Goal: Task Accomplishment & Management: Use online tool/utility

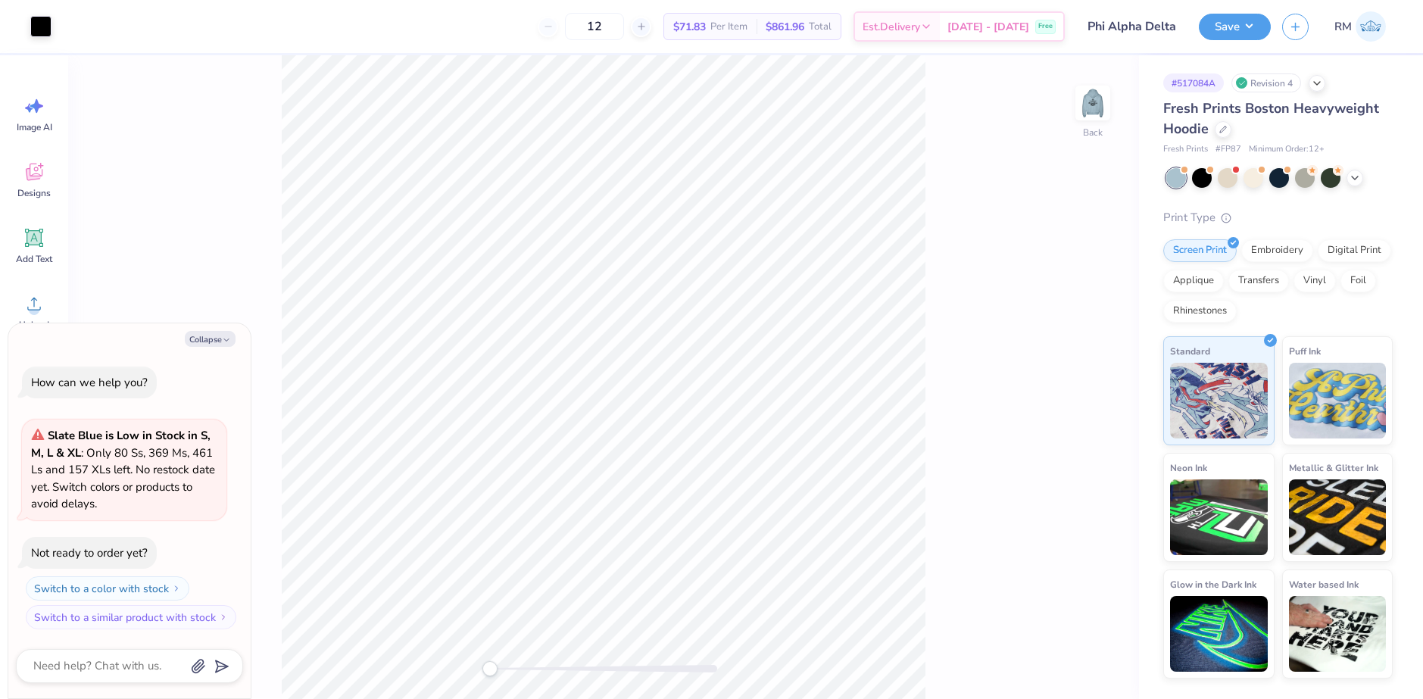
type textarea "x"
click at [1081, 368] on input "4.06" at bounding box center [1083, 374] width 55 height 21
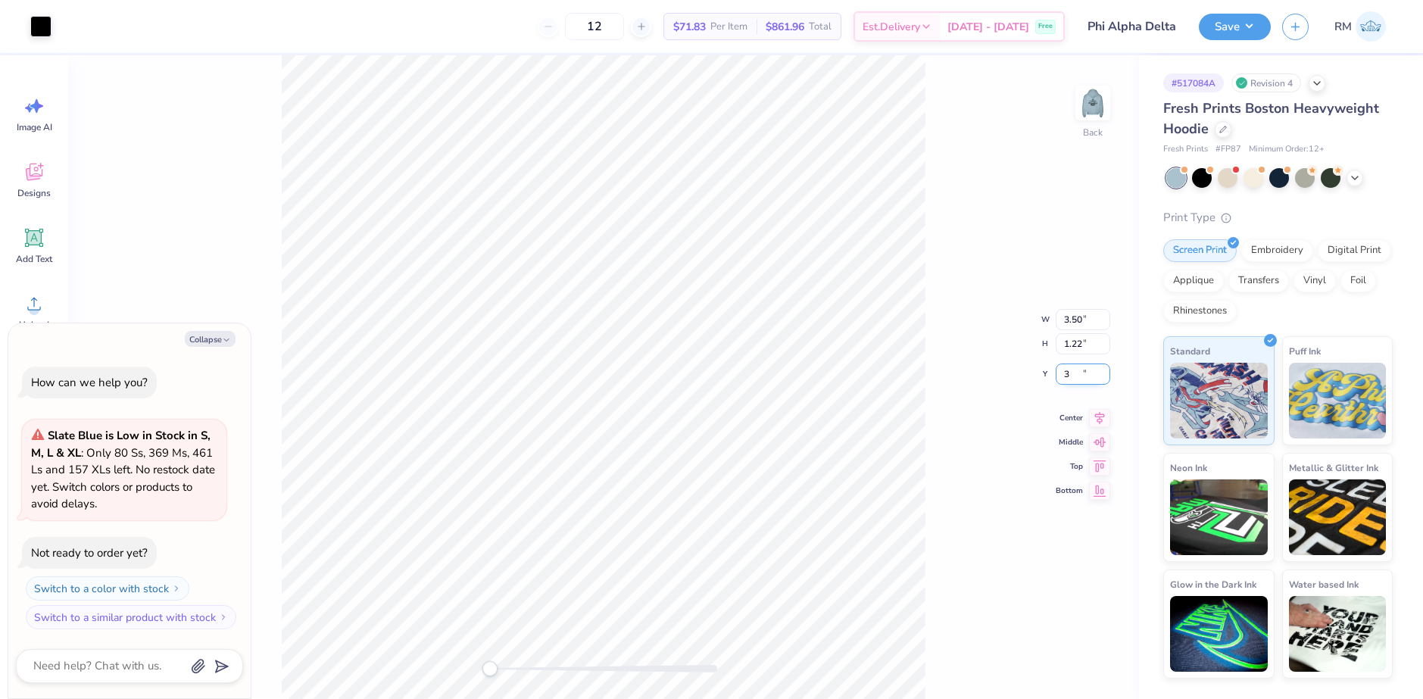
type input "3"
click at [1086, 102] on img at bounding box center [1093, 103] width 61 height 61
type textarea "x"
click at [1084, 372] on input "6.43" at bounding box center [1083, 374] width 55 height 21
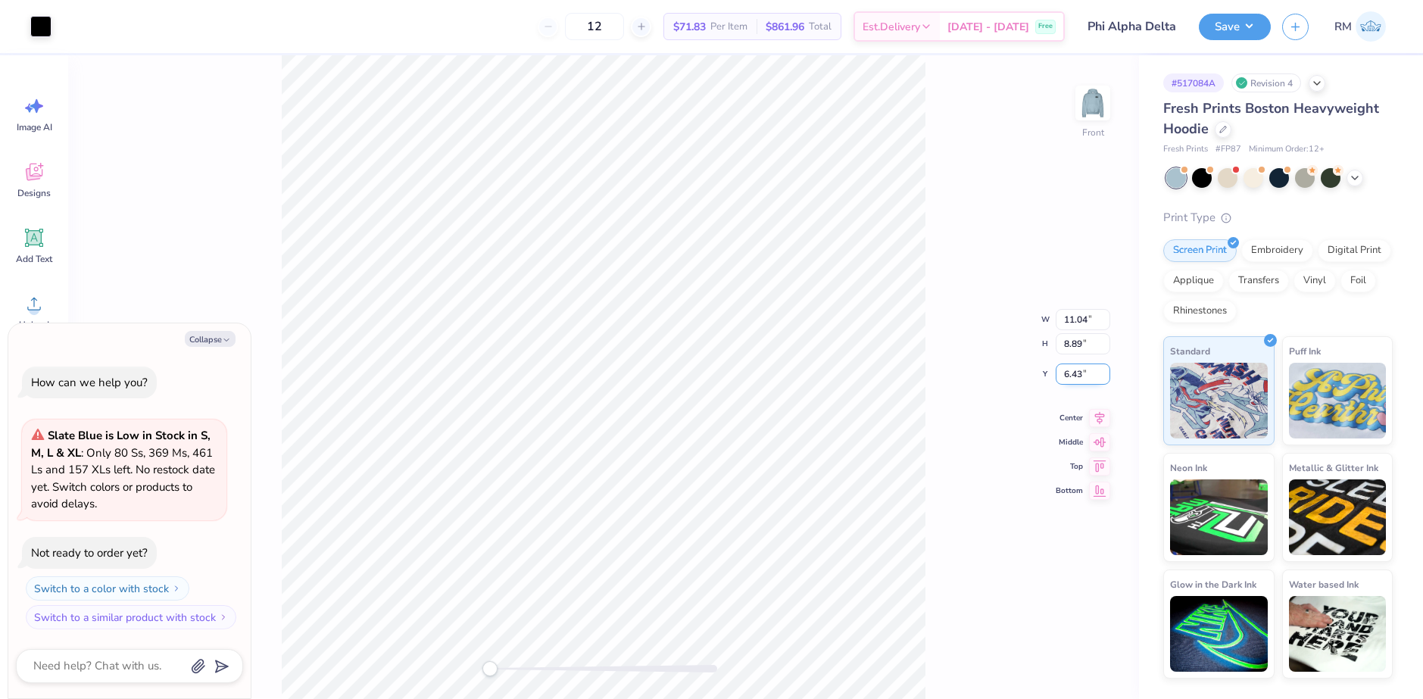
click at [1084, 372] on input "6.43" at bounding box center [1083, 374] width 55 height 21
type input "6"
type textarea "x"
type input "3.76"
type input "3.56"
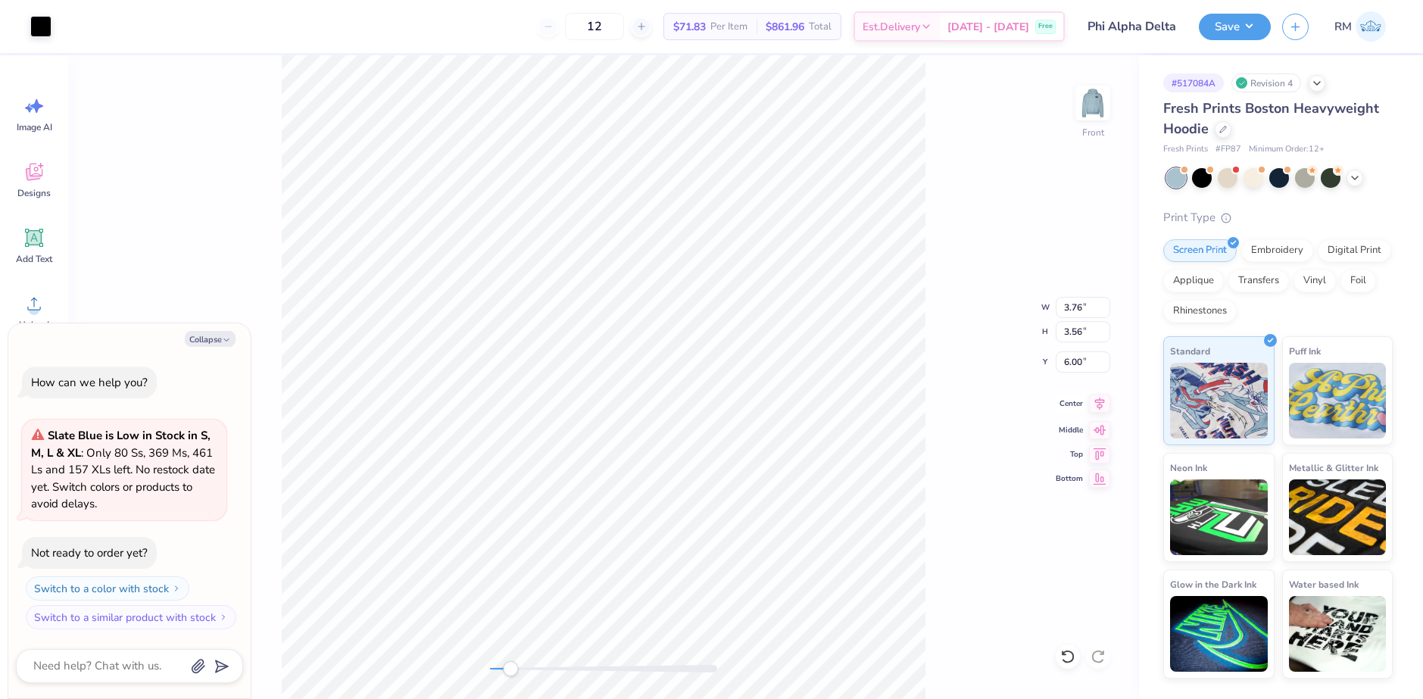
click at [1095, 407] on icon at bounding box center [1099, 404] width 21 height 18
click at [453, 529] on li "Group" at bounding box center [477, 533] width 119 height 30
type textarea "x"
type input "6.30"
type input "1.44"
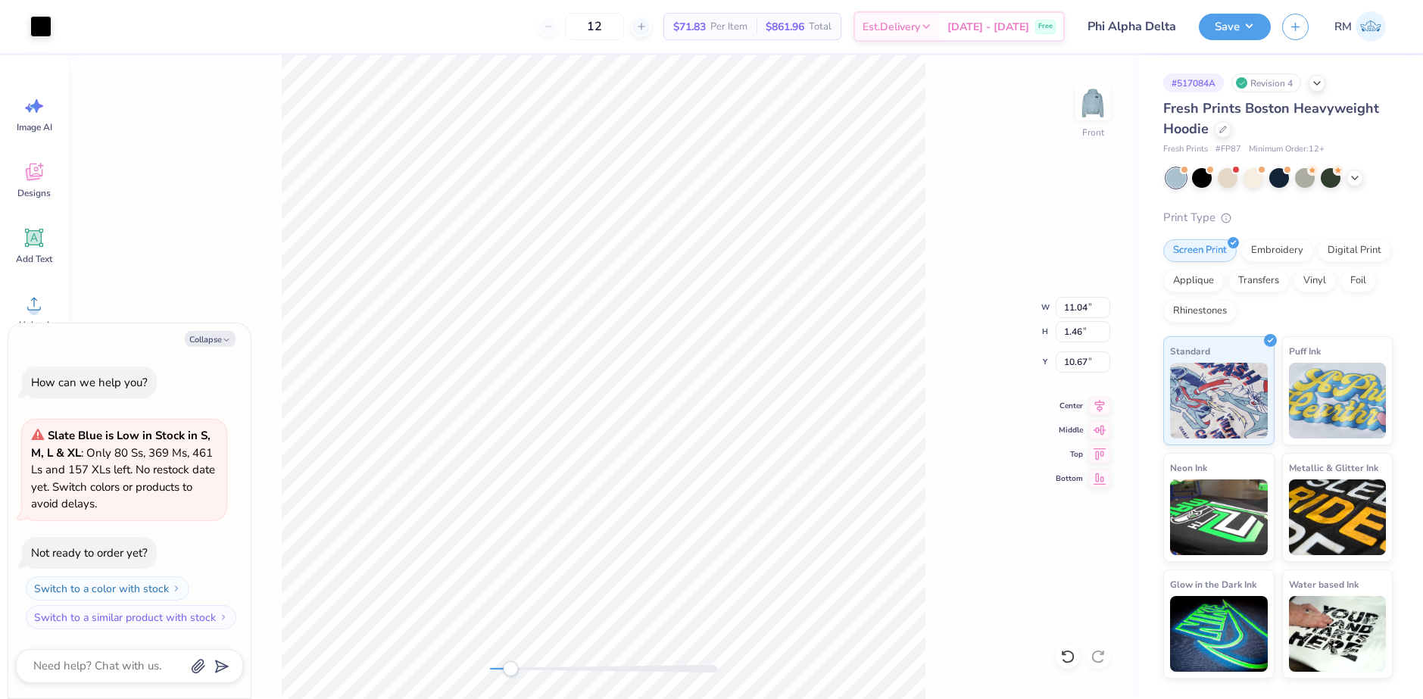
type input "12.48"
click at [532, 523] on li "Group" at bounding box center [556, 533] width 119 height 30
type textarea "x"
type input "3.41"
type input "0.41"
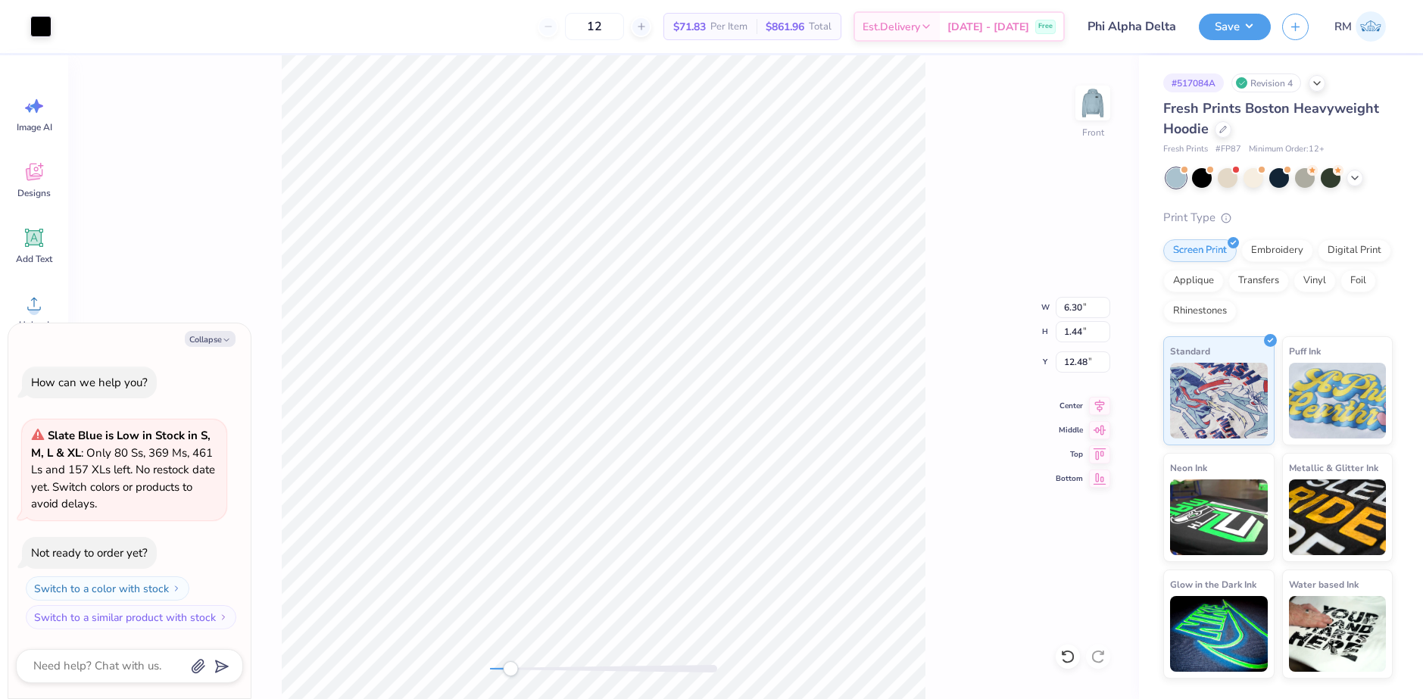
type input "14.48"
click at [605, 541] on li "Group" at bounding box center [613, 533] width 119 height 30
type textarea "x"
type input "11.04"
type input "4.22"
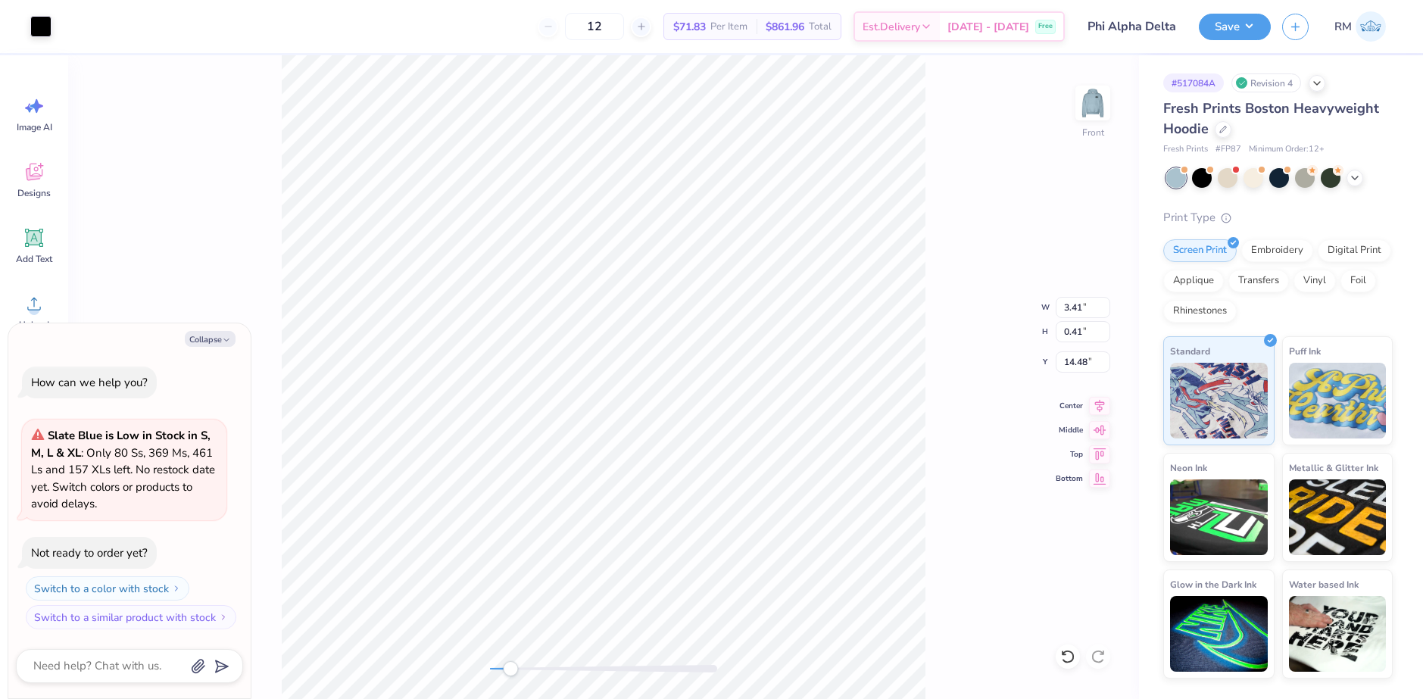
type input "10.67"
click at [1093, 399] on icon at bounding box center [1099, 404] width 21 height 18
click at [1104, 407] on icon at bounding box center [1099, 404] width 21 height 18
click at [1104, 408] on icon at bounding box center [1099, 404] width 21 height 18
click at [1107, 410] on icon at bounding box center [1099, 404] width 21 height 18
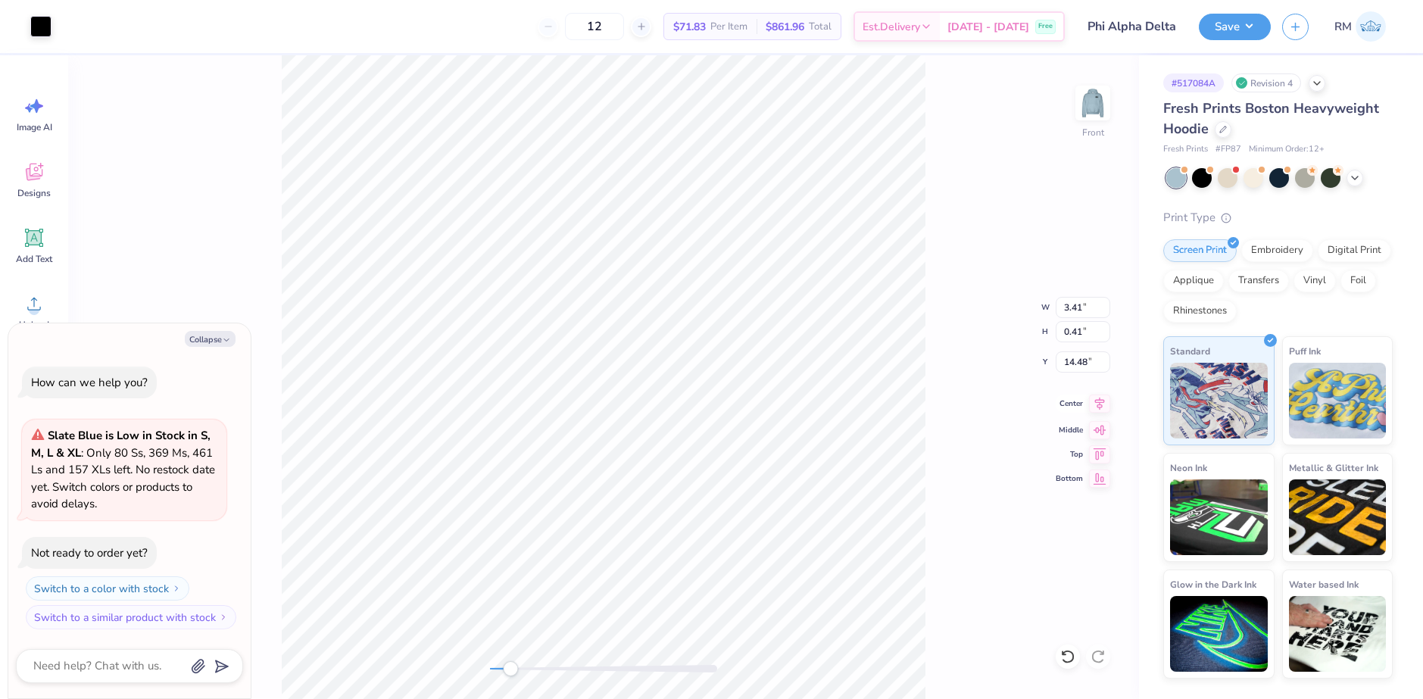
click at [1099, 400] on icon at bounding box center [1100, 403] width 10 height 13
type textarea "x"
type input "10.06"
click at [451, 656] on div "Front" at bounding box center [603, 377] width 1071 height 644
click at [686, 530] on li "Group" at bounding box center [705, 533] width 119 height 30
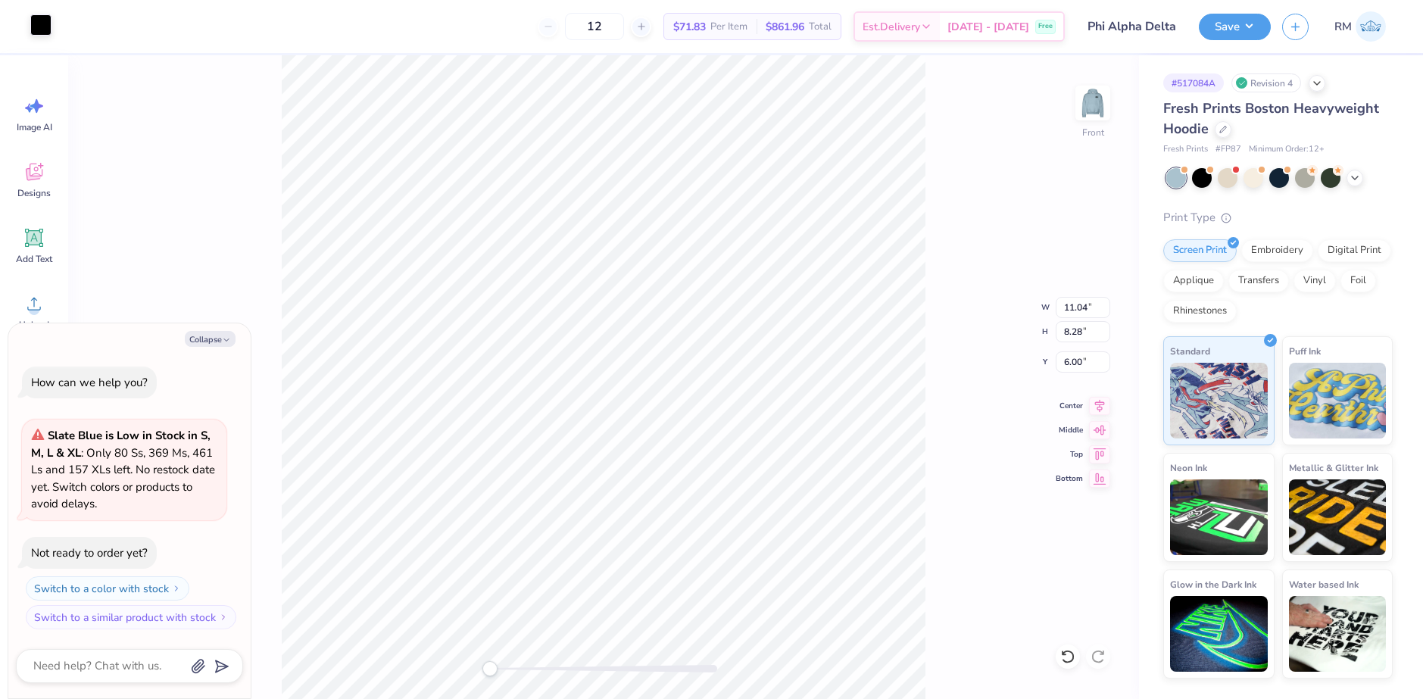
click at [50, 26] on div at bounding box center [40, 24] width 21 height 21
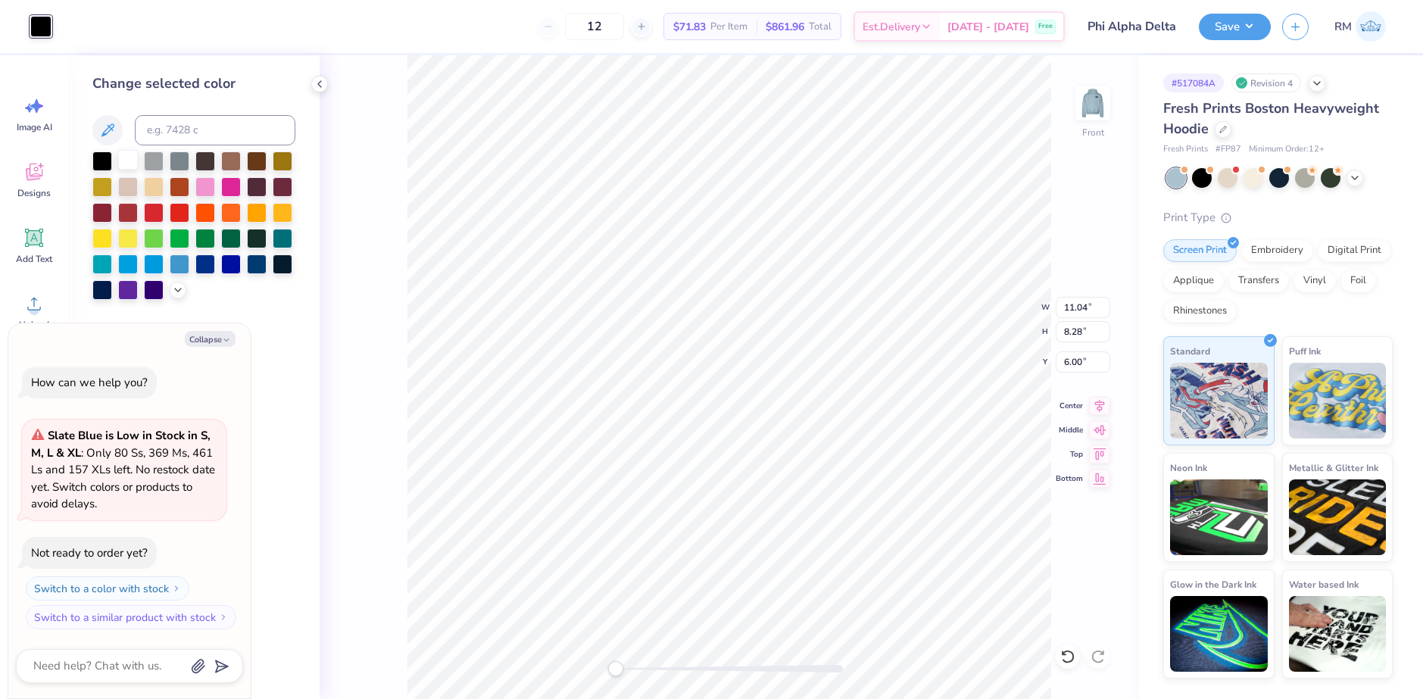
click at [136, 161] on div at bounding box center [128, 160] width 20 height 20
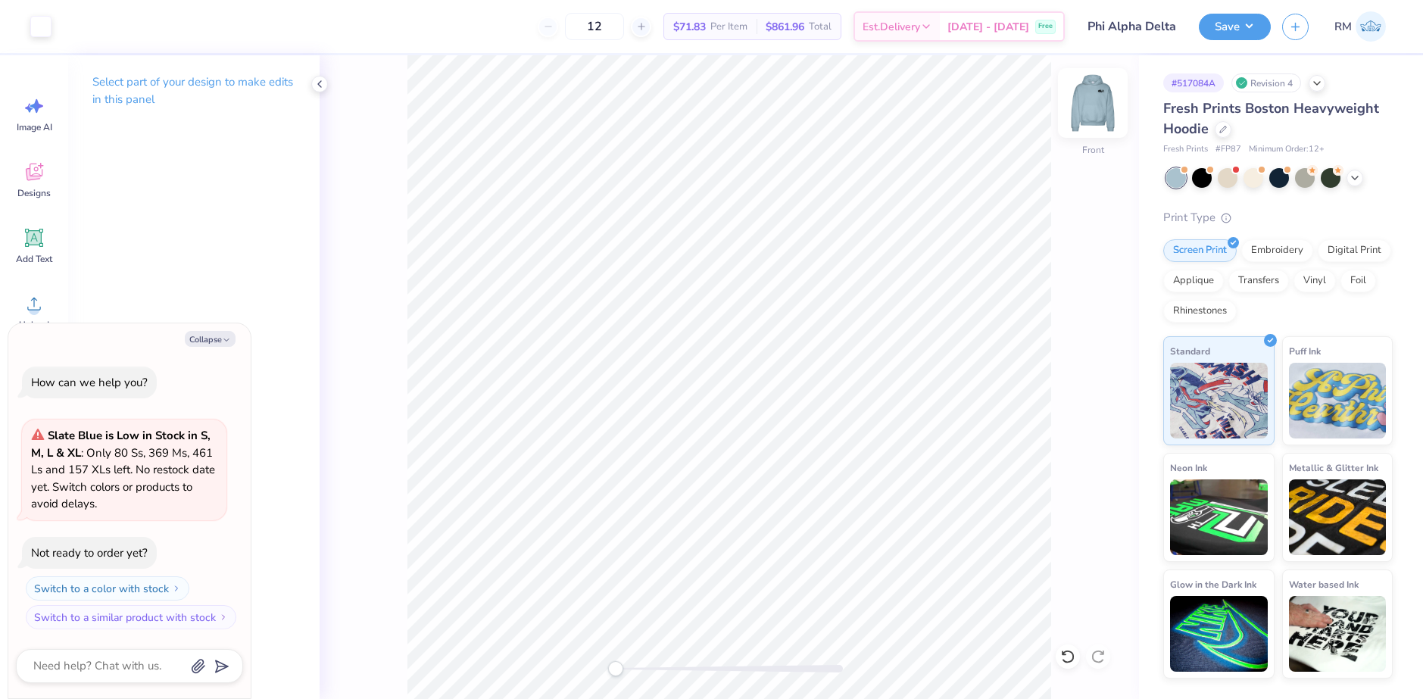
click at [1090, 106] on img at bounding box center [1093, 103] width 61 height 61
click at [41, 24] on div at bounding box center [40, 24] width 21 height 21
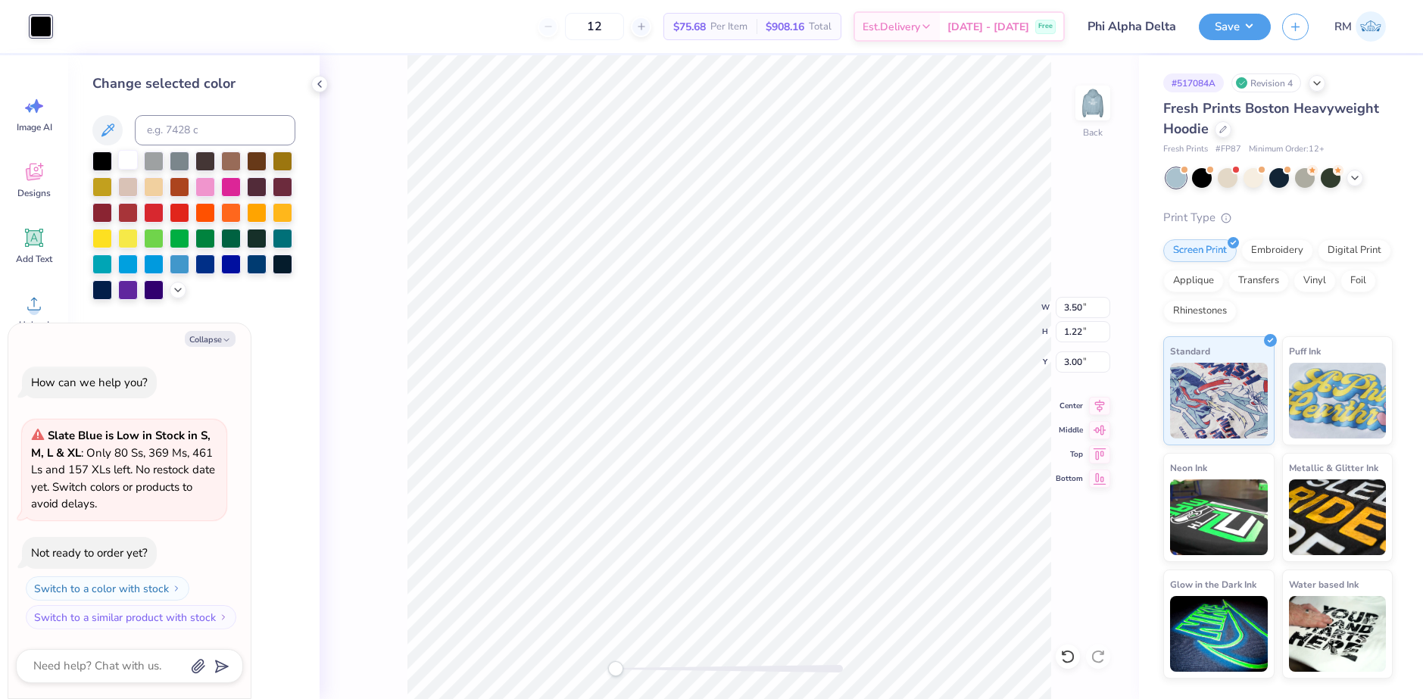
click at [126, 163] on div at bounding box center [128, 160] width 20 height 20
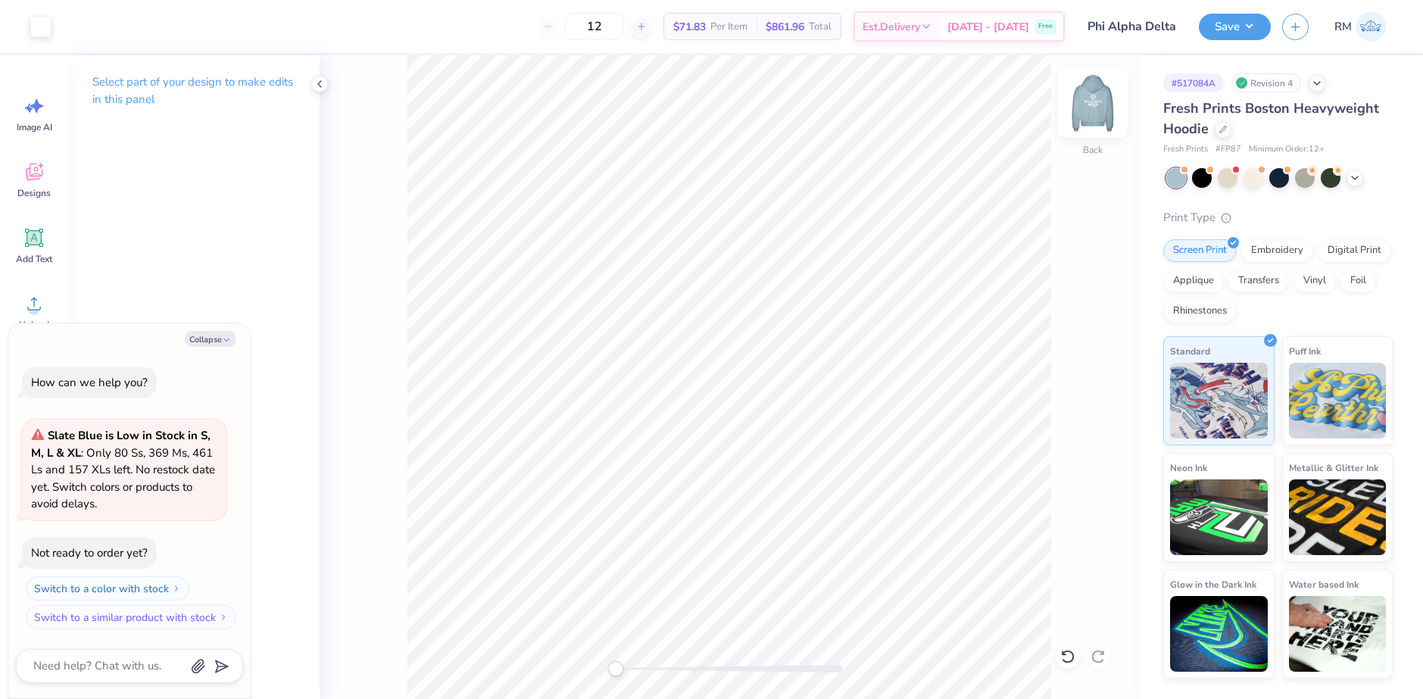
click at [1097, 103] on img at bounding box center [1093, 103] width 61 height 61
click at [1239, 36] on button "Save" at bounding box center [1235, 24] width 72 height 27
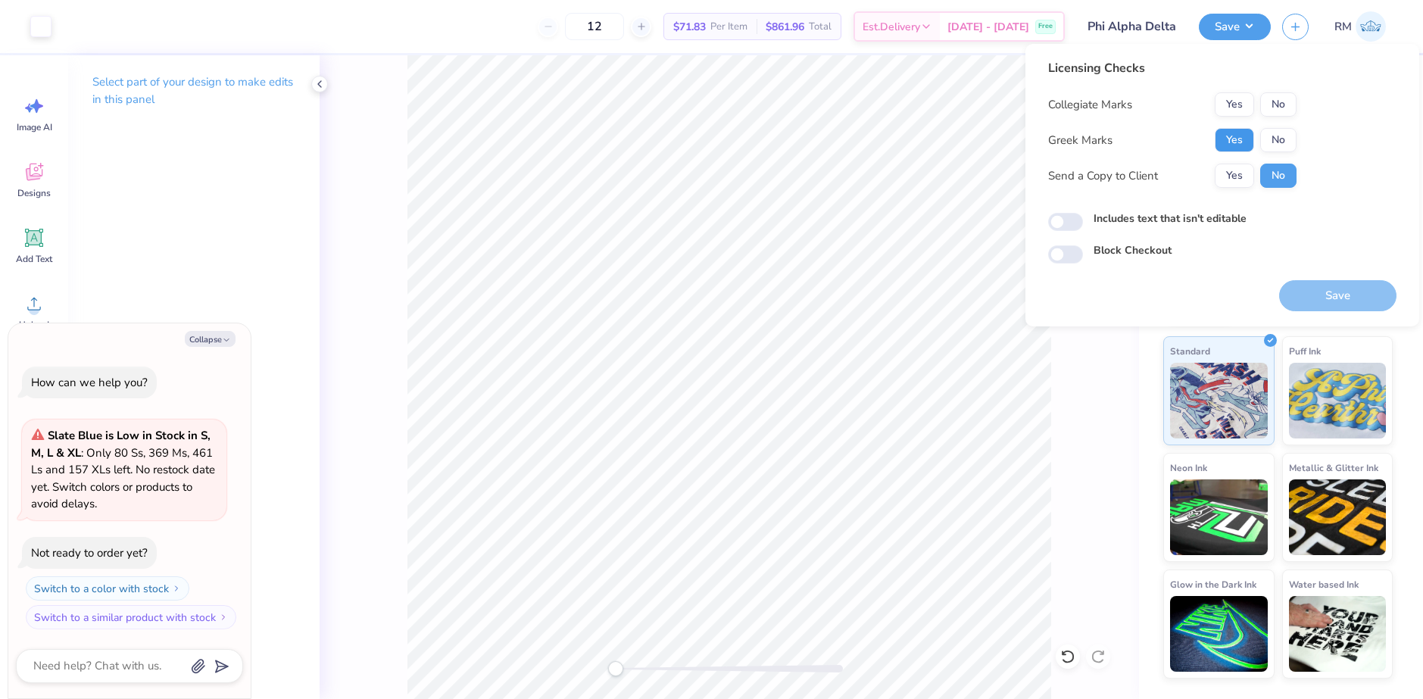
click at [1232, 136] on button "Yes" at bounding box center [1234, 140] width 39 height 24
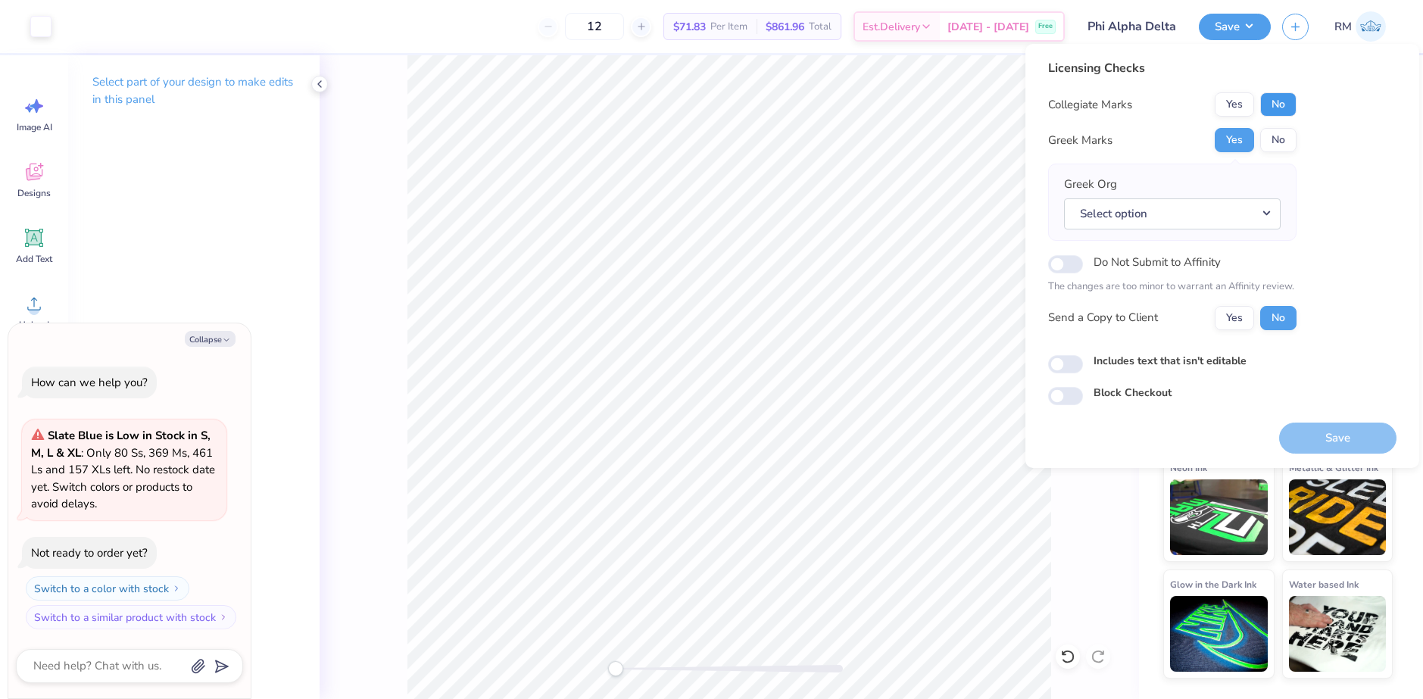
click at [1277, 102] on button "No" at bounding box center [1279, 104] width 36 height 24
click at [1186, 213] on button "Select option" at bounding box center [1172, 213] width 217 height 31
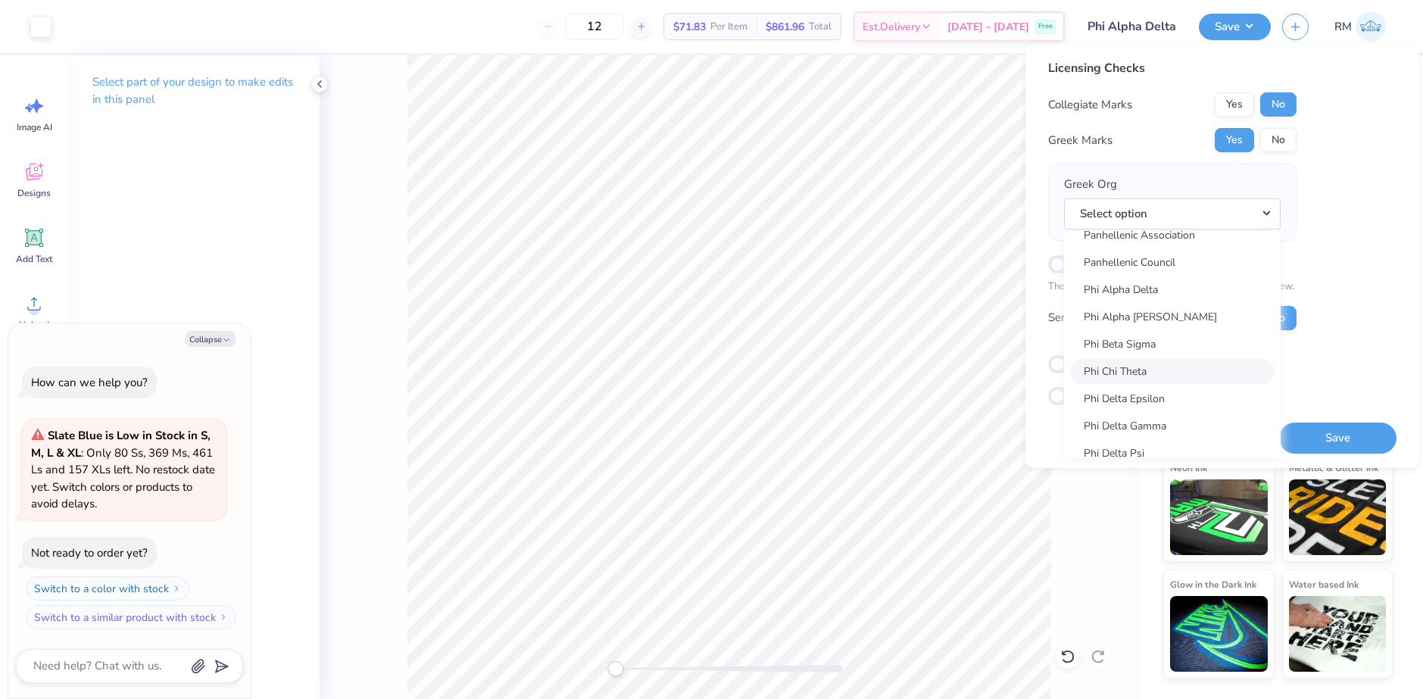
scroll to position [7651, 0]
click at [1164, 317] on link "Phi Alpha Delta" at bounding box center [1172, 316] width 205 height 25
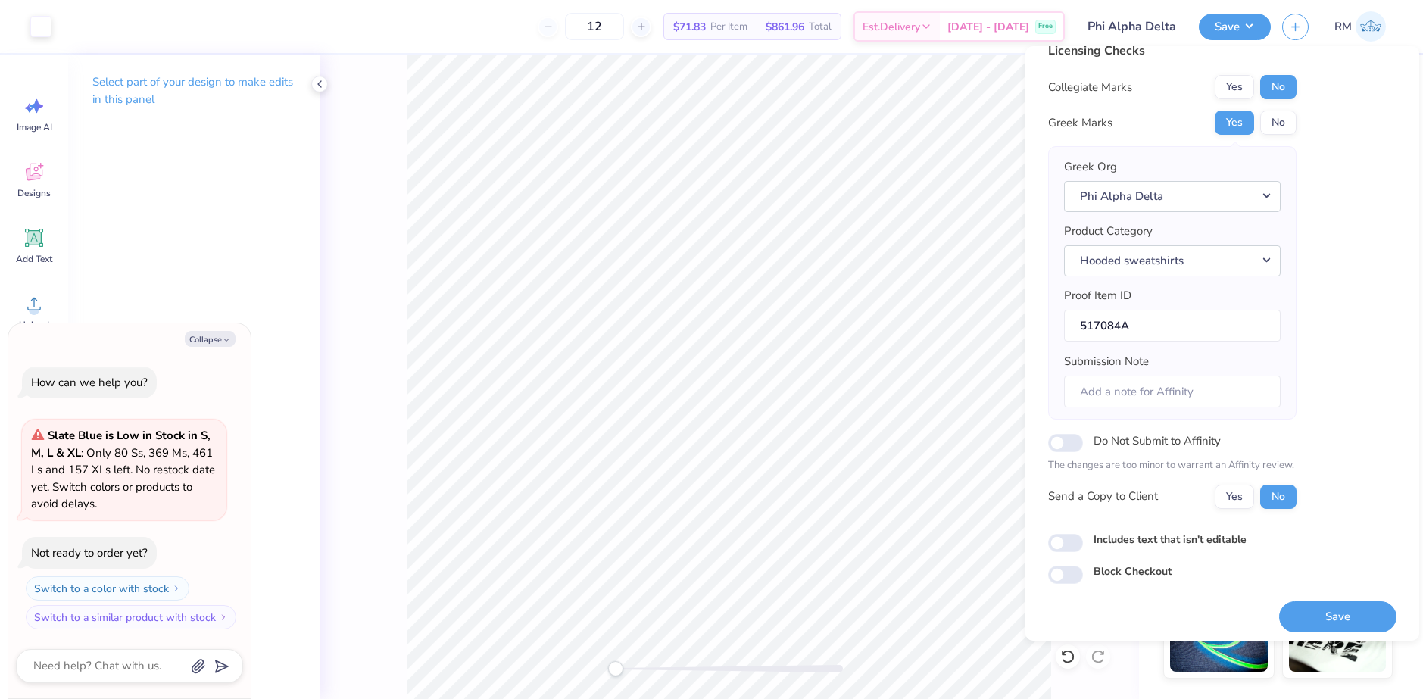
scroll to position [26, 0]
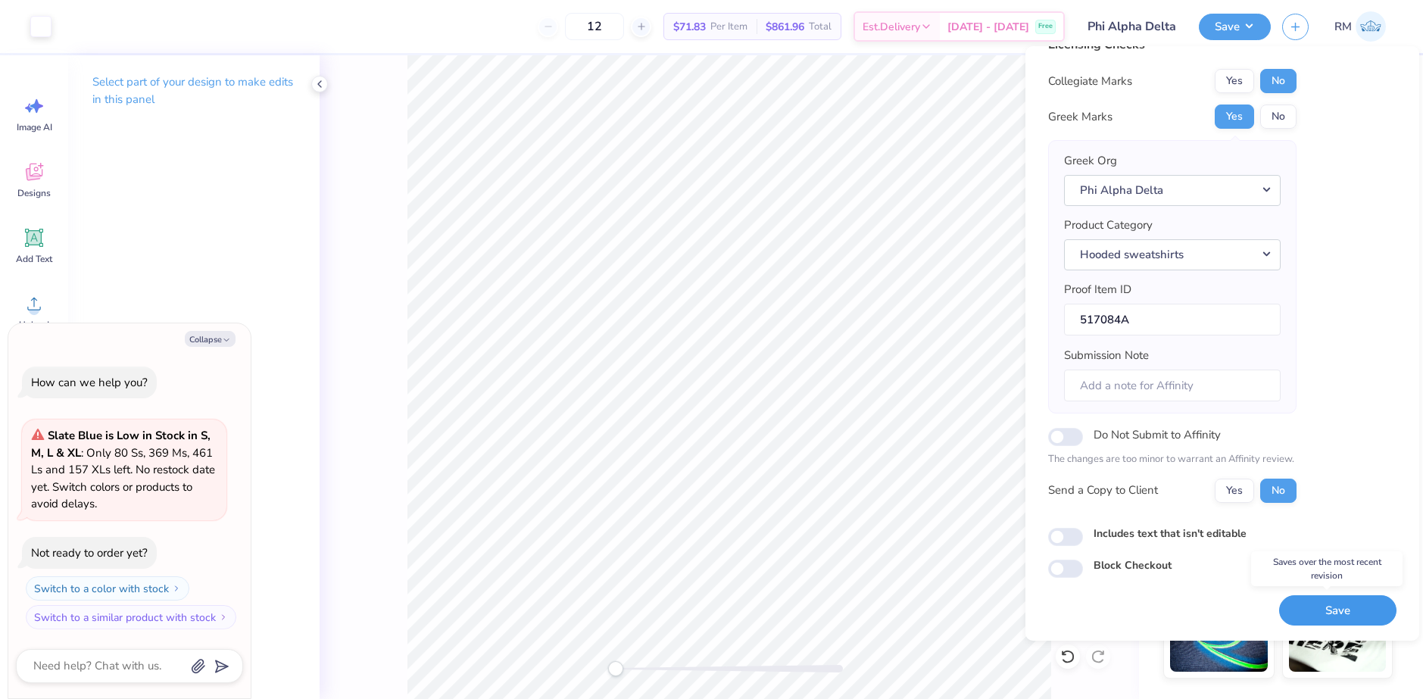
click at [1310, 611] on button "Save" at bounding box center [1337, 610] width 117 height 31
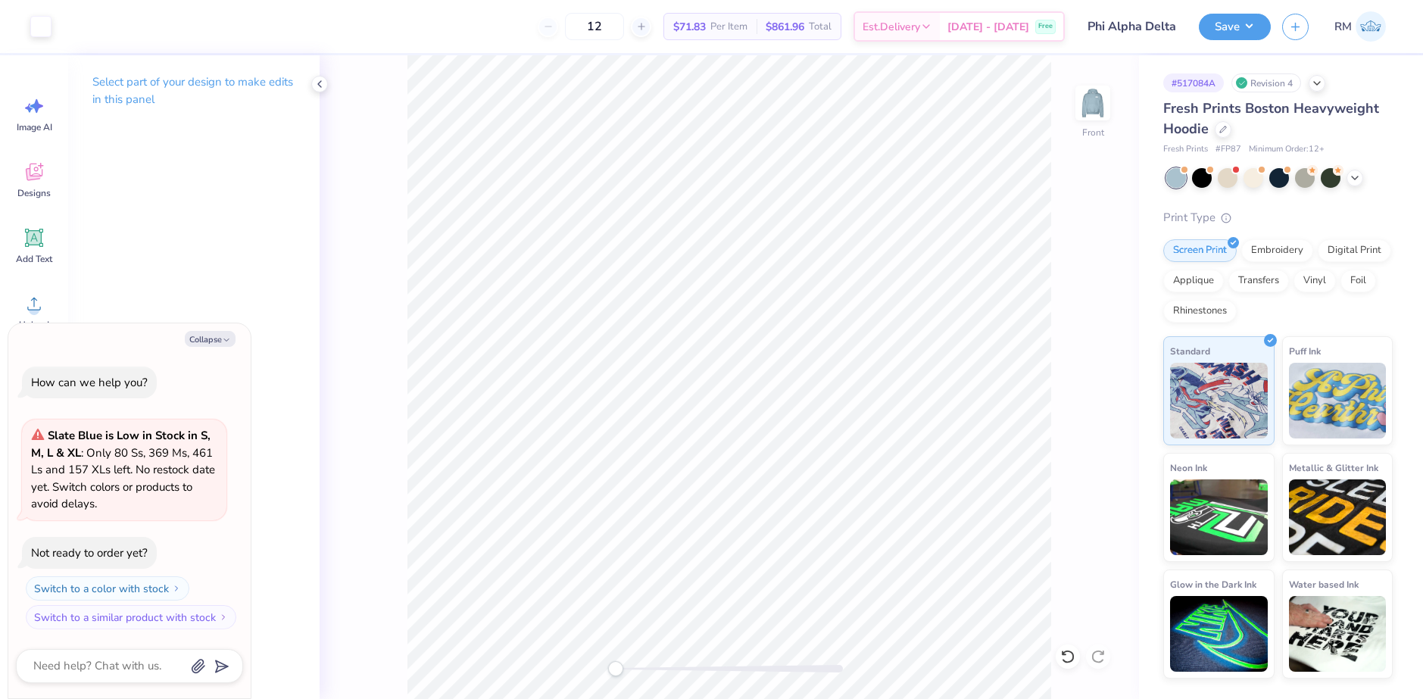
type textarea "x"
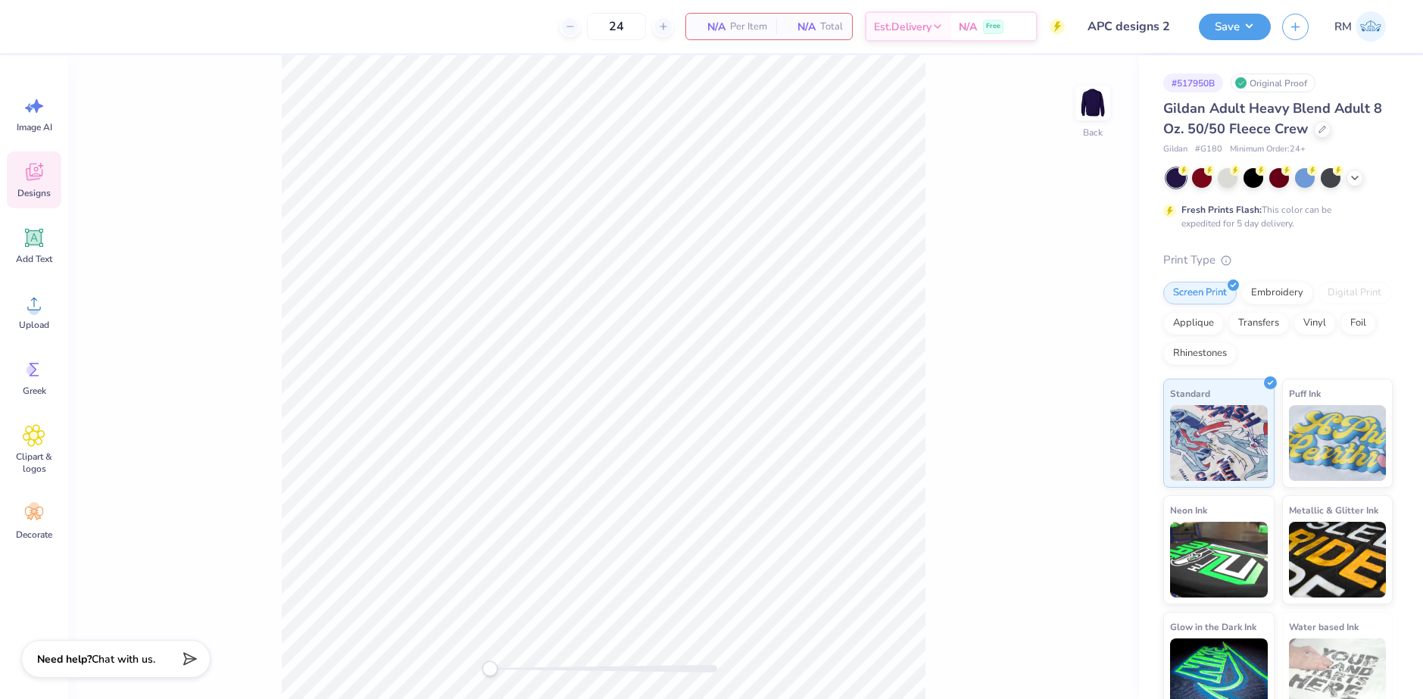
click at [36, 161] on icon at bounding box center [34, 172] width 23 height 23
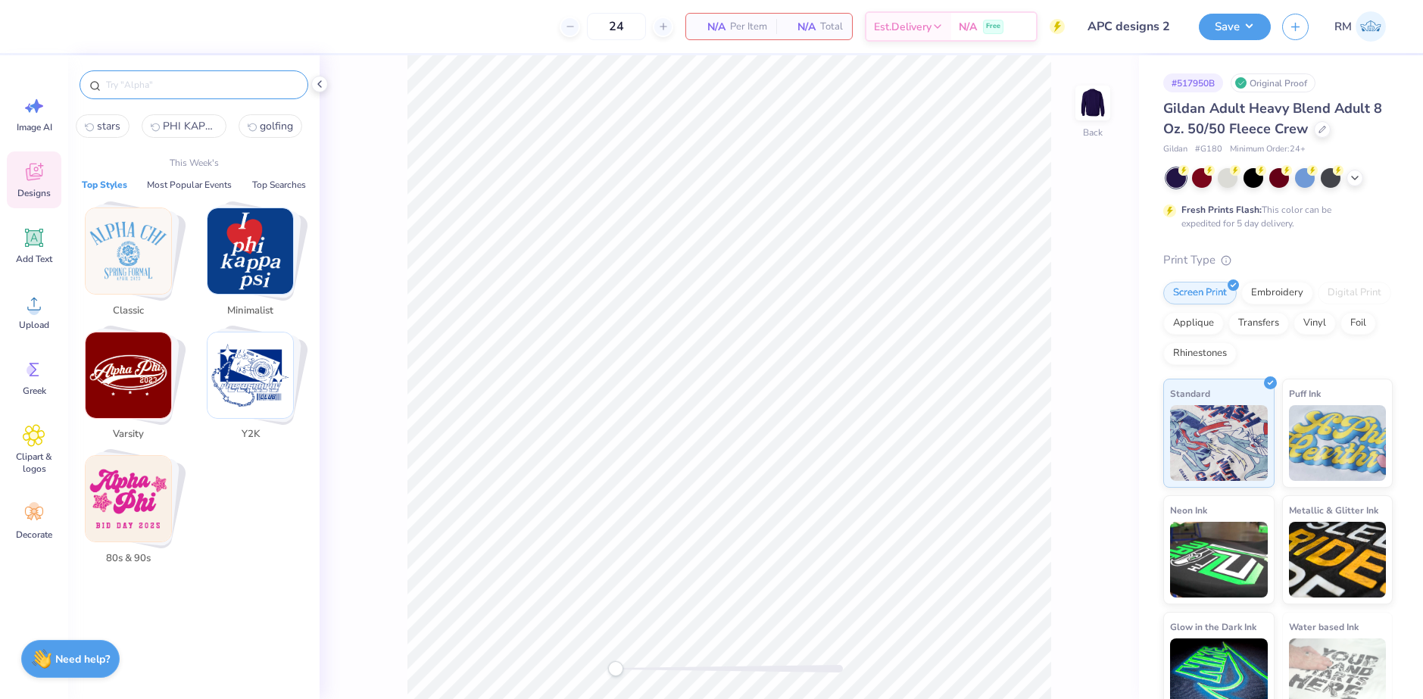
click at [238, 89] on input "text" at bounding box center [202, 84] width 194 height 15
paste input "Retro White On Red Tank"
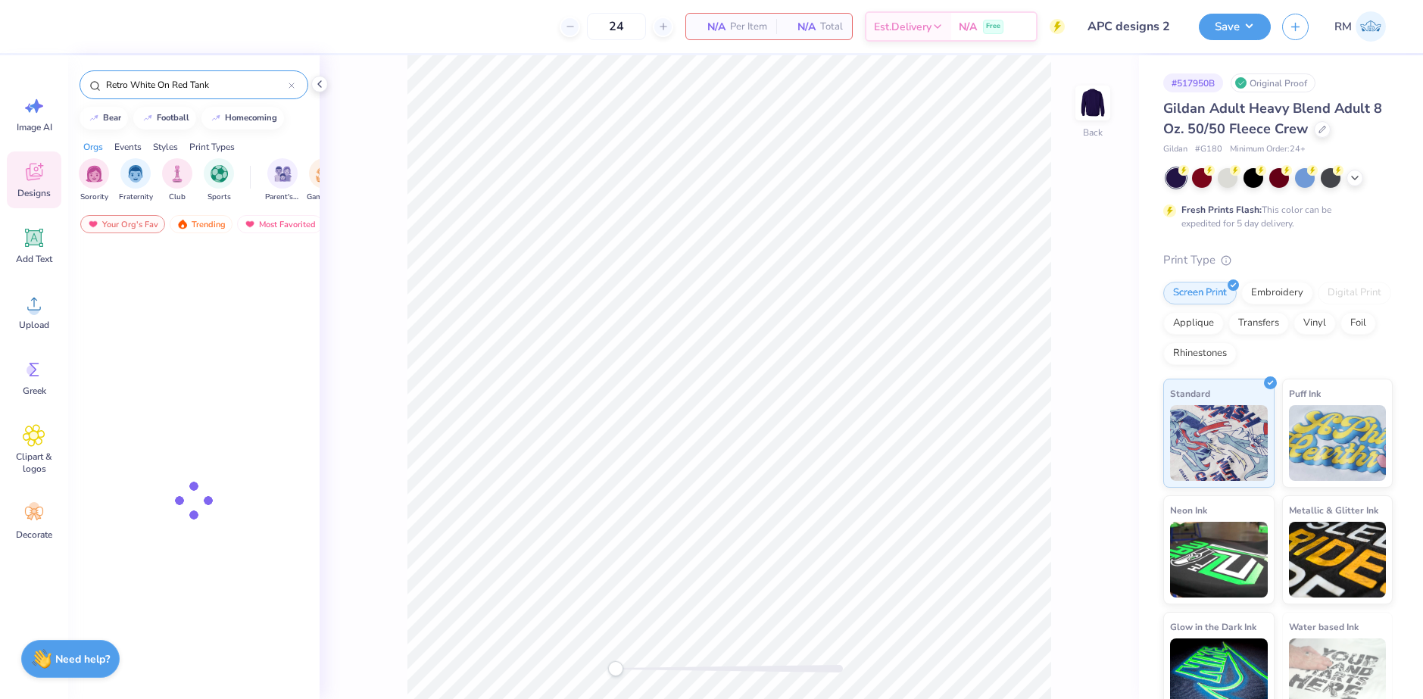
type input "Retro White On Red Tank"
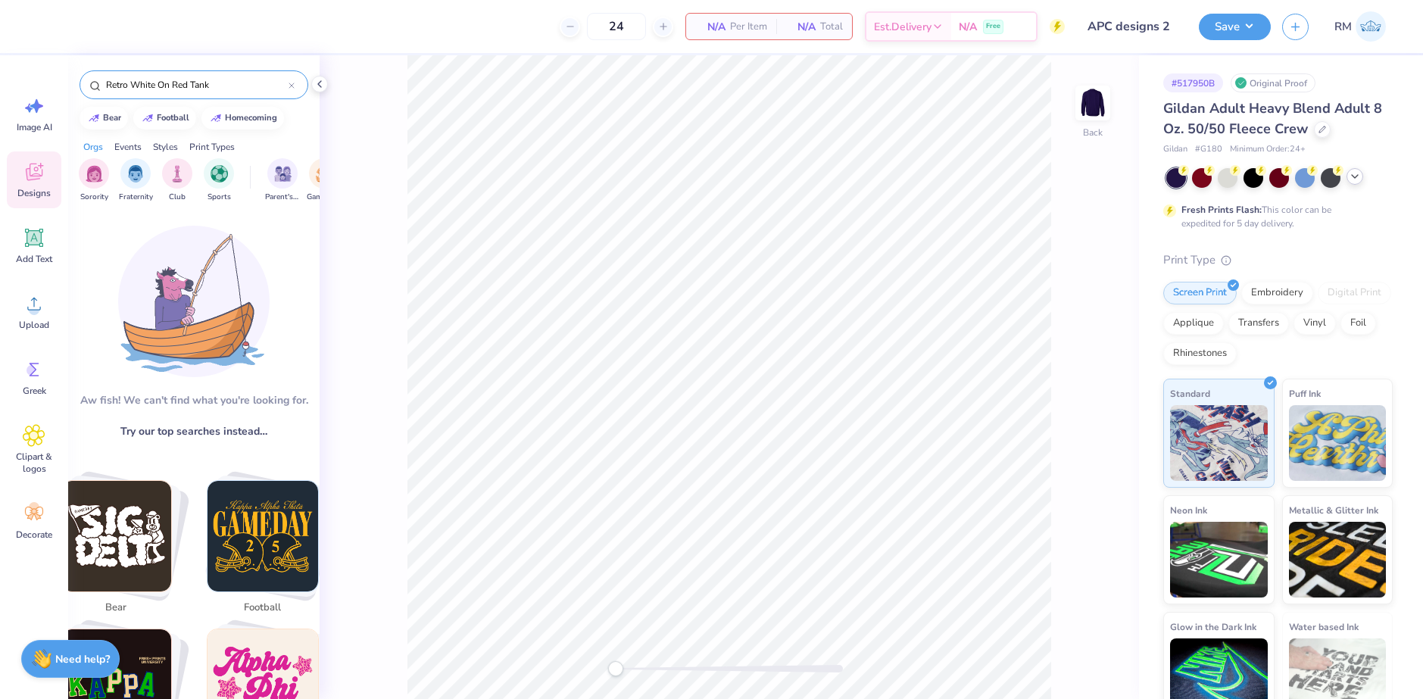
click at [1357, 176] on polyline at bounding box center [1355, 176] width 6 height 3
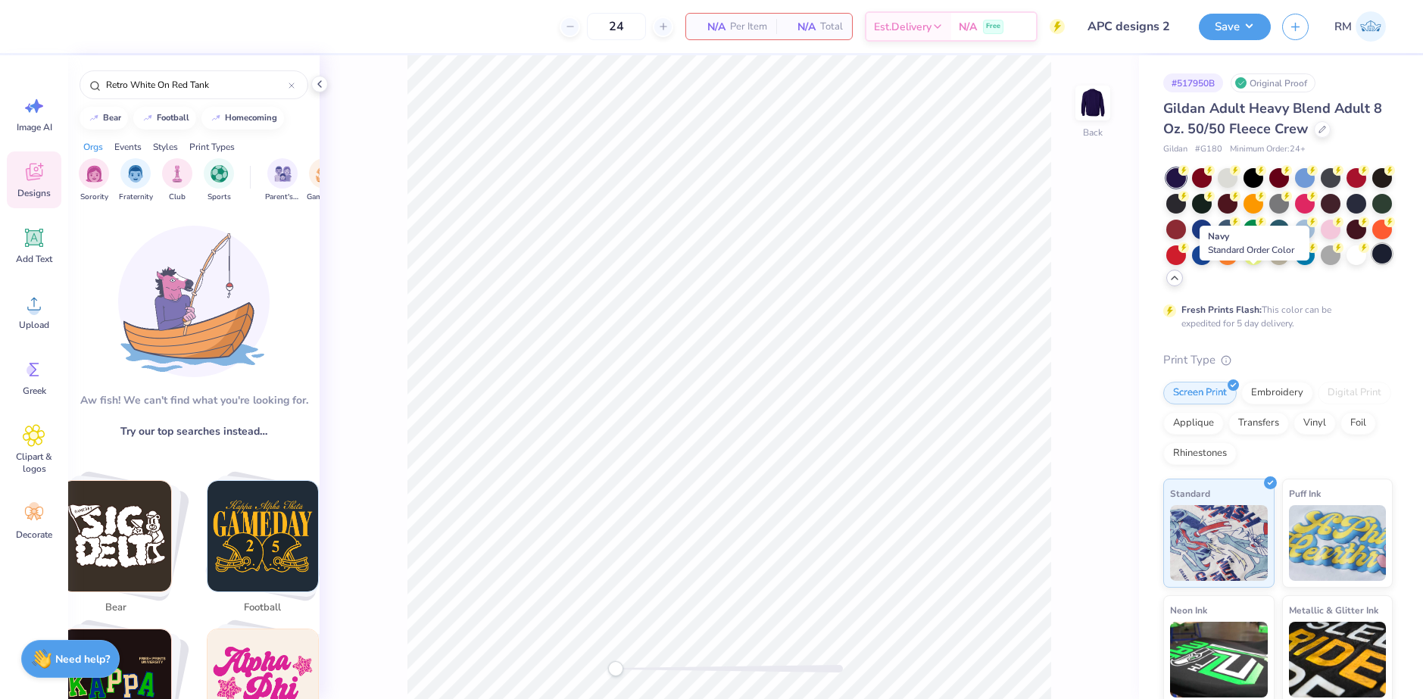
click at [1373, 264] on div at bounding box center [1383, 254] width 20 height 20
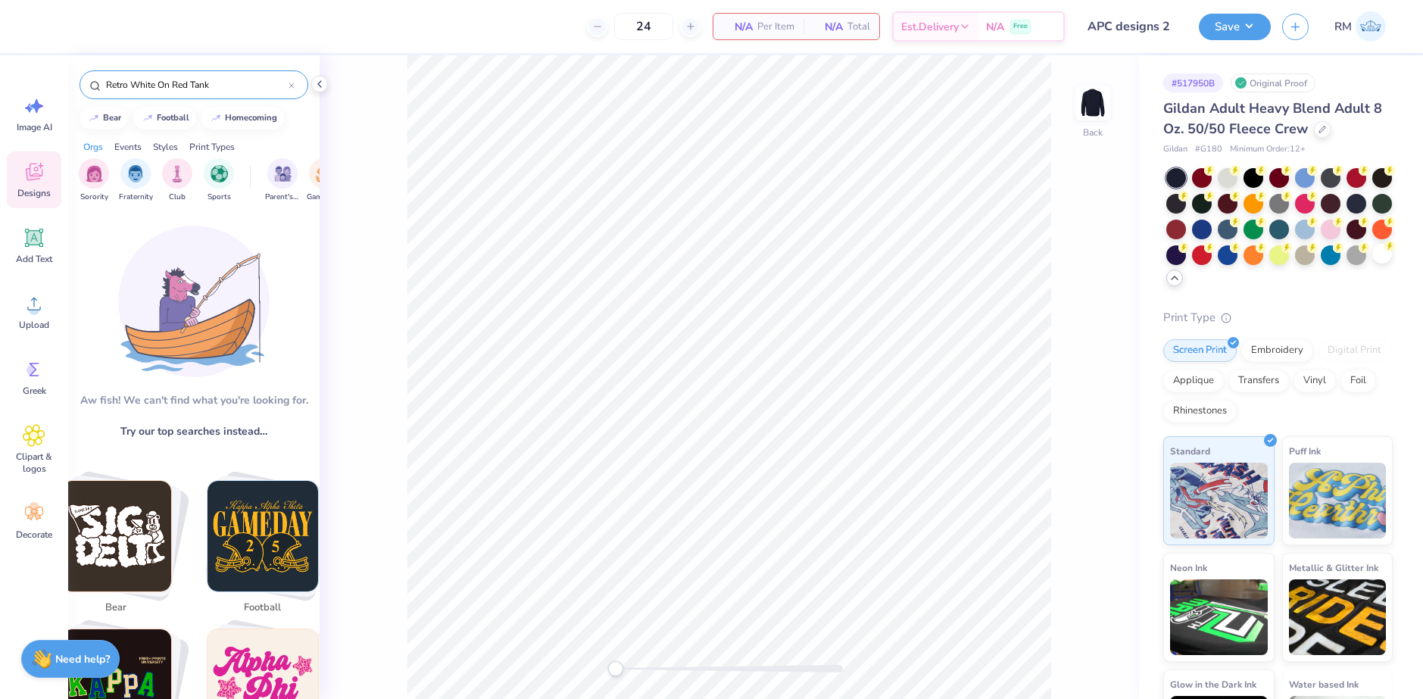
click at [230, 73] on div "Retro White On Red Tank" at bounding box center [194, 84] width 229 height 29
click at [231, 79] on input "Retro White On Red Tank" at bounding box center [197, 84] width 184 height 15
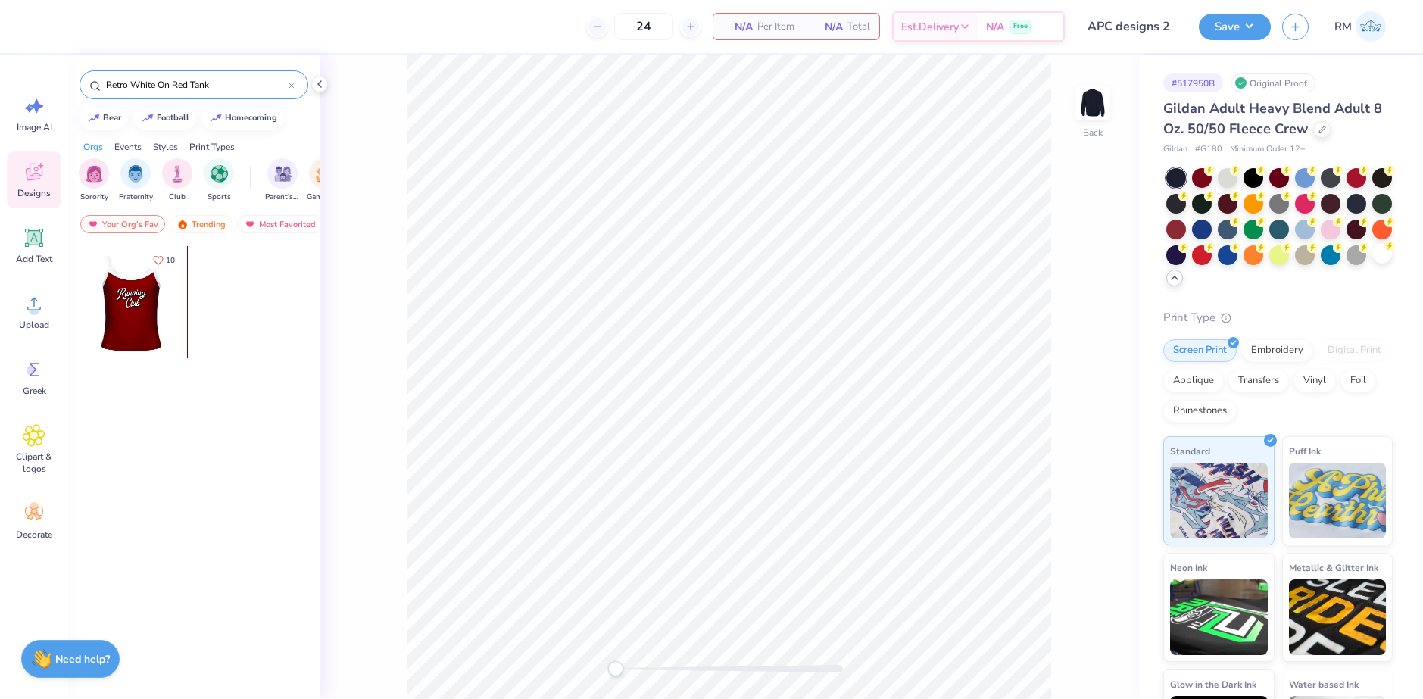
click at [133, 326] on div at bounding box center [131, 302] width 112 height 112
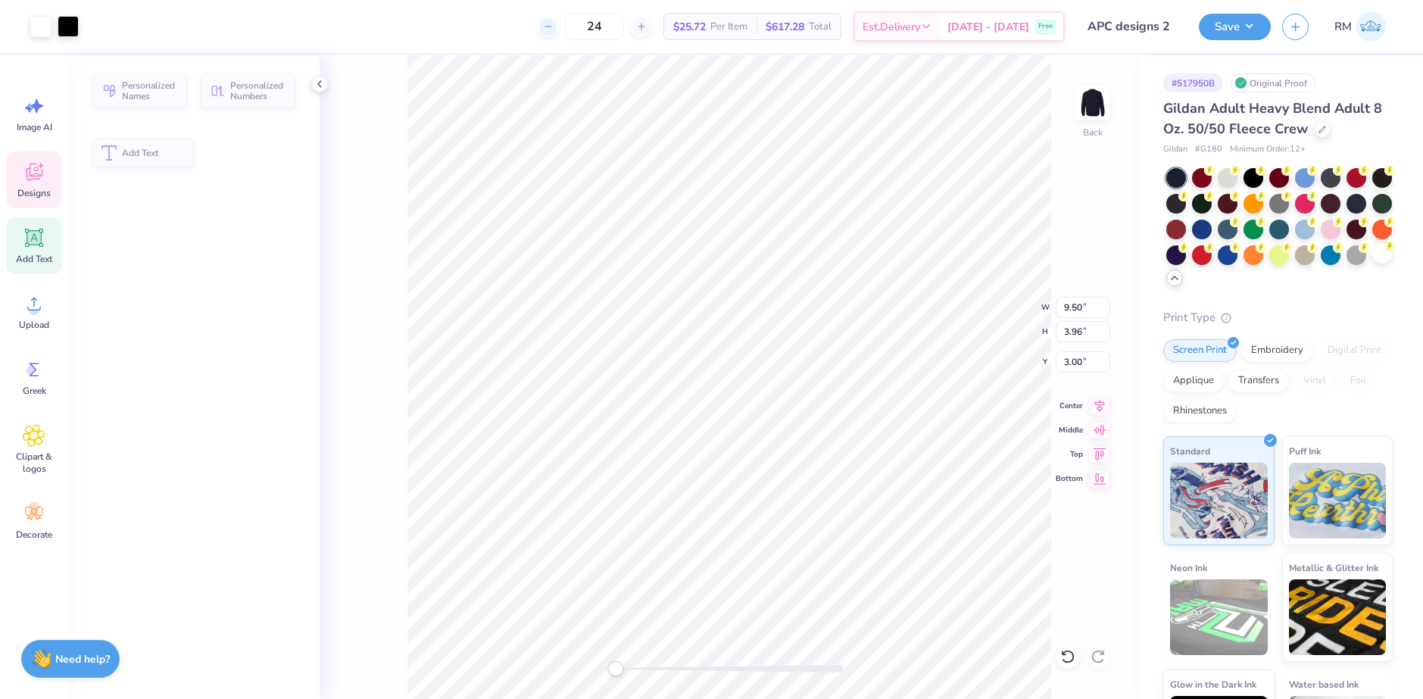
type input "3.96"
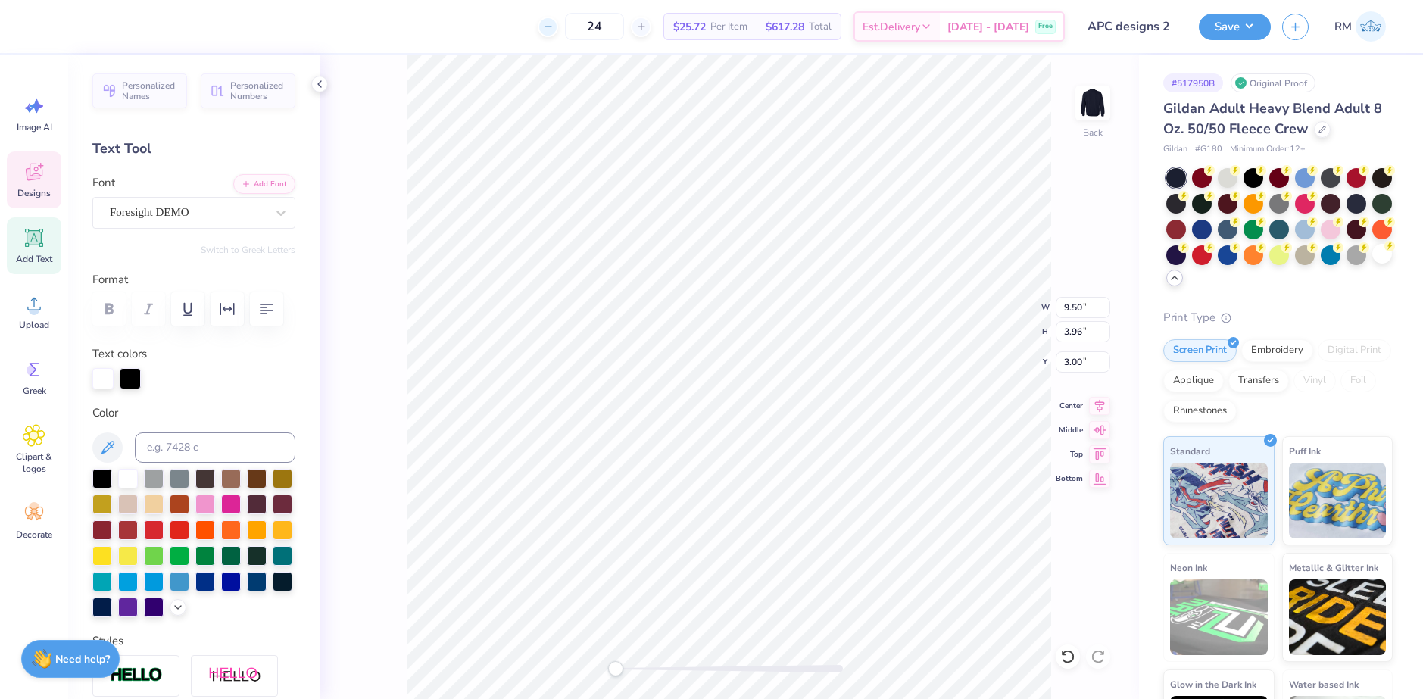
scroll to position [13, 2]
paste textarea "APC RHYTHM"
type textarea "APC"
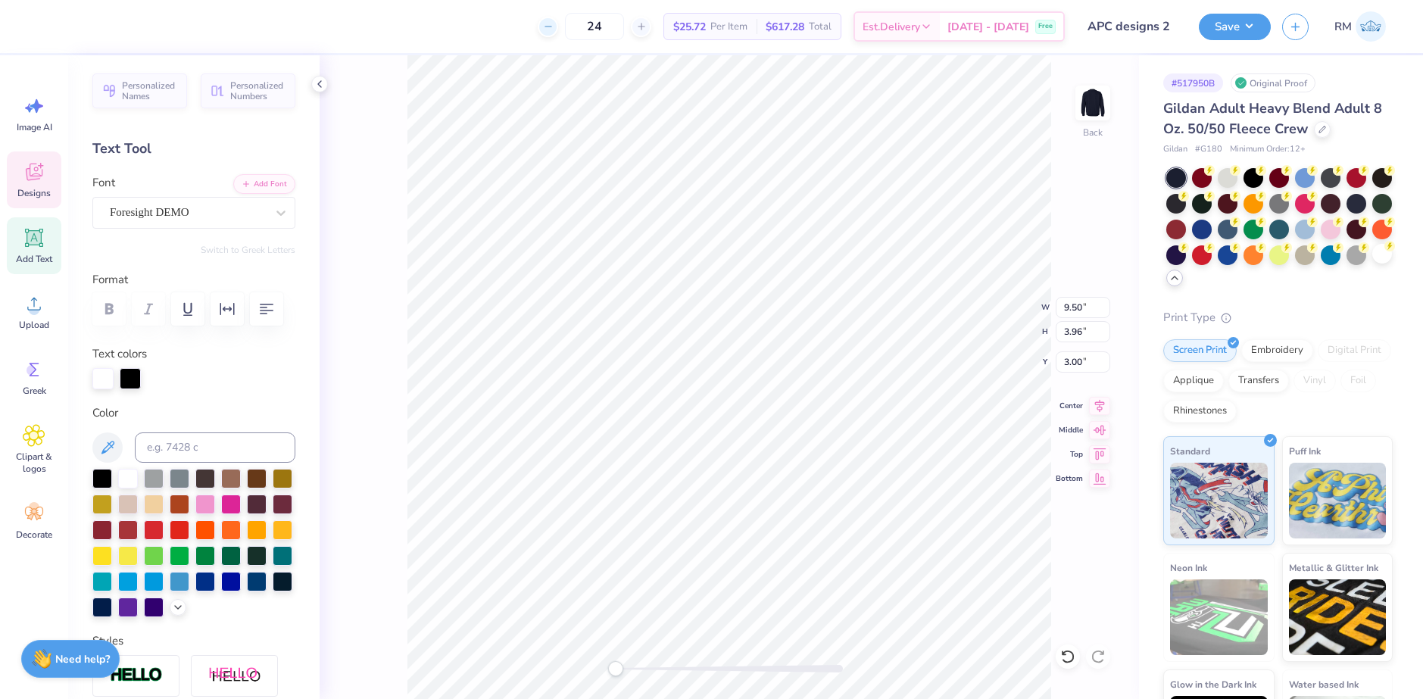
type input "4.77"
type input "3.57"
type input "5.97"
type textarea "lub"
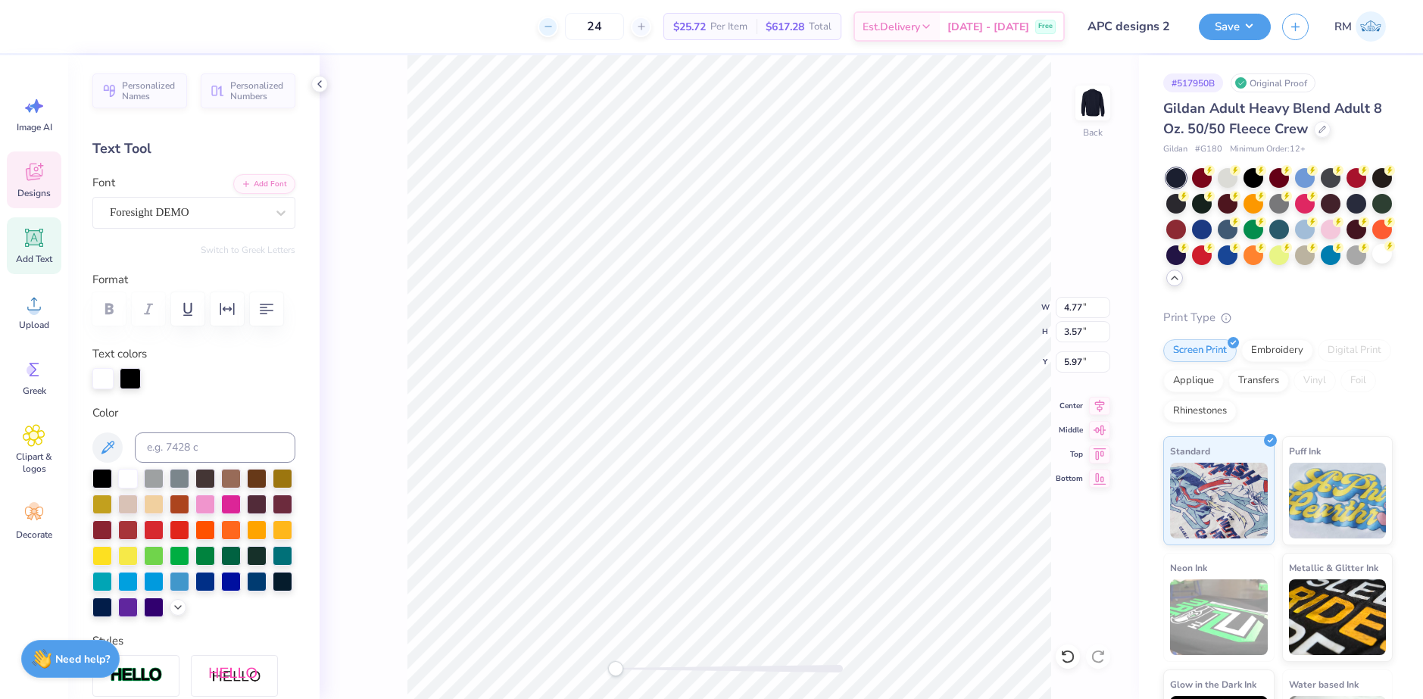
type textarea "RHYTHM"
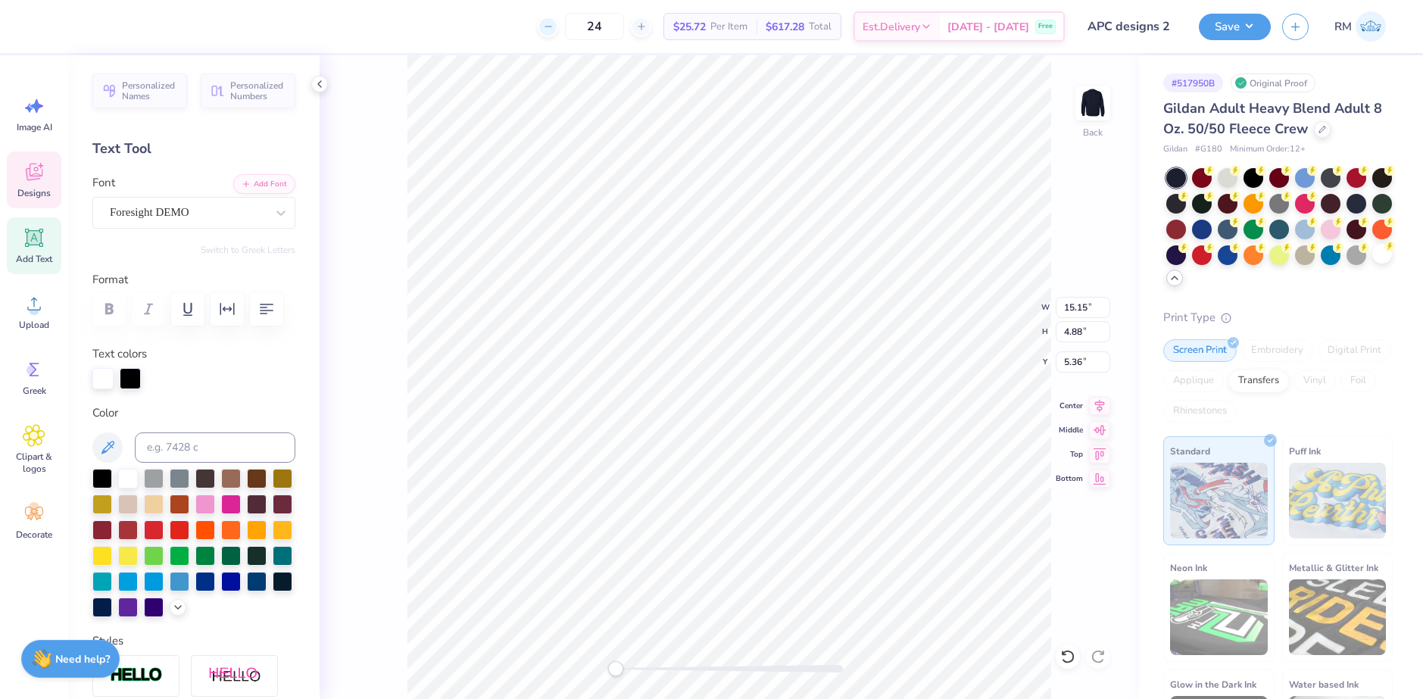
scroll to position [13, 2]
paste textarea "RHYTHM"
type textarea "Rhythm"
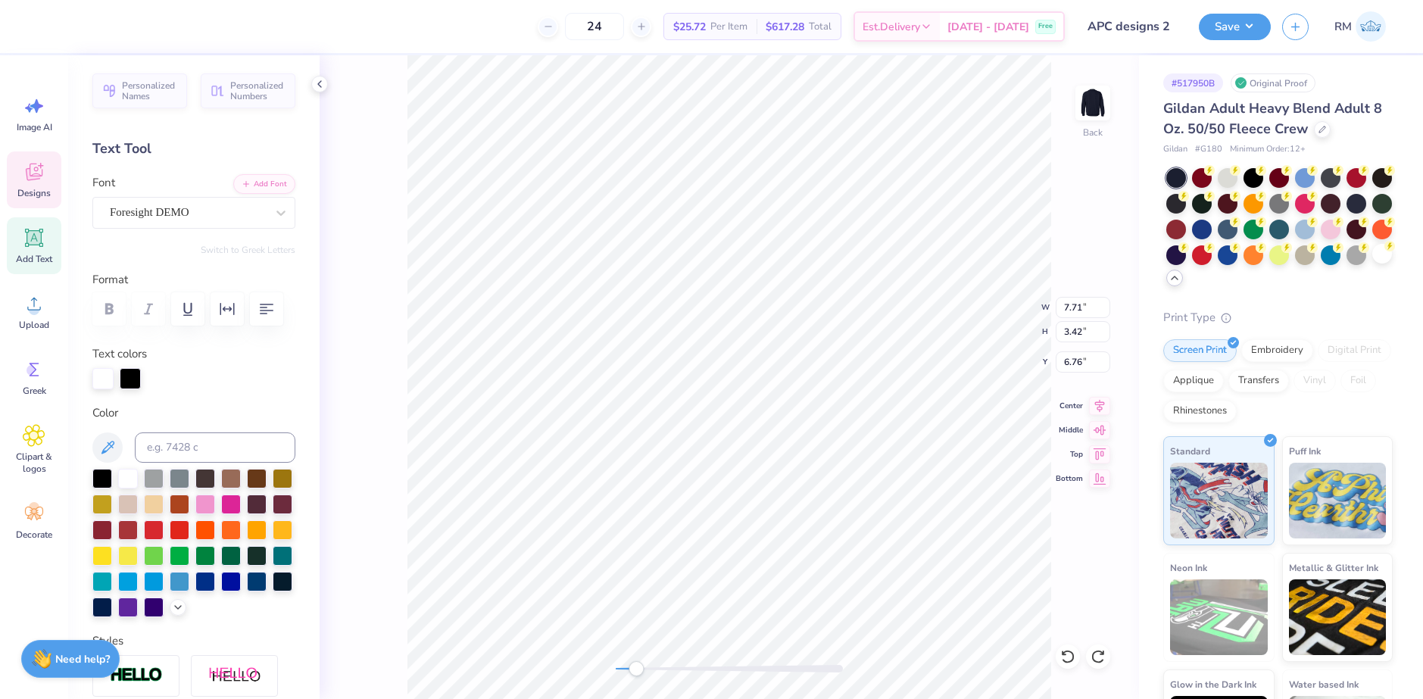
type input "7.71"
type input "3.42"
type input "6.76"
type input "7.70"
type input "4.34"
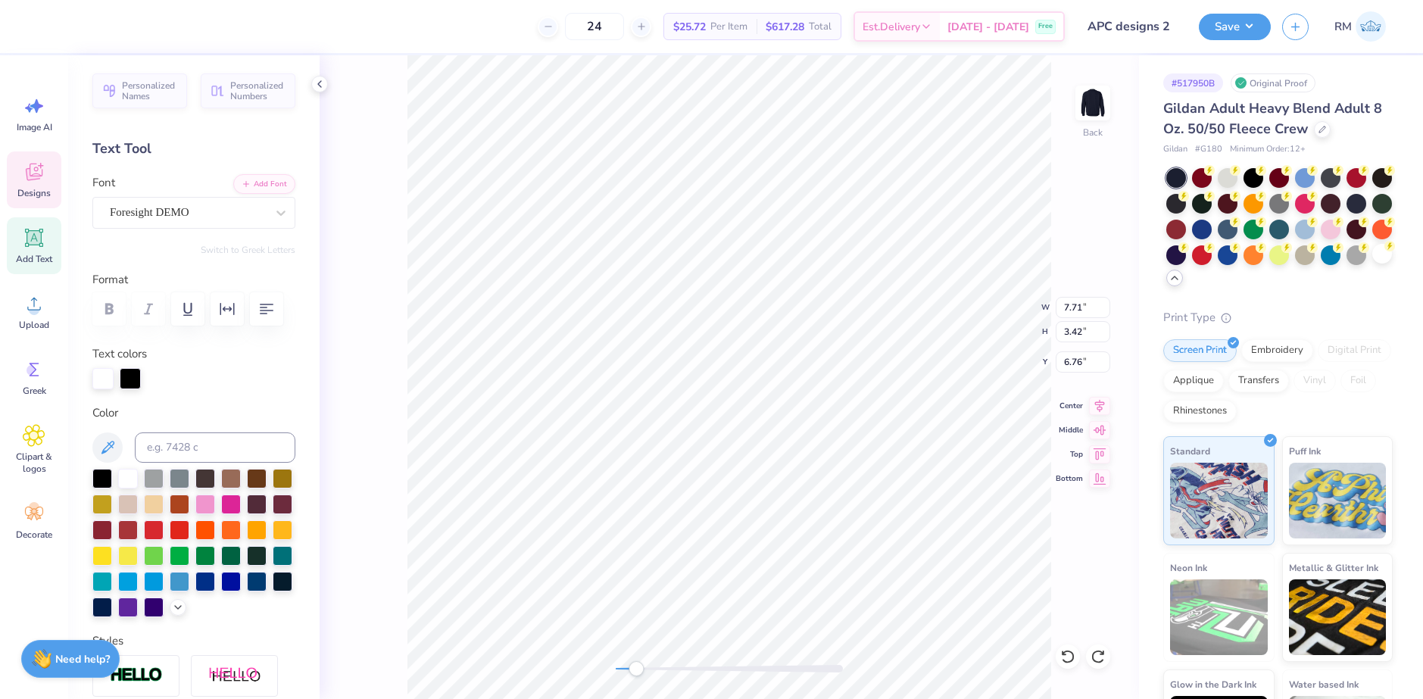
type input "3.17"
type input "7.71"
type input "3.42"
type input "6.76"
type input "7.93"
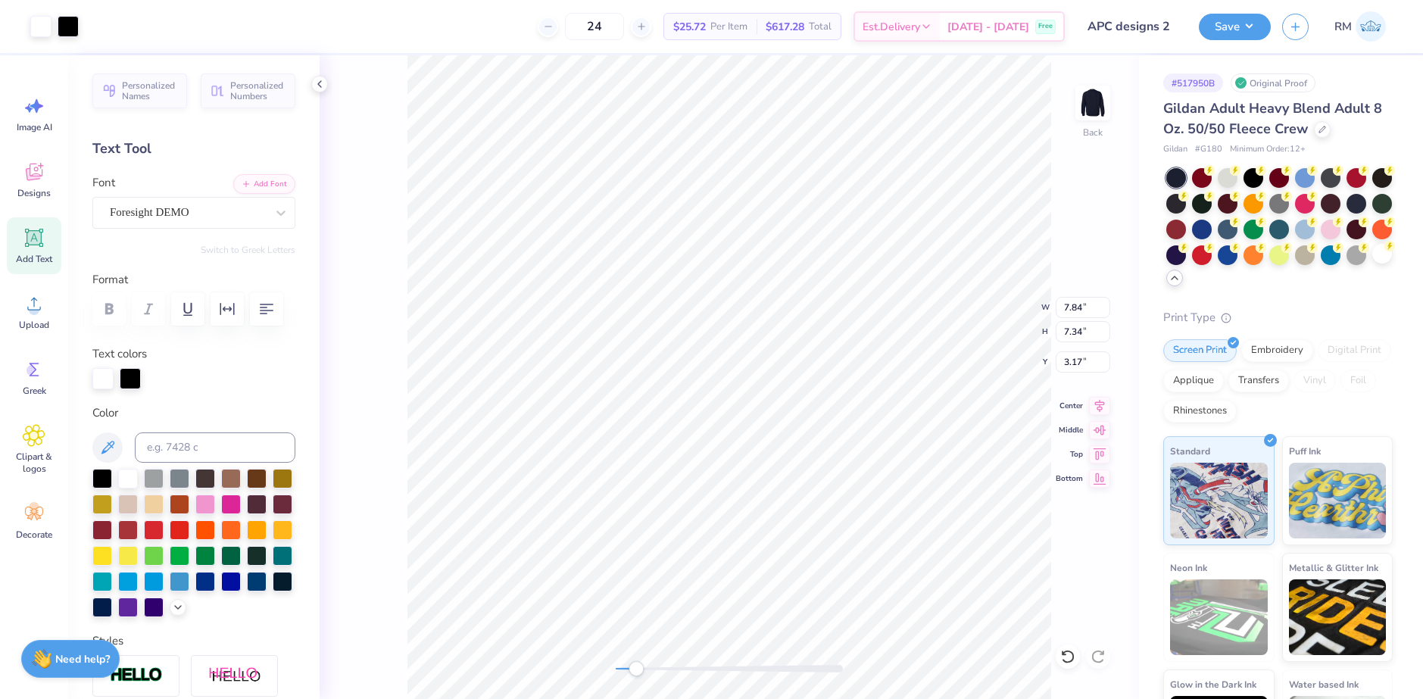
type input "7.04"
type input "3.21"
click at [1065, 656] on icon at bounding box center [1068, 656] width 15 height 15
type input "7.84"
type input "7.34"
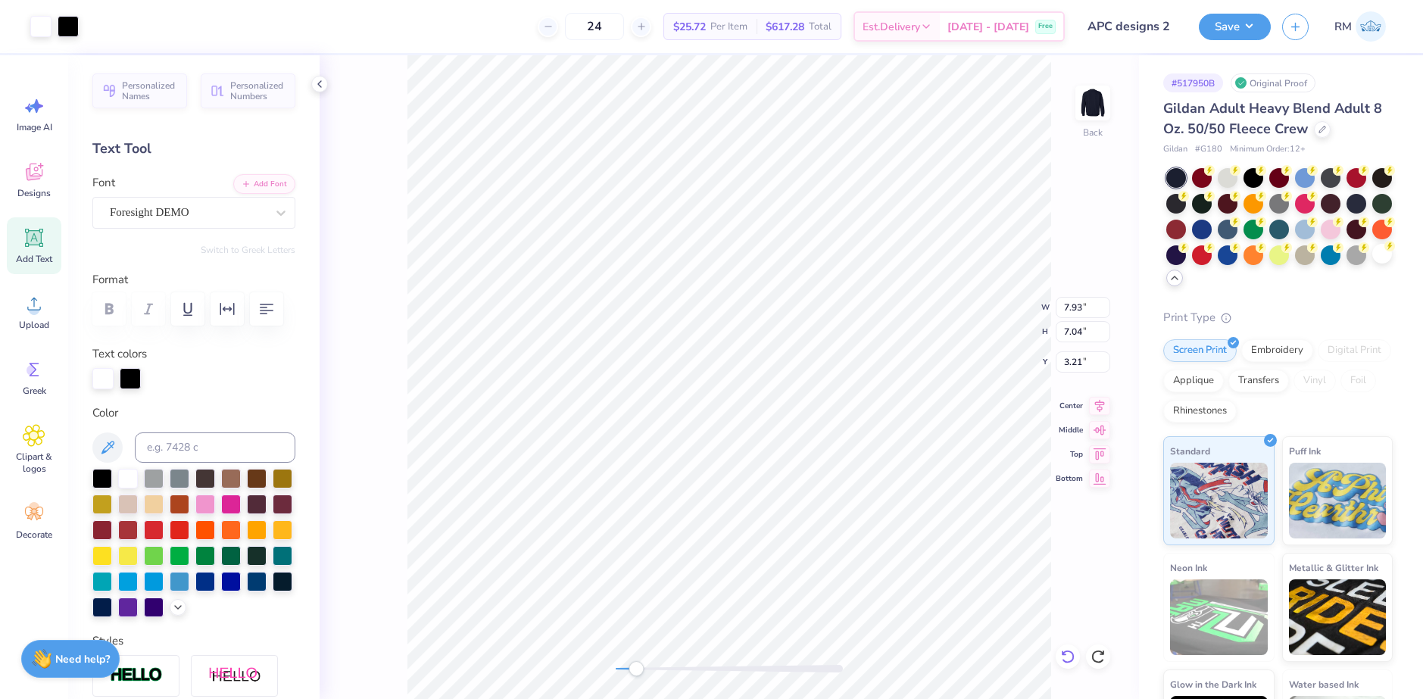
type input "3.17"
click at [1067, 656] on icon at bounding box center [1068, 656] width 15 height 15
click at [1071, 658] on icon at bounding box center [1068, 656] width 15 height 15
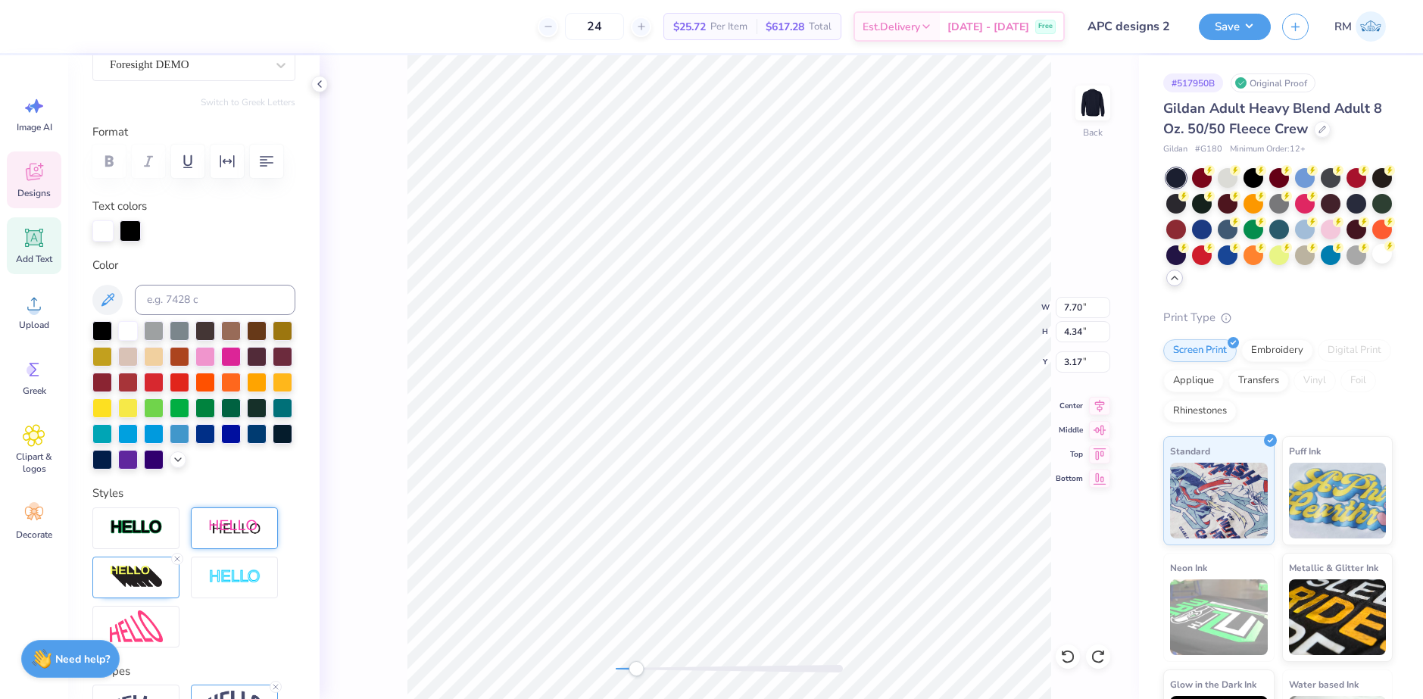
scroll to position [326, 0]
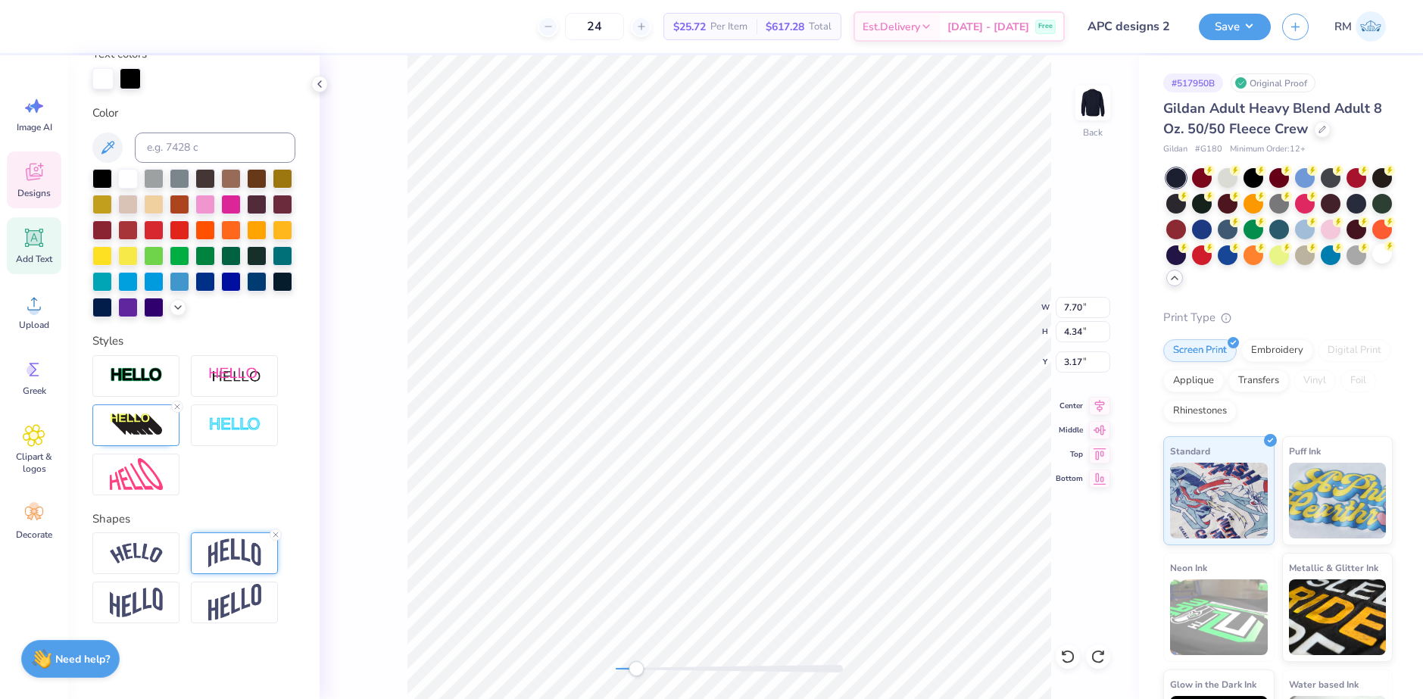
click at [213, 555] on img at bounding box center [234, 553] width 53 height 29
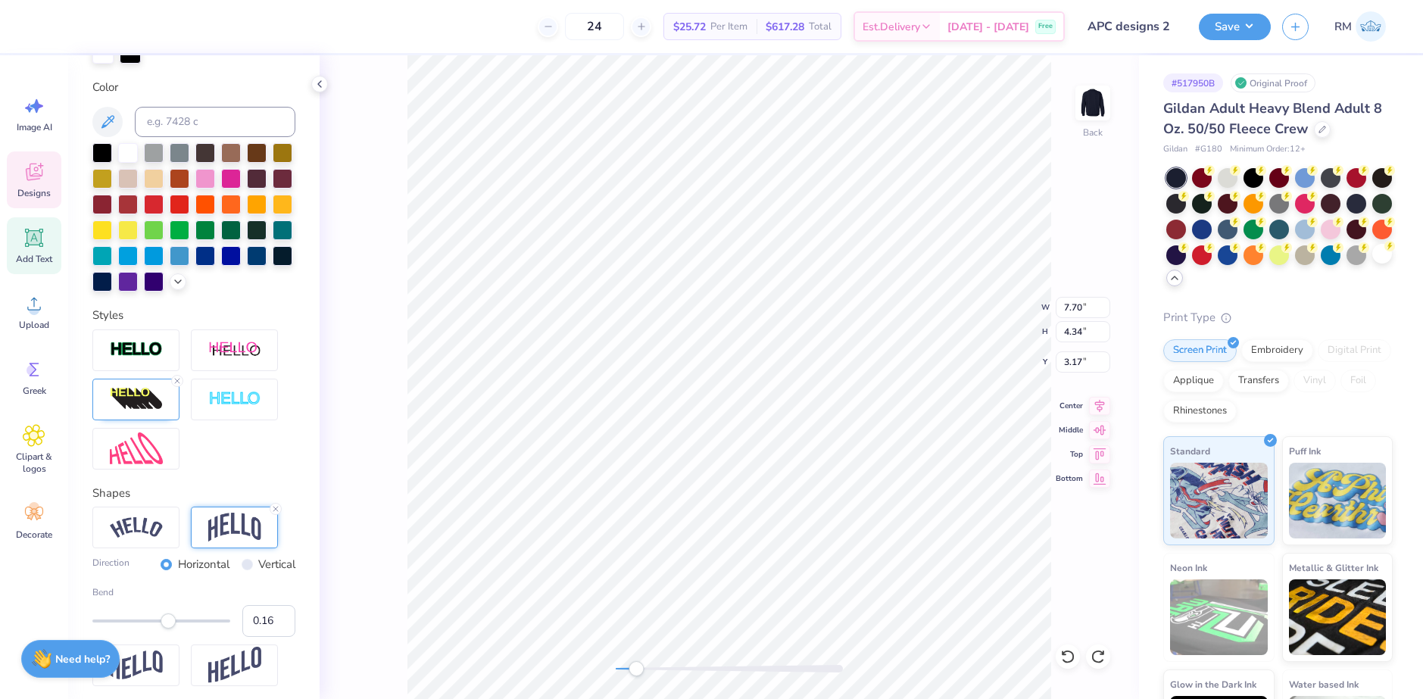
type input "0.15"
click at [165, 629] on div "Accessibility label" at bounding box center [165, 621] width 15 height 15
click at [1073, 656] on icon at bounding box center [1068, 656] width 15 height 15
type input "0.20"
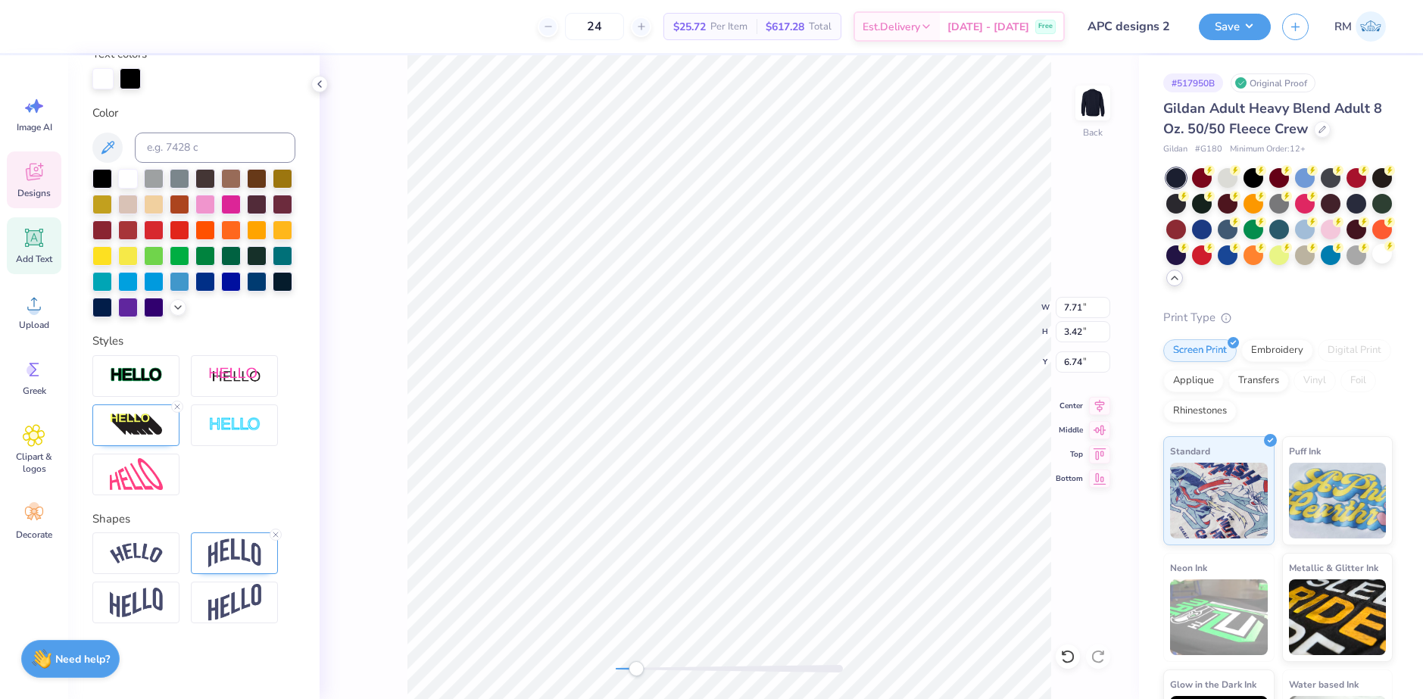
type input "7.71"
type input "3.42"
type input "6.59"
type input "7.44"
type input "3.30"
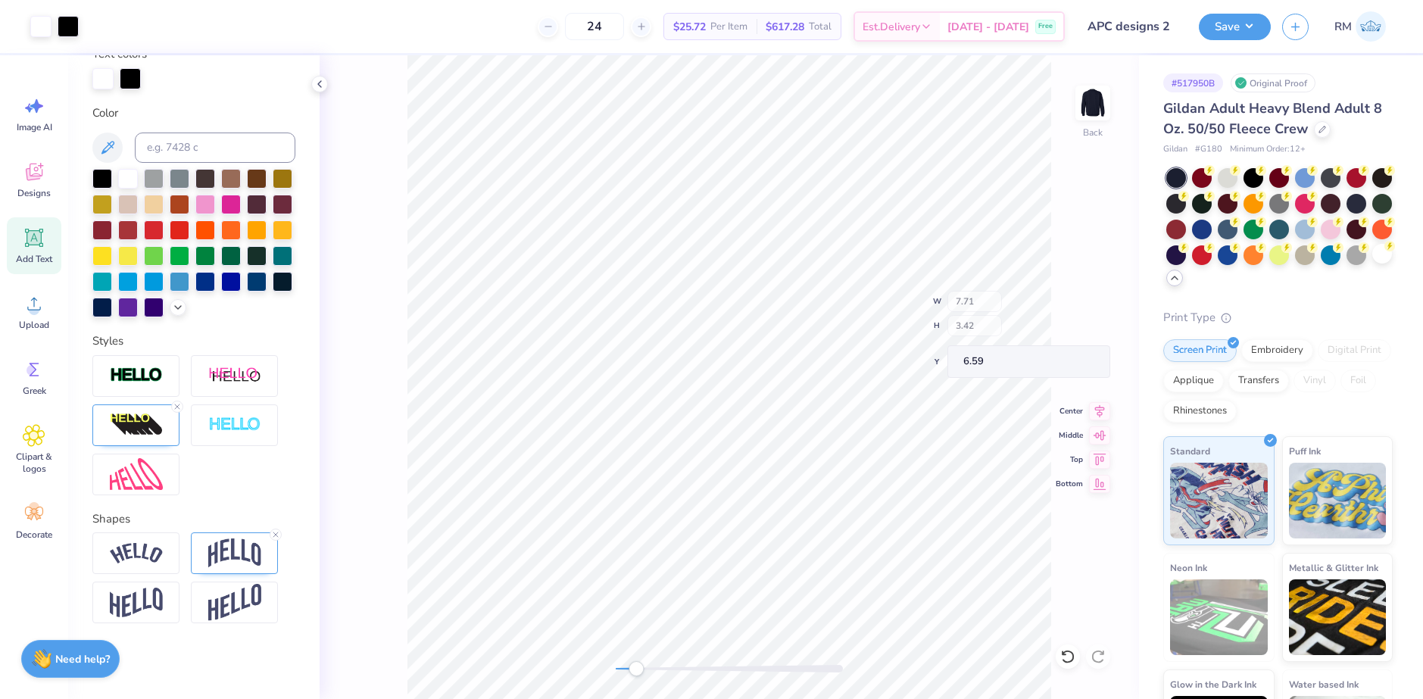
type input "6.60"
type input "7.44"
type input "3.30"
type input "6.60"
click at [1070, 653] on icon at bounding box center [1068, 656] width 15 height 15
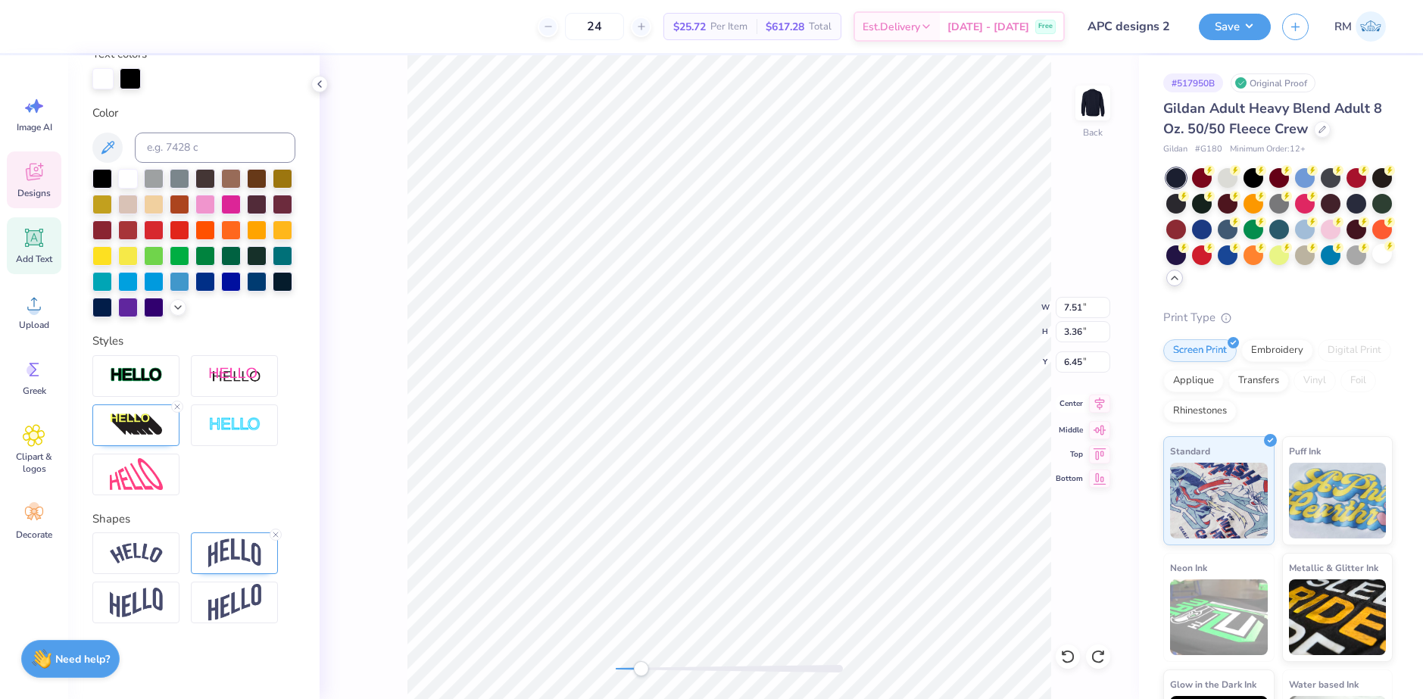
click at [1105, 401] on icon at bounding box center [1099, 404] width 21 height 18
type input "7.98"
type input "3.91"
type input "3.21"
click at [1100, 397] on icon at bounding box center [1099, 404] width 21 height 18
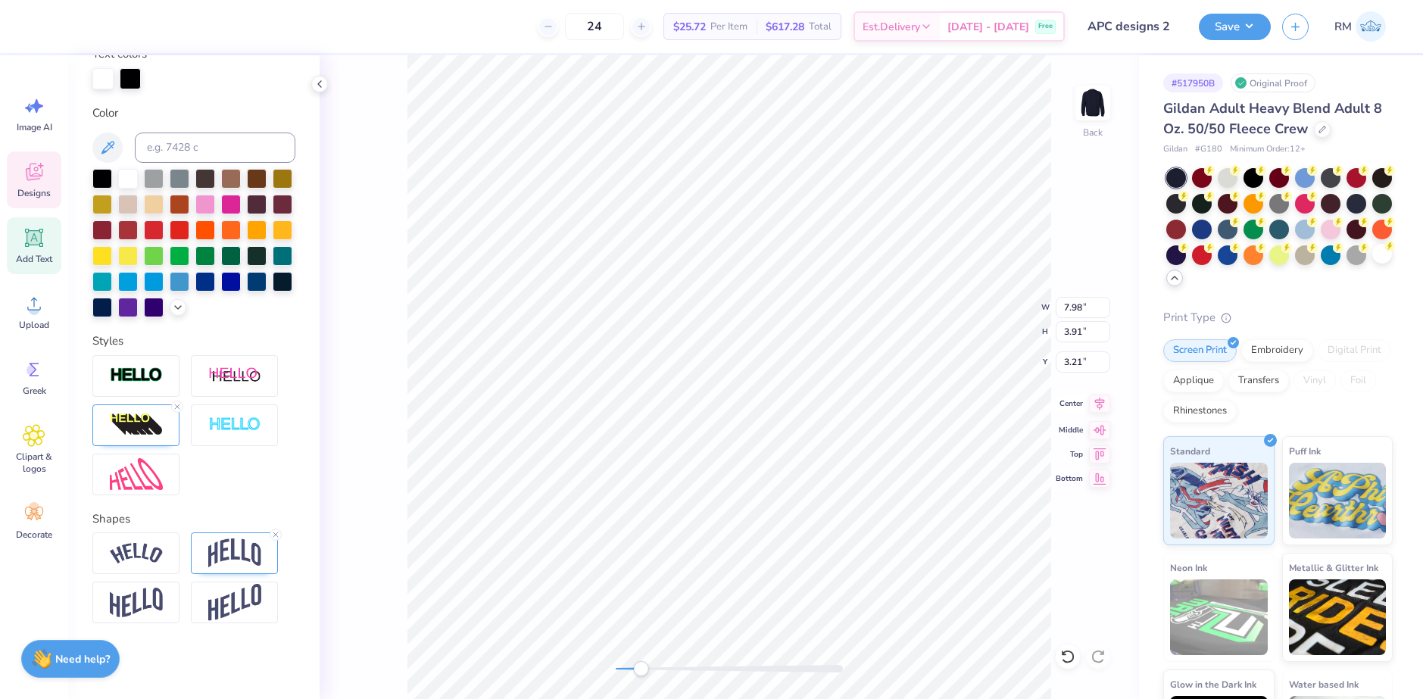
click at [1105, 403] on icon at bounding box center [1099, 404] width 21 height 18
type input "7.04"
type input "3.17"
type input "6.65"
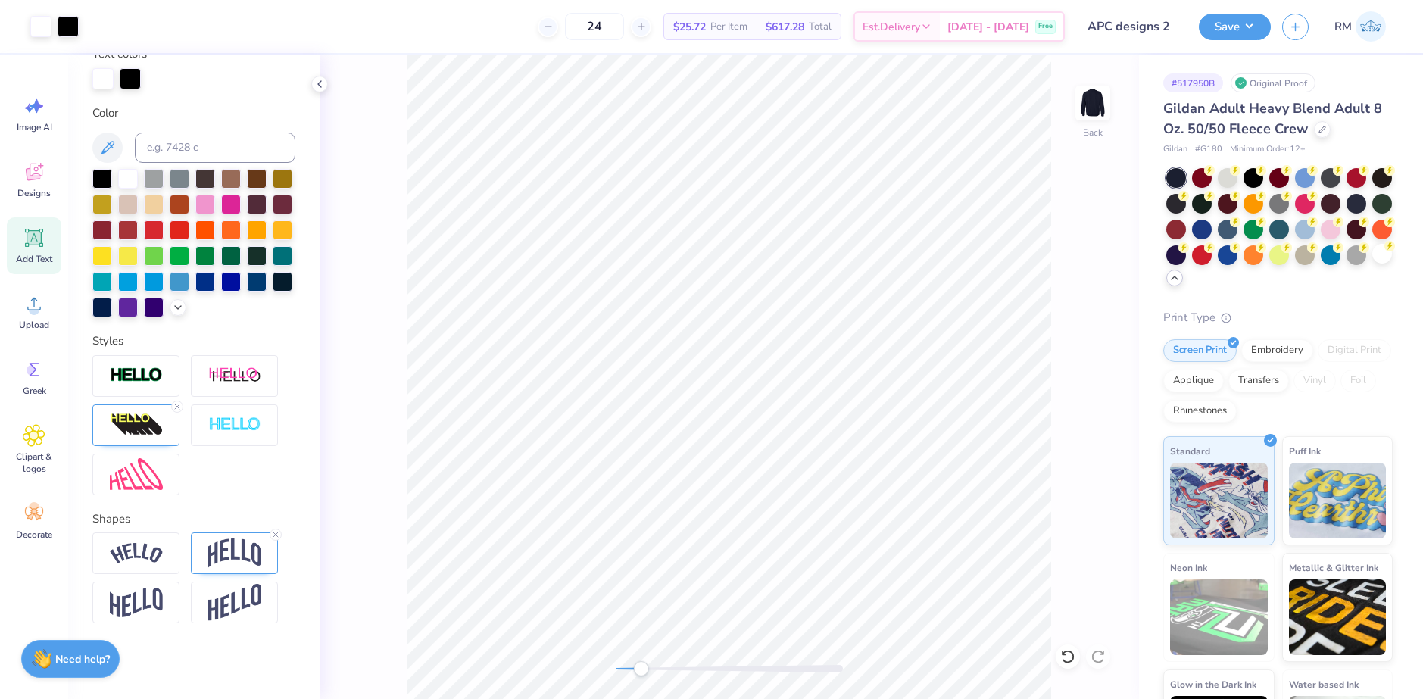
type input "sticker sheets"
click at [735, 536] on li "Group" at bounding box center [751, 533] width 119 height 30
click at [1098, 403] on icon at bounding box center [1099, 404] width 21 height 18
click at [1072, 363] on input "3.21" at bounding box center [1083, 361] width 55 height 21
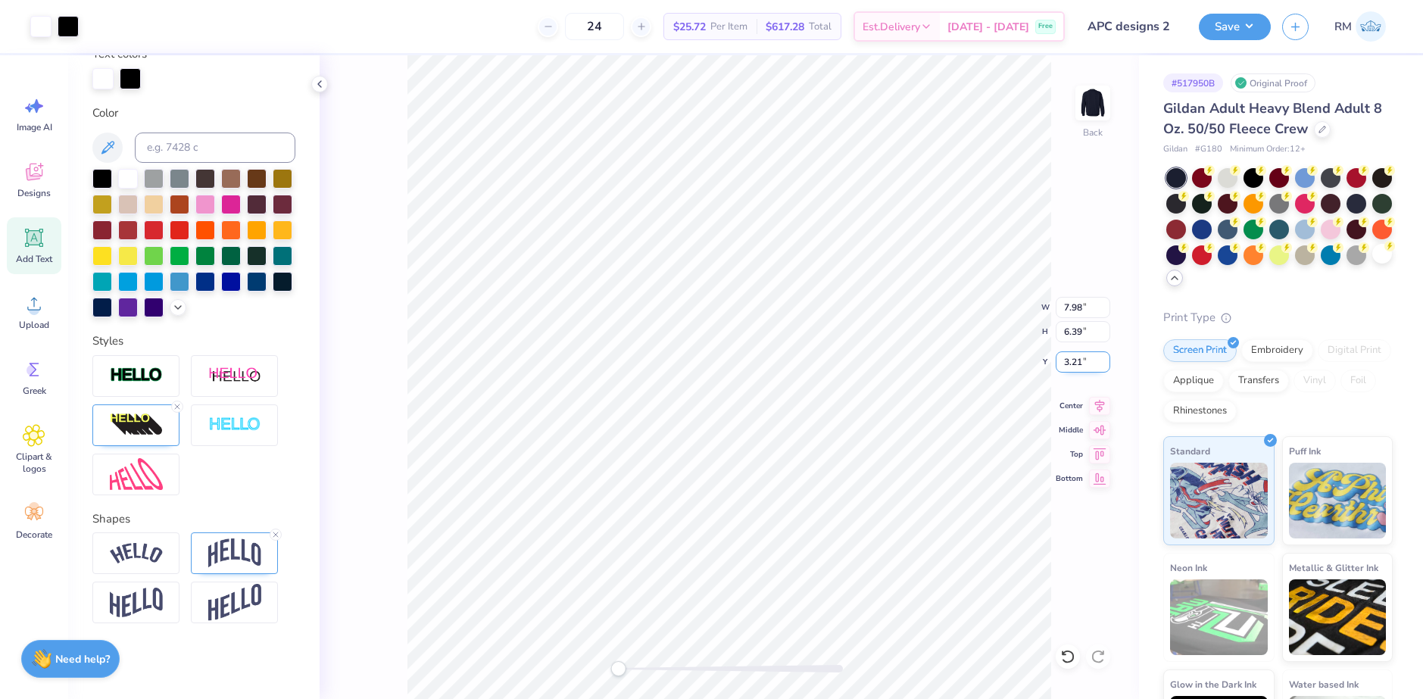
click at [1072, 363] on input "3.21" at bounding box center [1083, 361] width 55 height 21
click at [1070, 312] on input "7.98" at bounding box center [1083, 307] width 55 height 21
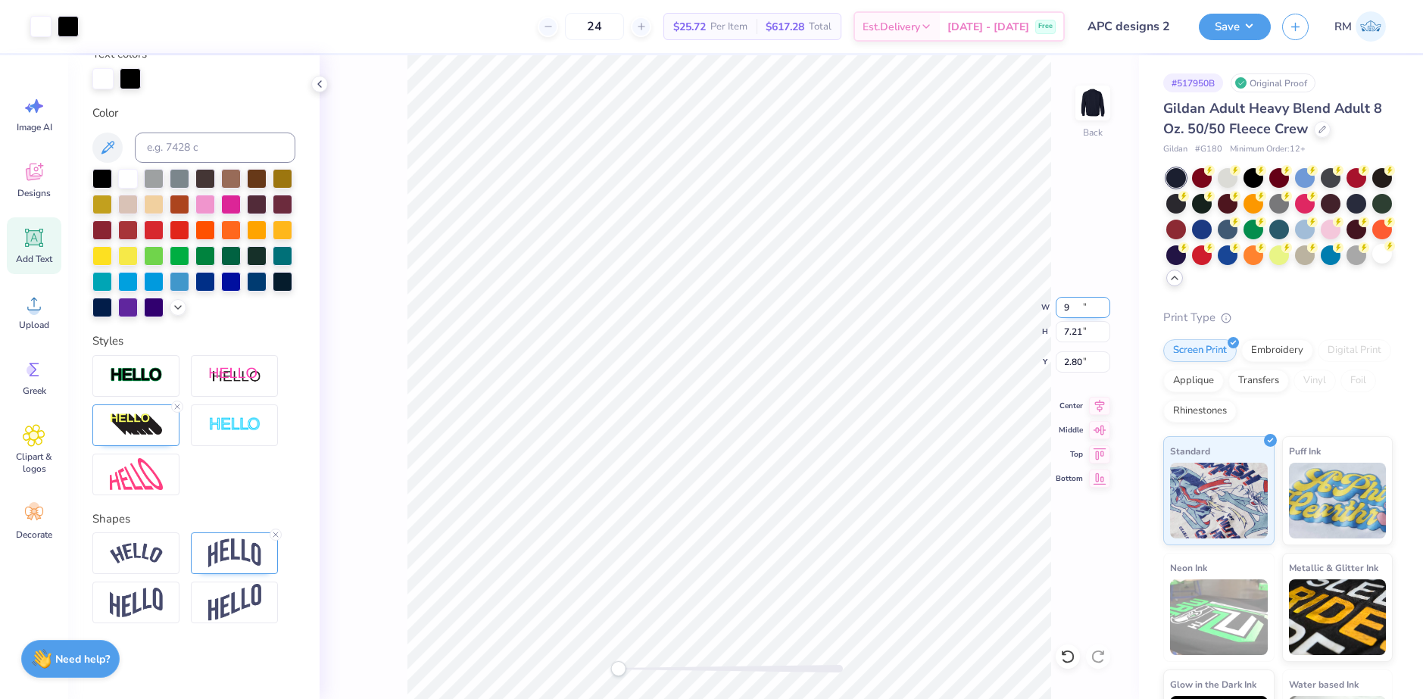
type input "9.00"
type input "7.21"
click at [1073, 367] on input "2.80" at bounding box center [1083, 361] width 55 height 21
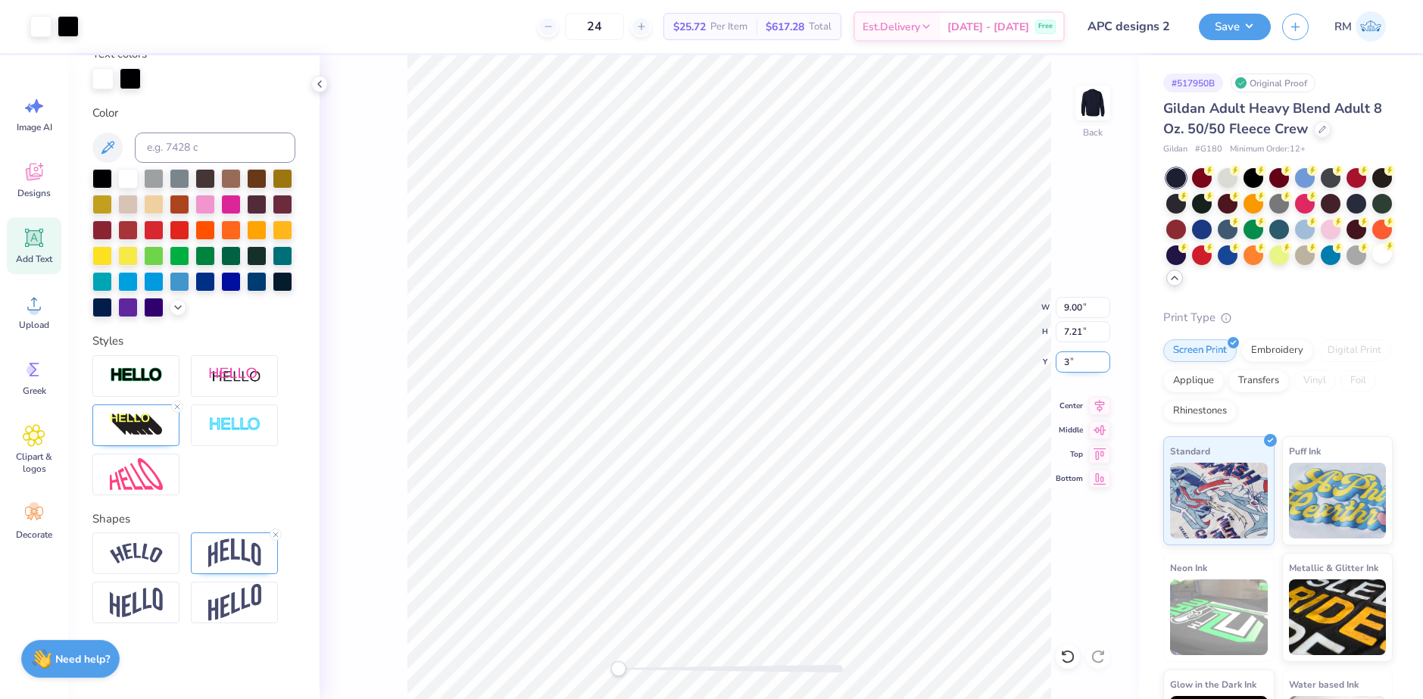
type input "3"
click at [818, 329] on li "Copy" at bounding box center [834, 326] width 119 height 30
click at [1075, 656] on icon at bounding box center [1068, 656] width 15 height 15
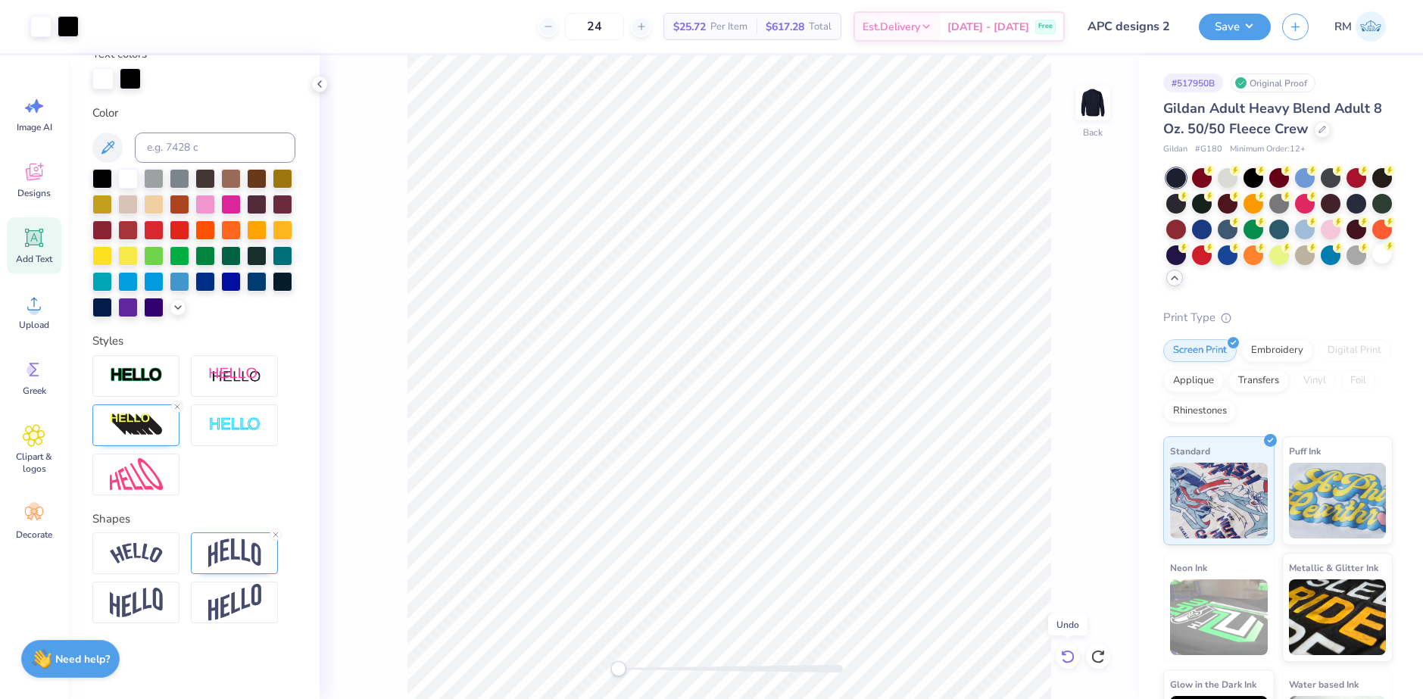
click at [1067, 659] on icon at bounding box center [1068, 656] width 15 height 15
click at [1067, 661] on icon at bounding box center [1068, 656] width 15 height 15
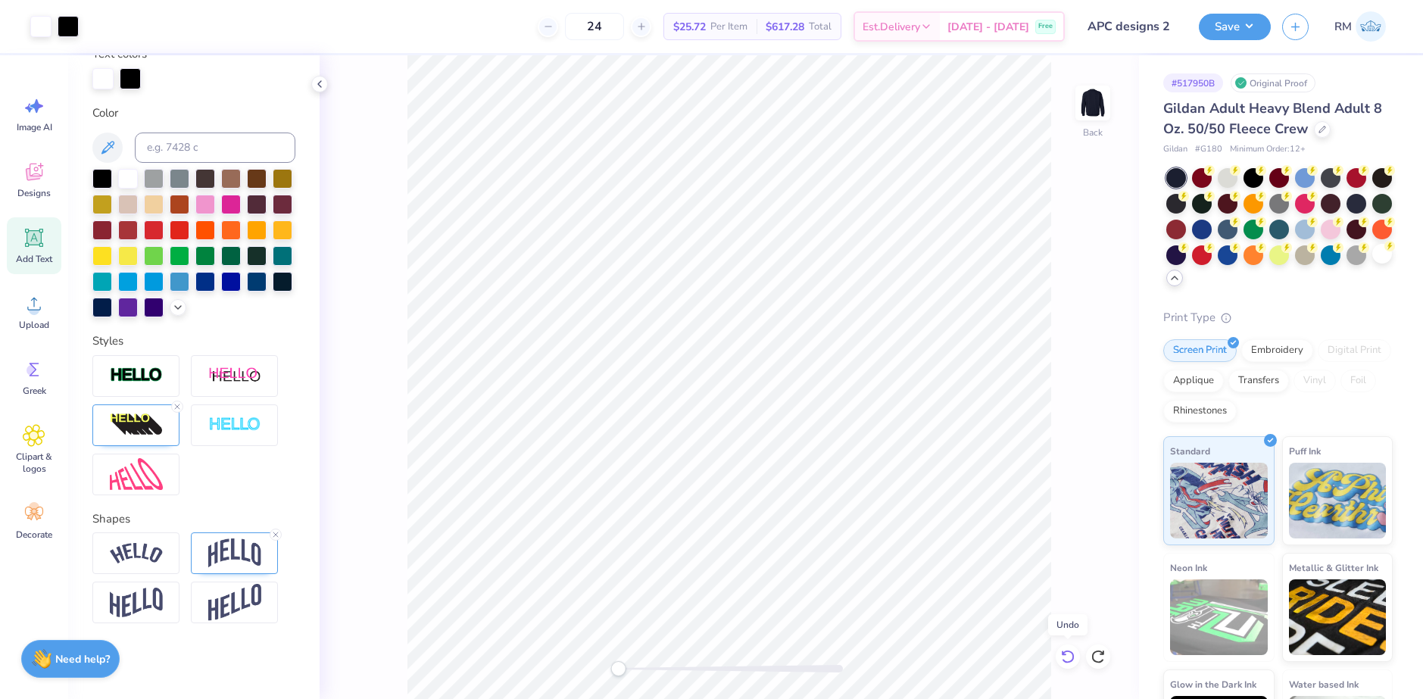
click at [1067, 661] on icon at bounding box center [1068, 656] width 15 height 15
click at [1068, 664] on div at bounding box center [1068, 657] width 24 height 24
click at [1069, 665] on div at bounding box center [1068, 657] width 24 height 24
click at [1069, 666] on div at bounding box center [1068, 657] width 24 height 24
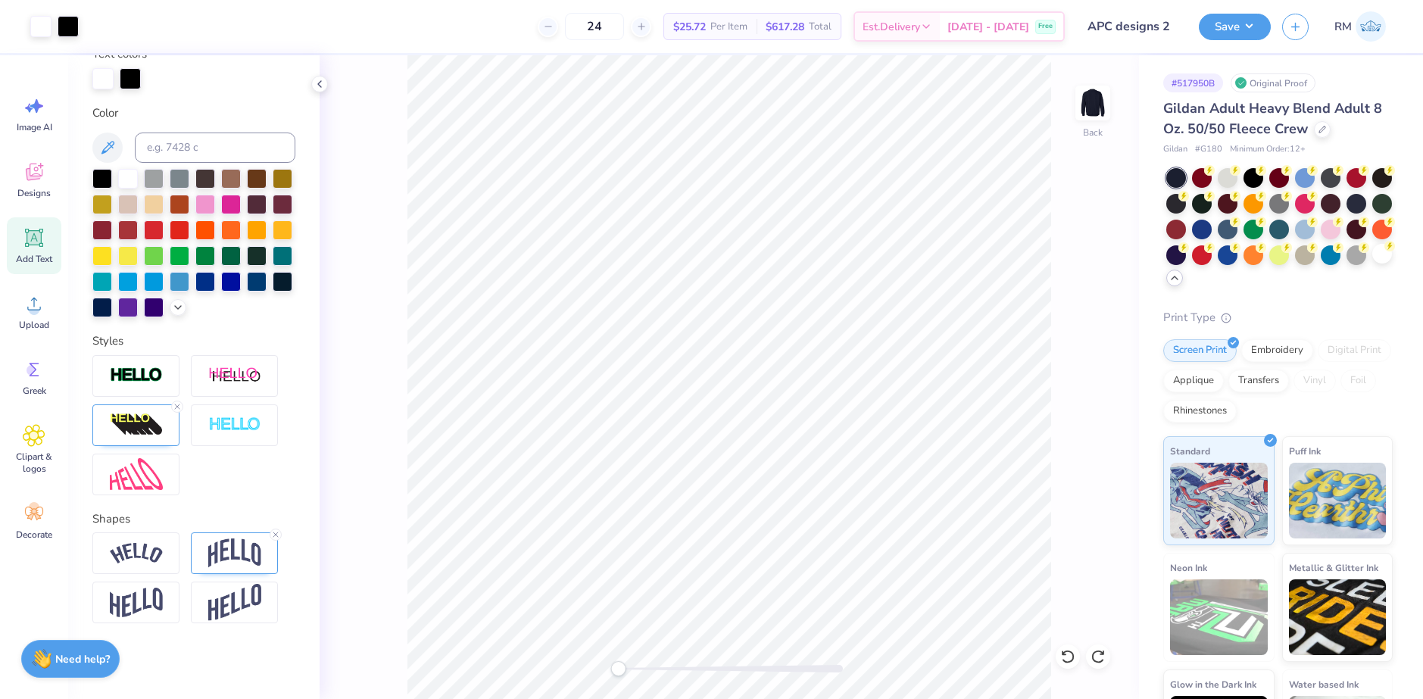
click at [1071, 670] on div "Back" at bounding box center [730, 377] width 820 height 644
click at [1070, 663] on icon at bounding box center [1068, 656] width 15 height 15
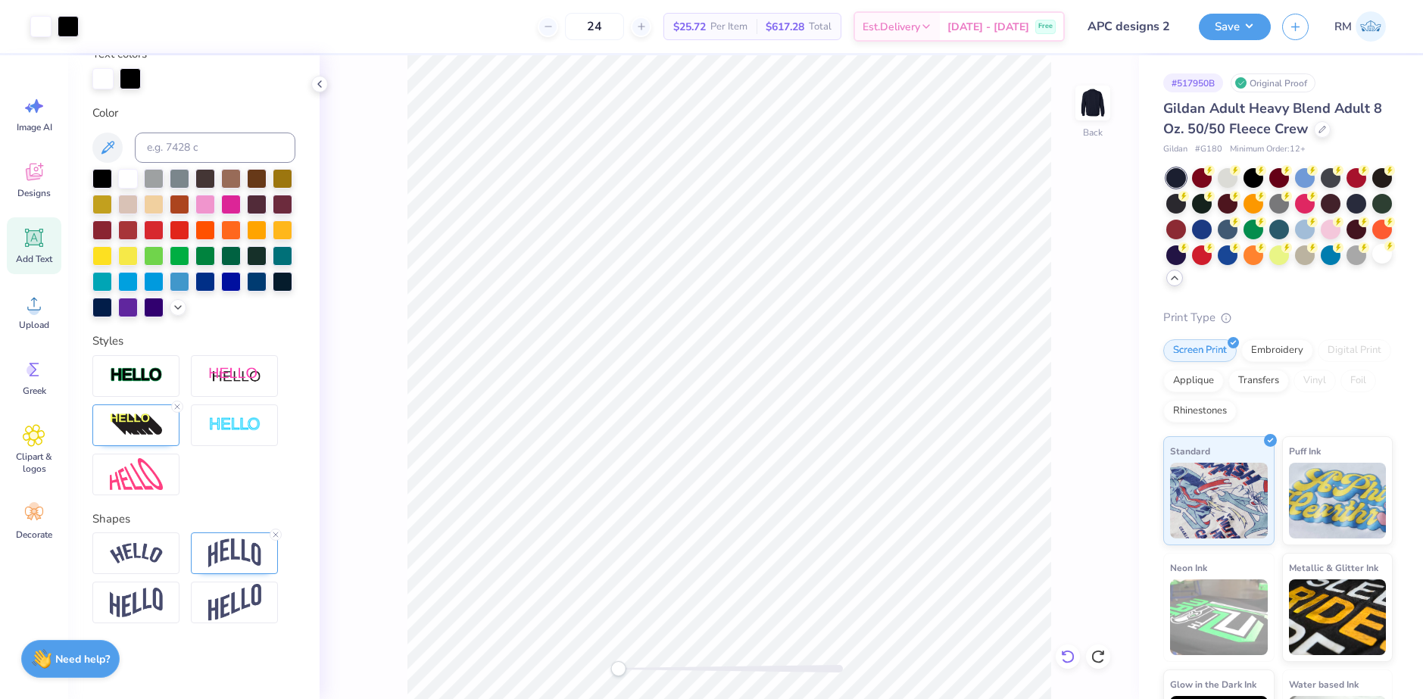
click at [1075, 656] on icon at bounding box center [1068, 656] width 15 height 15
click at [1073, 656] on icon at bounding box center [1067, 657] width 13 height 14
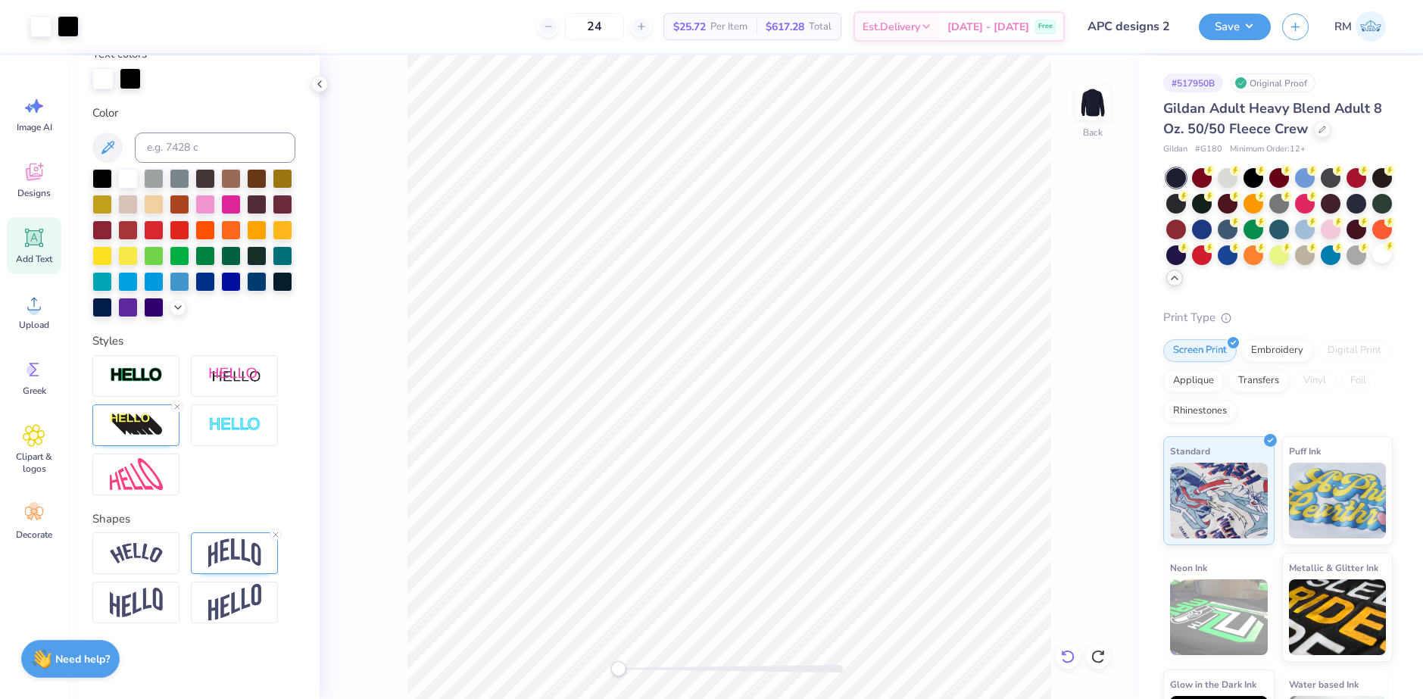
click at [1073, 656] on icon at bounding box center [1067, 657] width 13 height 14
click at [1073, 656] on div "Back" at bounding box center [730, 377] width 820 height 644
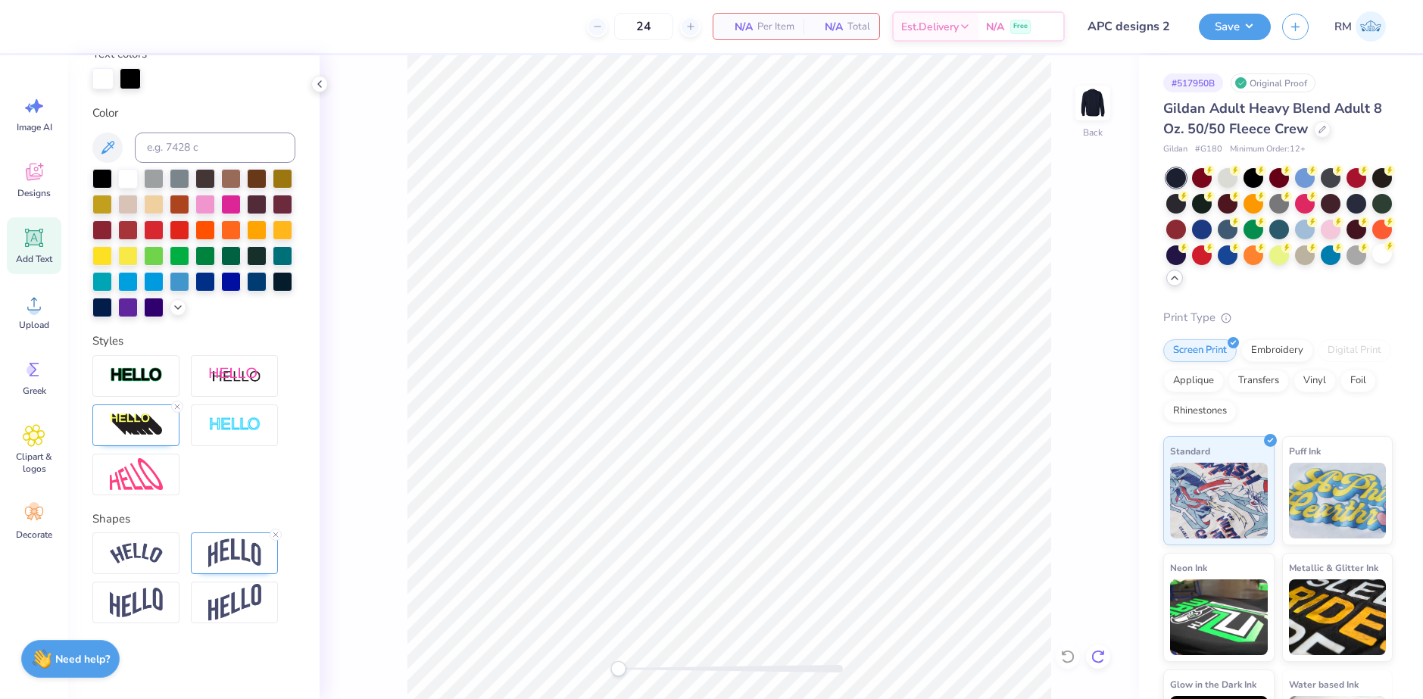
click at [1101, 654] on icon at bounding box center [1102, 652] width 3 height 3
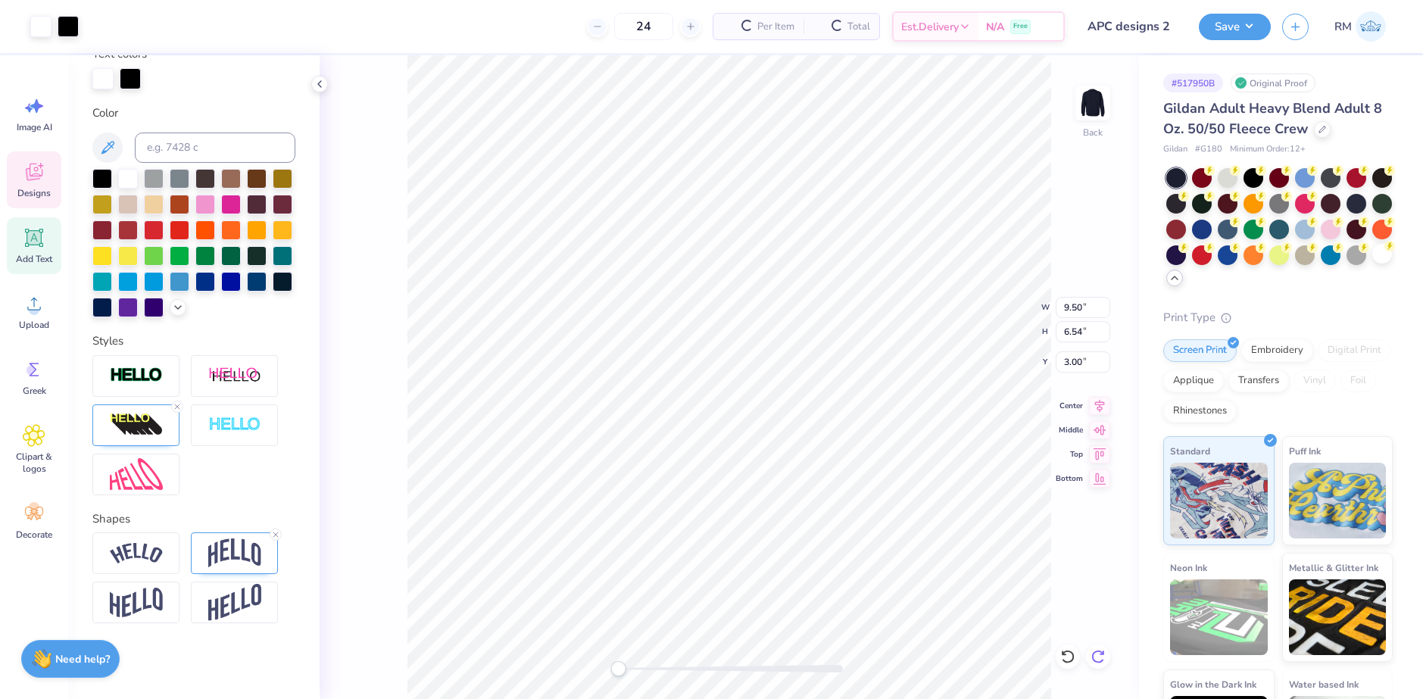
click at [1098, 651] on icon at bounding box center [1098, 657] width 13 height 14
type input "9.79"
type input "3.15"
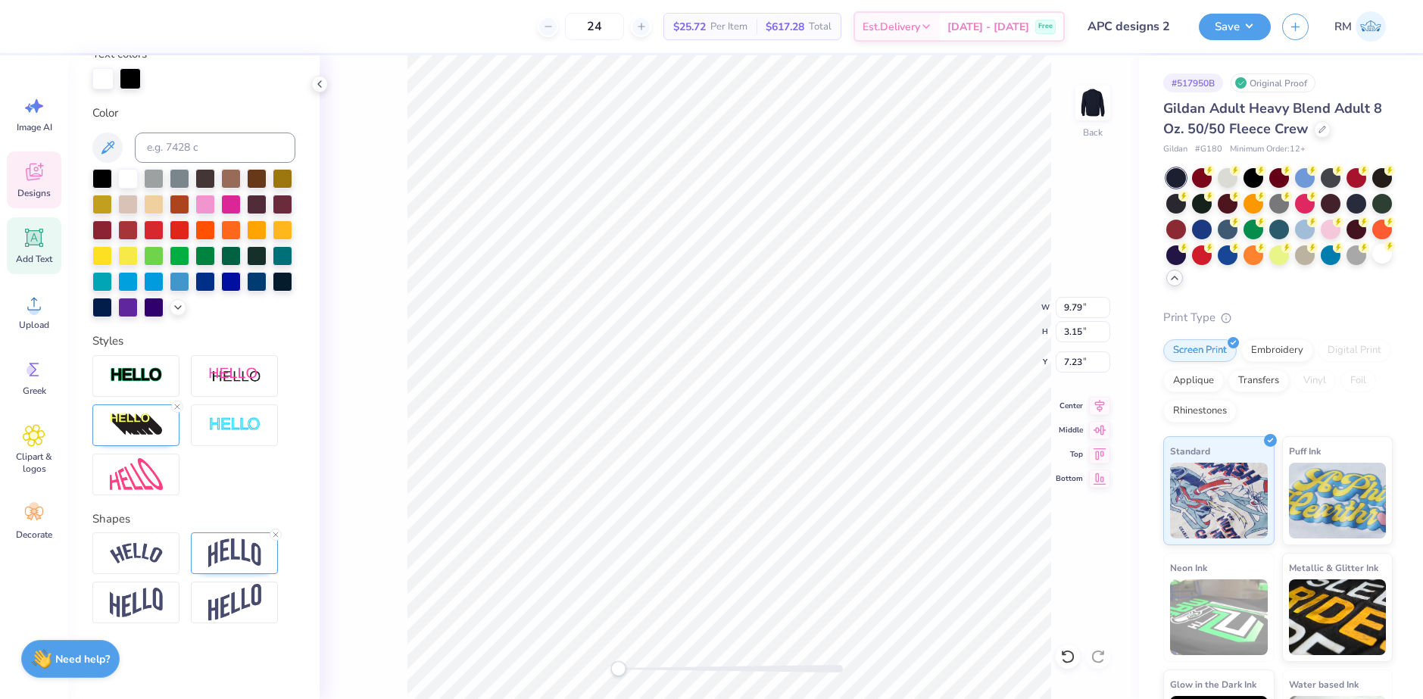
type input "7.23"
click at [734, 360] on li "Paste" at bounding box center [778, 356] width 119 height 30
click at [1068, 359] on input "12.30" at bounding box center [1083, 361] width 55 height 21
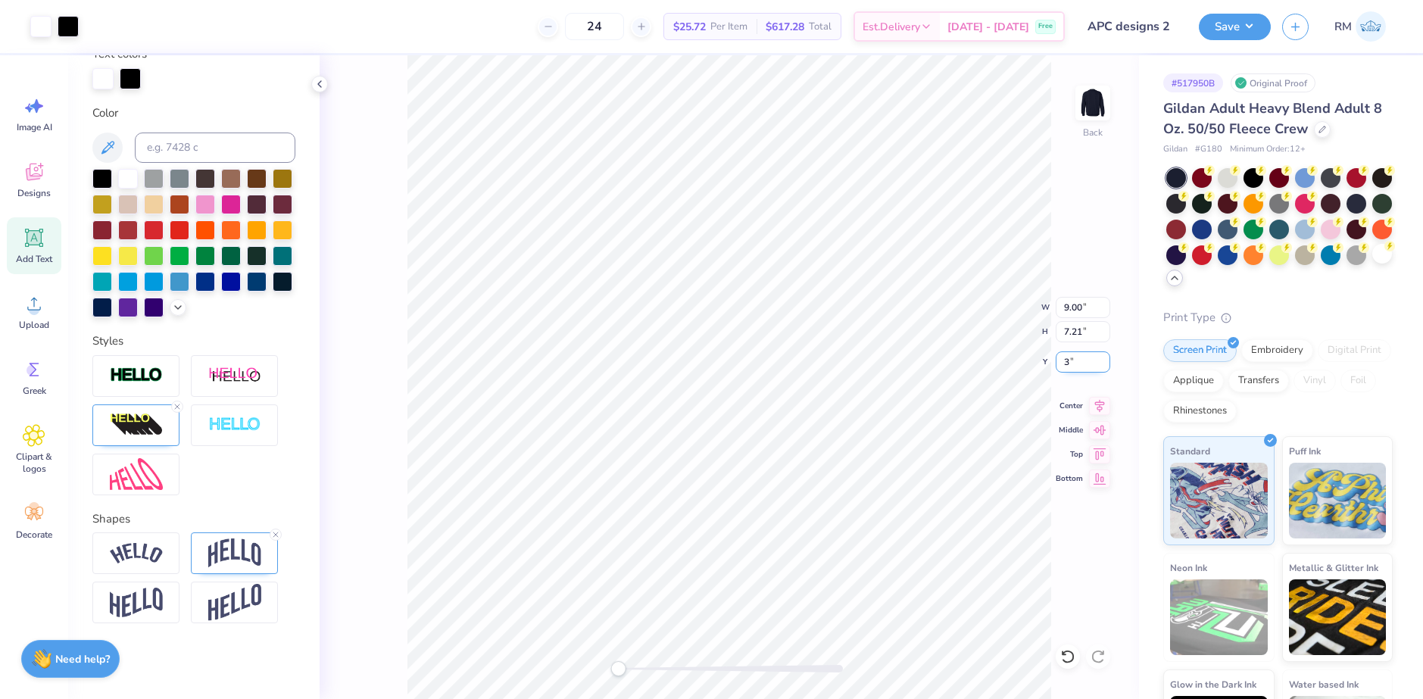
type input "3"
click at [1104, 406] on icon at bounding box center [1099, 404] width 21 height 18
click at [1236, 28] on button "Save" at bounding box center [1235, 24] width 72 height 27
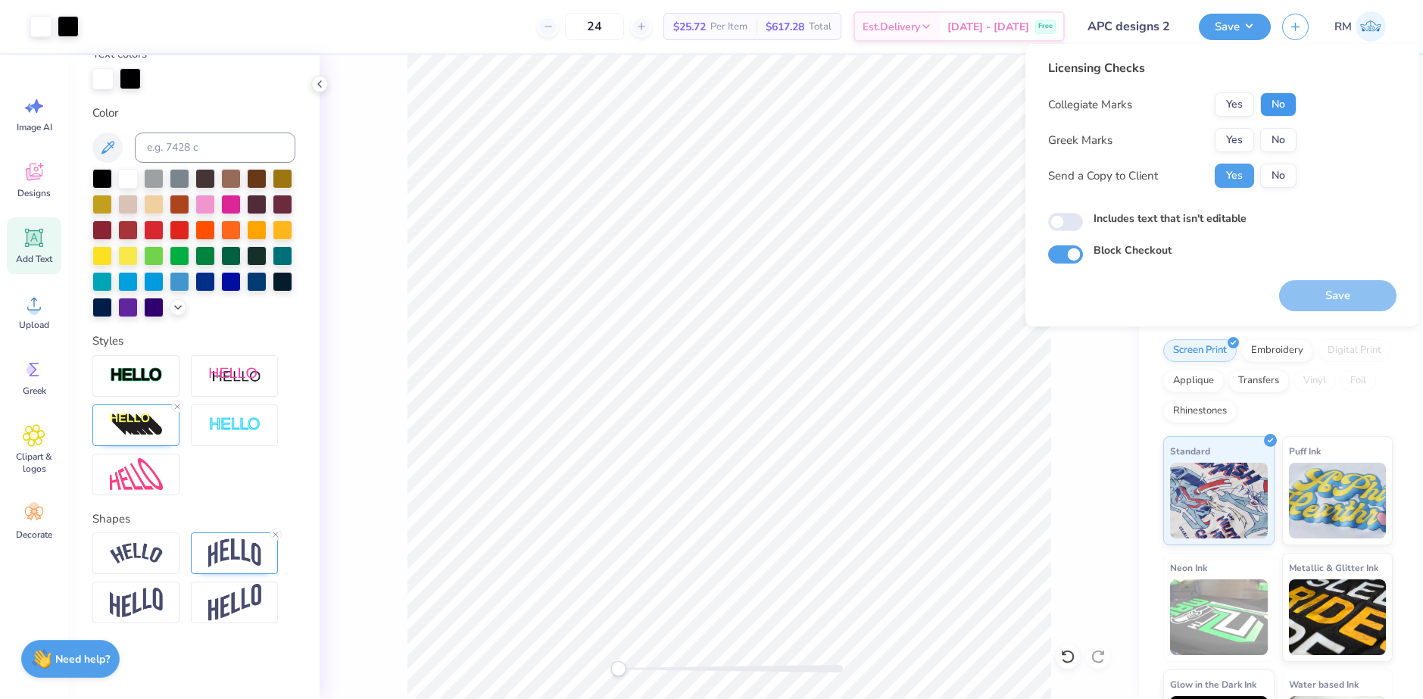
click at [1291, 102] on button "No" at bounding box center [1279, 104] width 36 height 24
click at [1288, 140] on button "No" at bounding box center [1279, 140] width 36 height 24
click at [1333, 281] on button "Save" at bounding box center [1337, 295] width 117 height 31
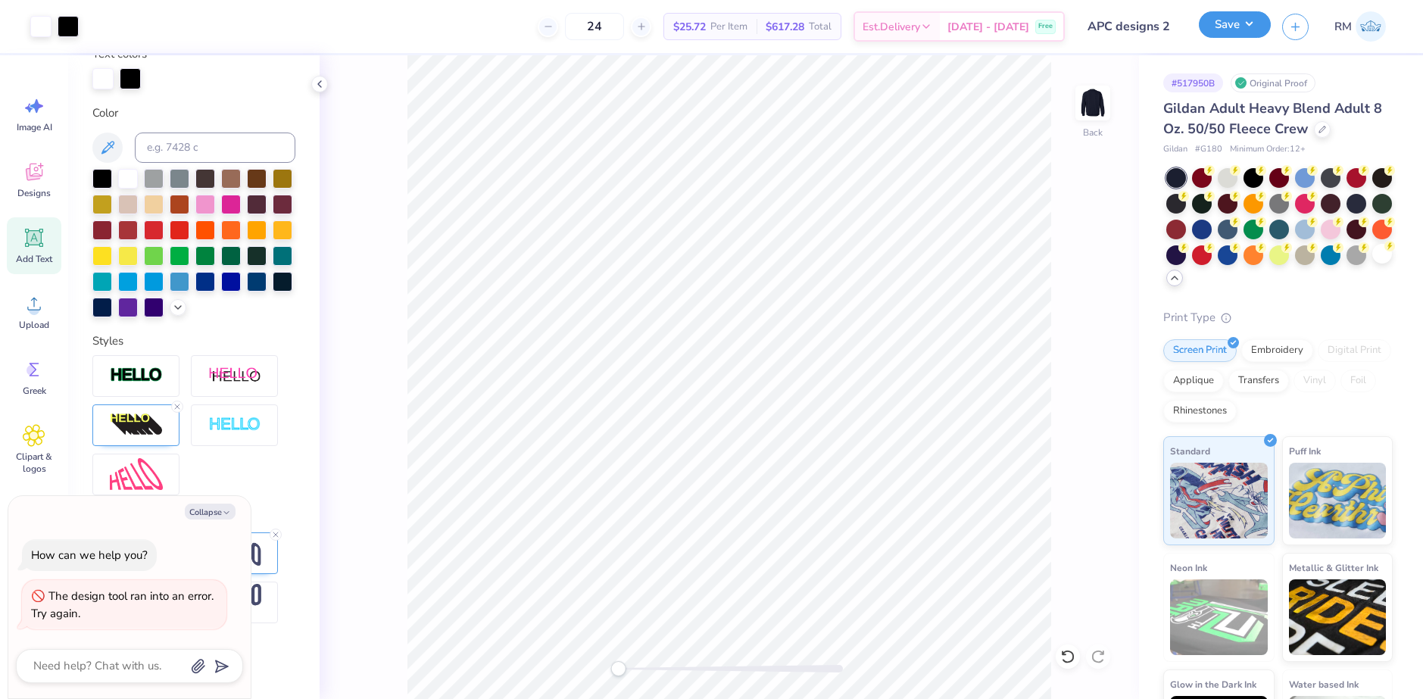
click at [1208, 26] on button "Save" at bounding box center [1235, 24] width 72 height 27
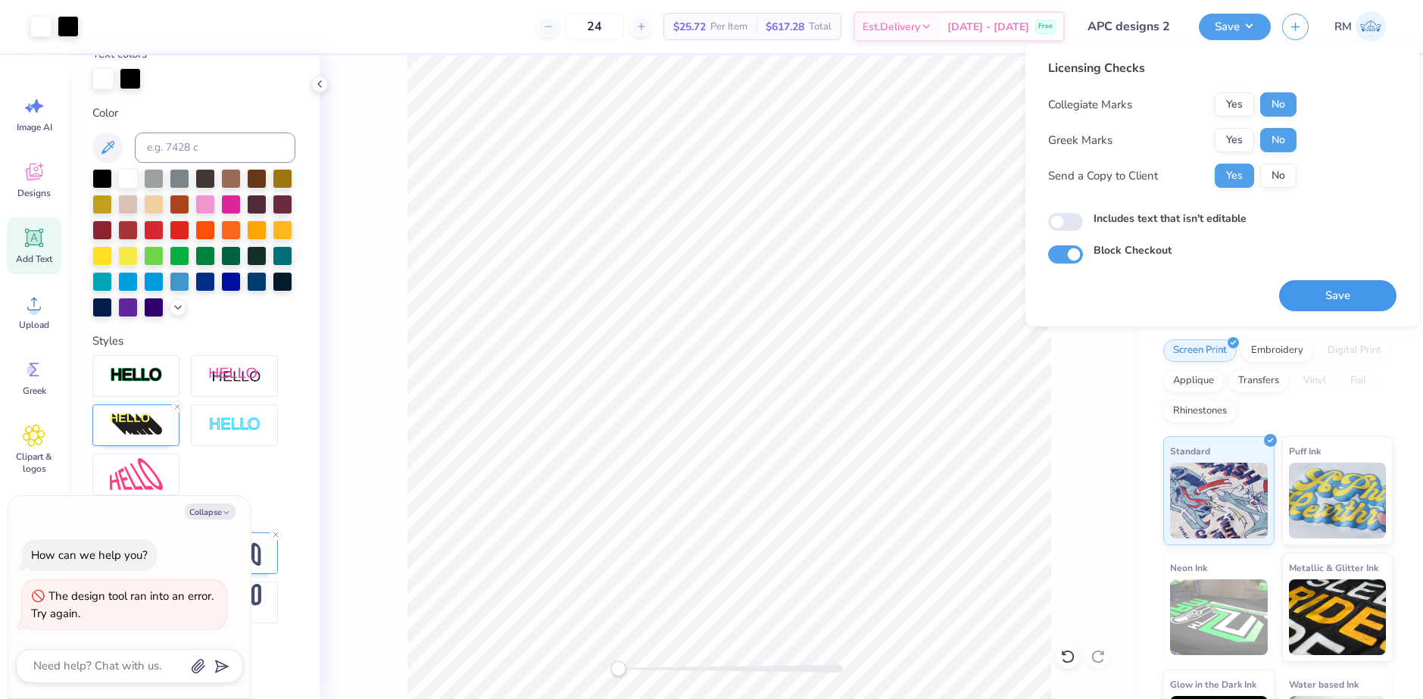
click at [1314, 293] on button "Save" at bounding box center [1337, 295] width 117 height 31
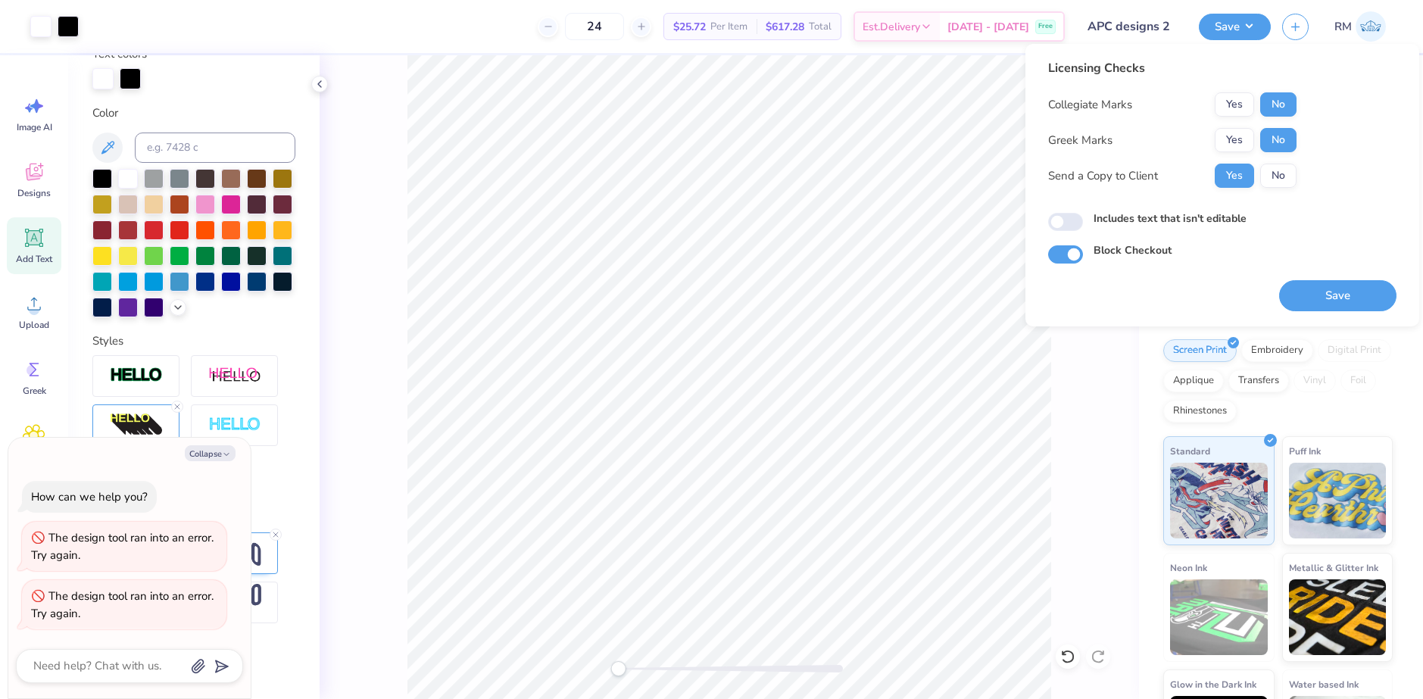
type textarea "x"
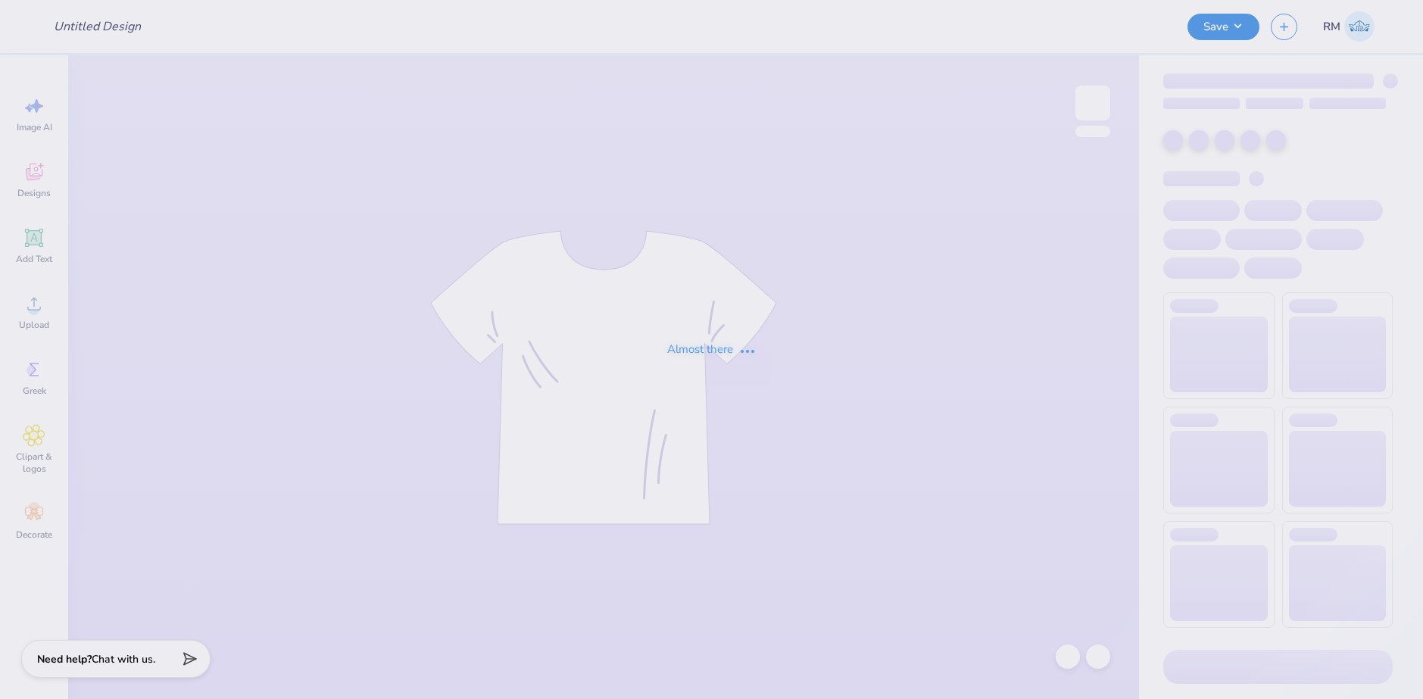
type input "APC designs 2"
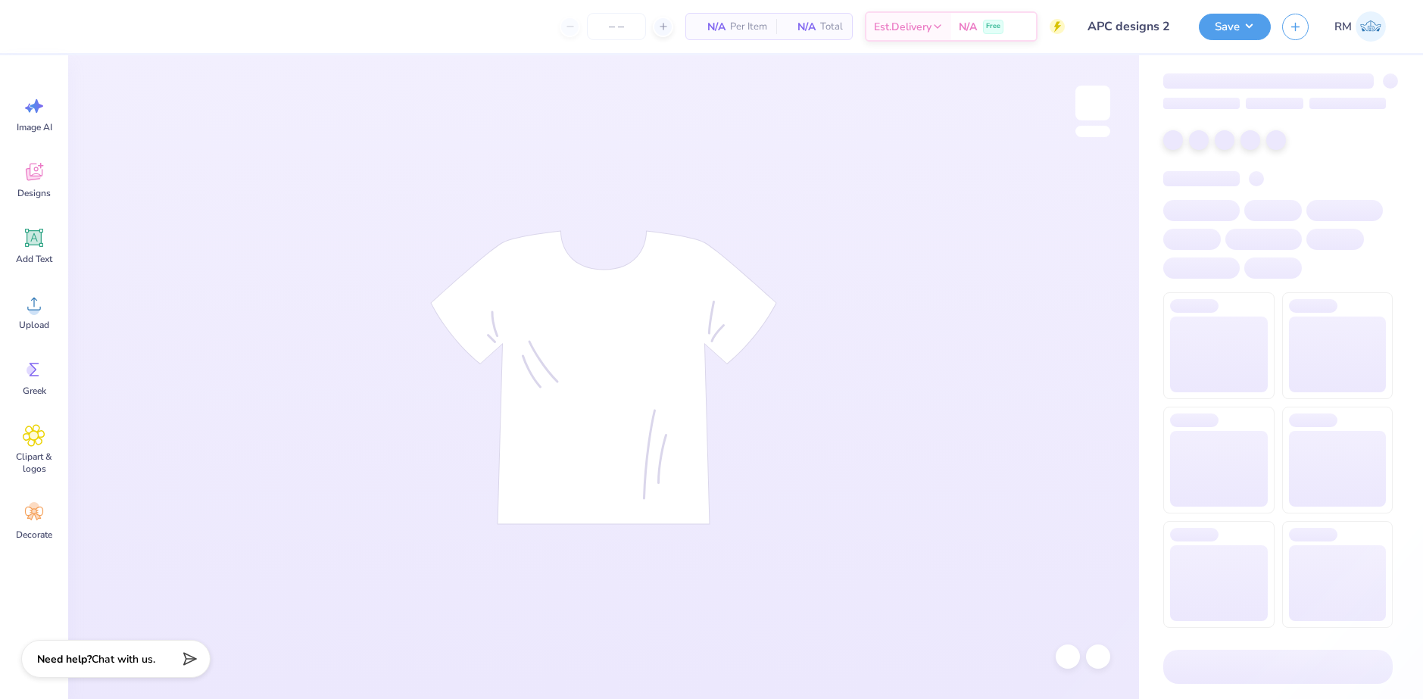
type input "24"
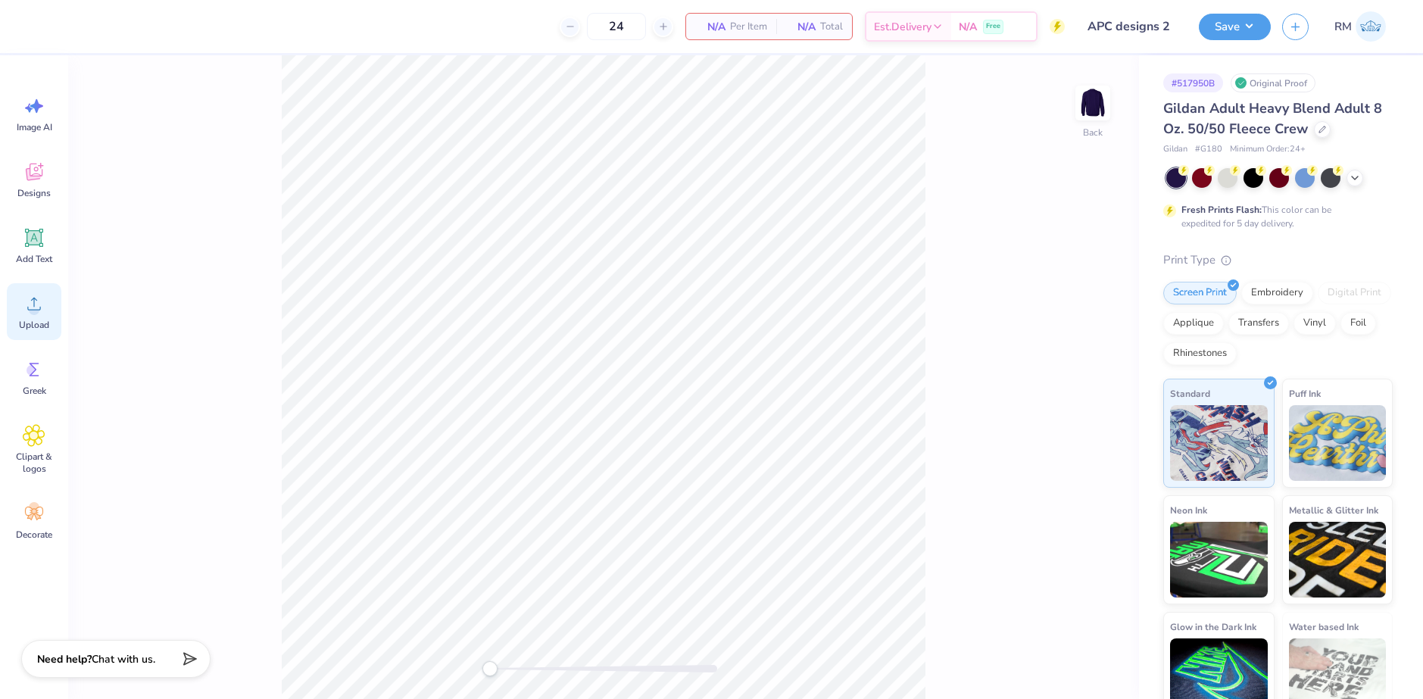
click at [30, 311] on circle at bounding box center [34, 310] width 11 height 11
click at [37, 167] on icon at bounding box center [34, 172] width 17 height 17
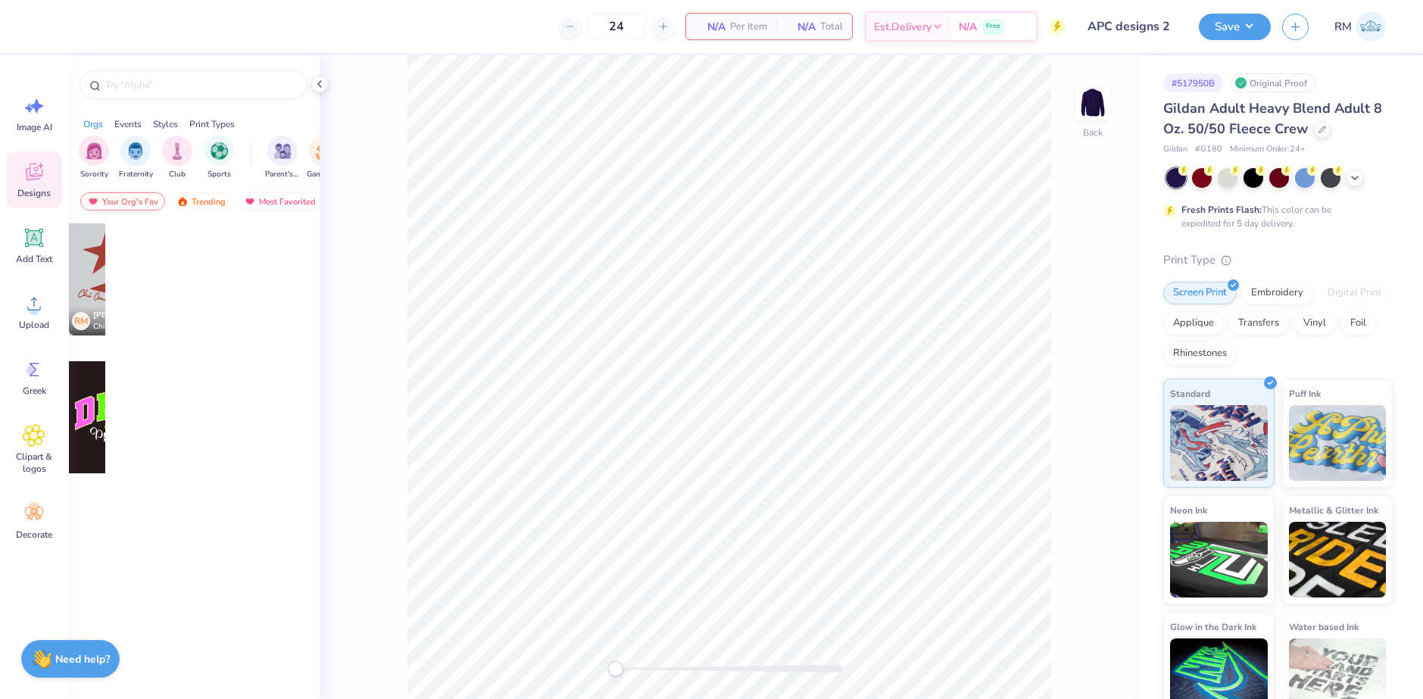
click at [37, 167] on icon at bounding box center [34, 172] width 17 height 17
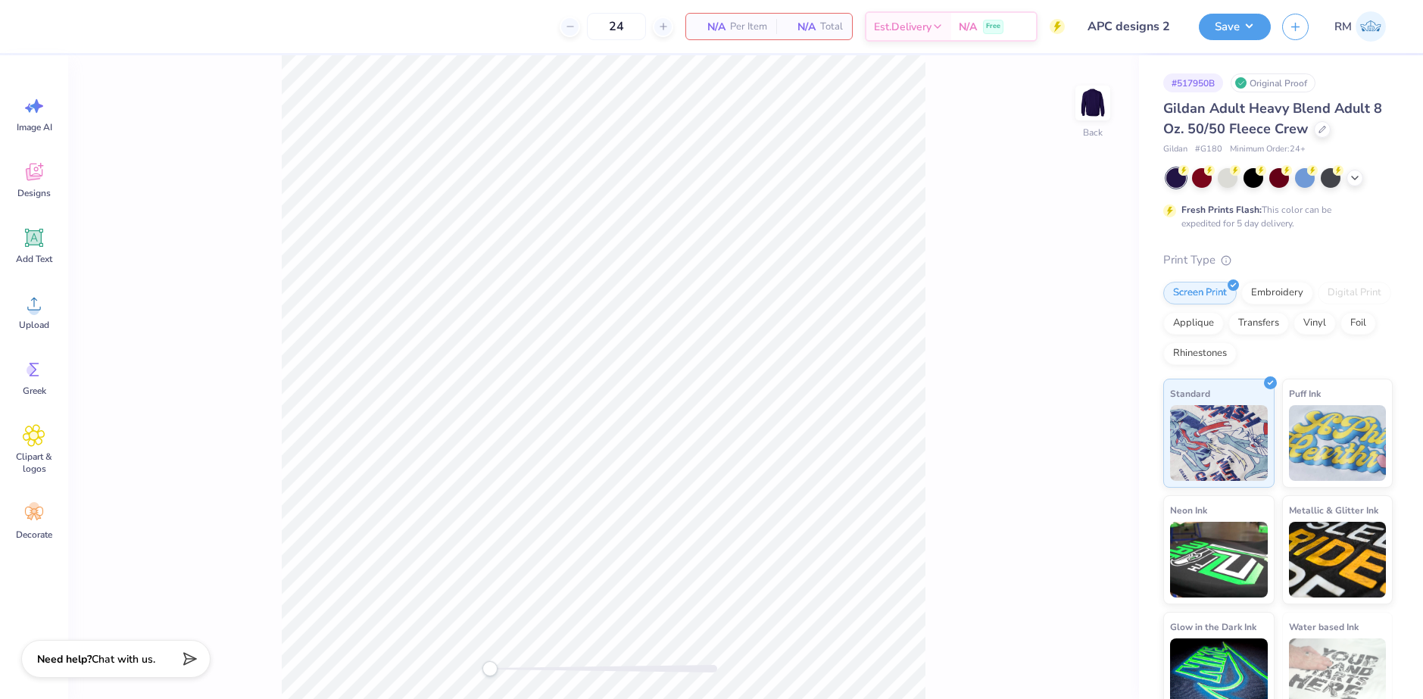
click at [205, 90] on div "Back" at bounding box center [603, 377] width 1071 height 644
click at [24, 159] on div "Designs" at bounding box center [34, 180] width 55 height 57
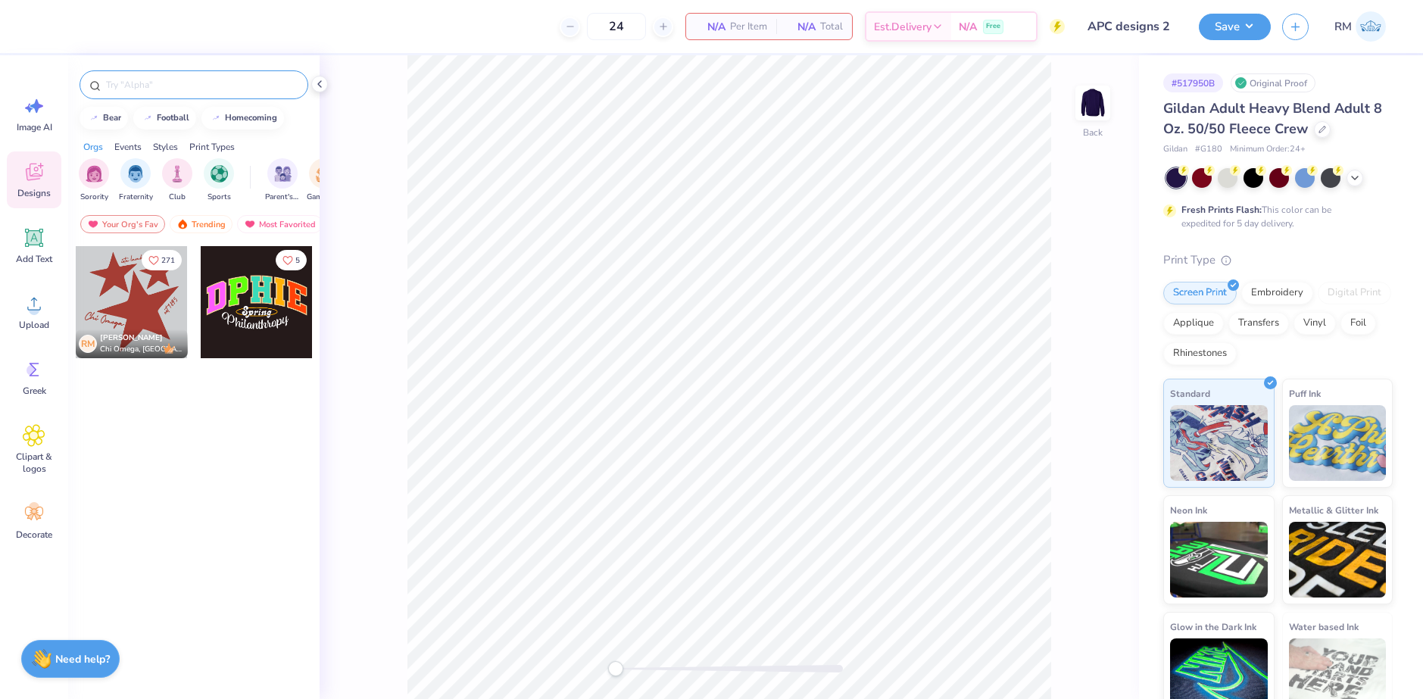
click at [175, 93] on div at bounding box center [194, 84] width 229 height 29
click at [172, 89] on input "text" at bounding box center [202, 84] width 194 height 15
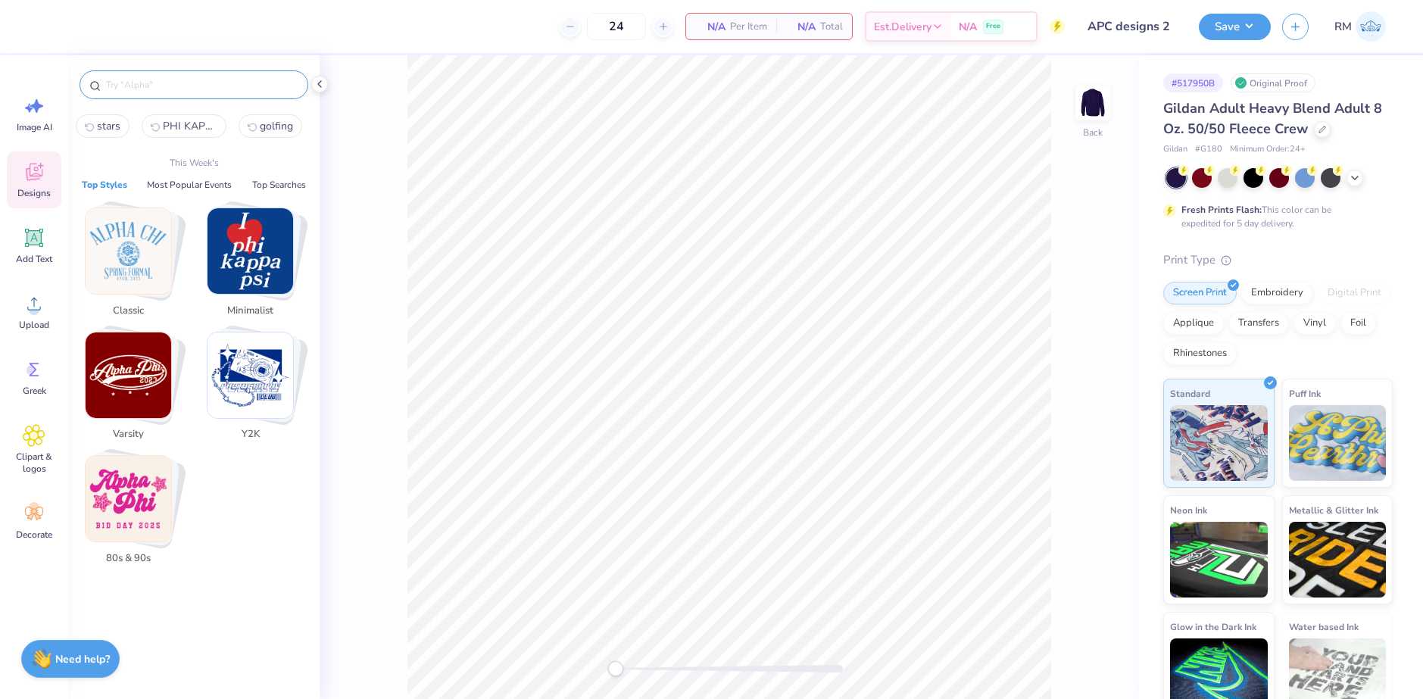
paste input "Retro White On Red Tank"
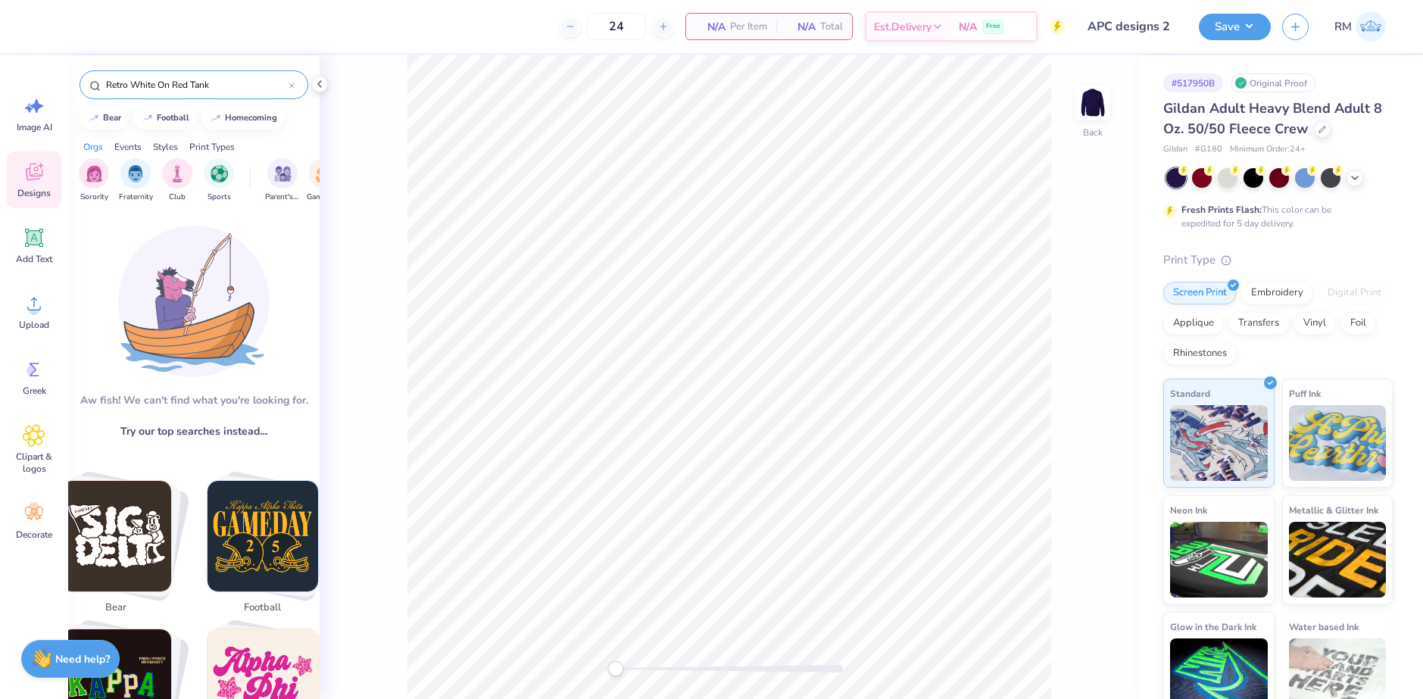
click at [223, 85] on input "Retro White On Red Tank" at bounding box center [197, 84] width 184 height 15
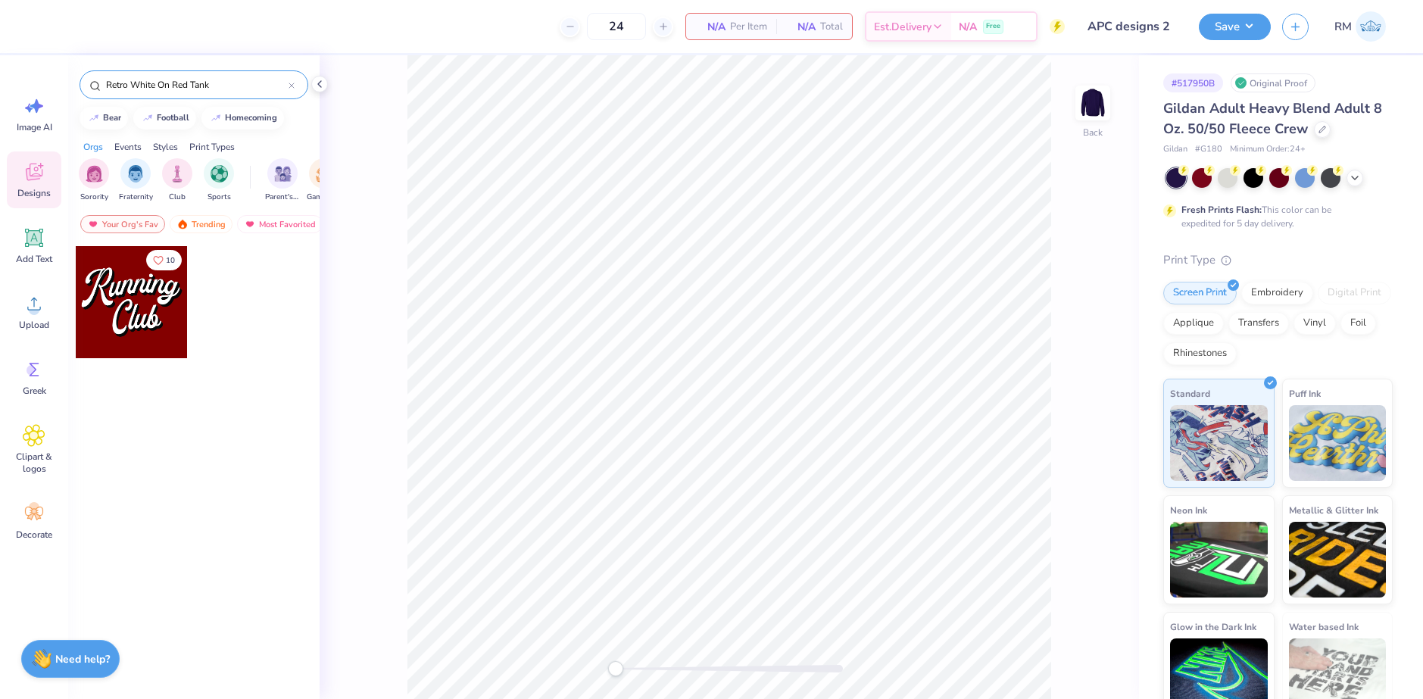
click at [223, 85] on input "Retro White On Red Tank" at bounding box center [197, 84] width 184 height 15
type input "Retro White On Red Tank"
click at [1359, 177] on icon at bounding box center [1355, 176] width 12 height 12
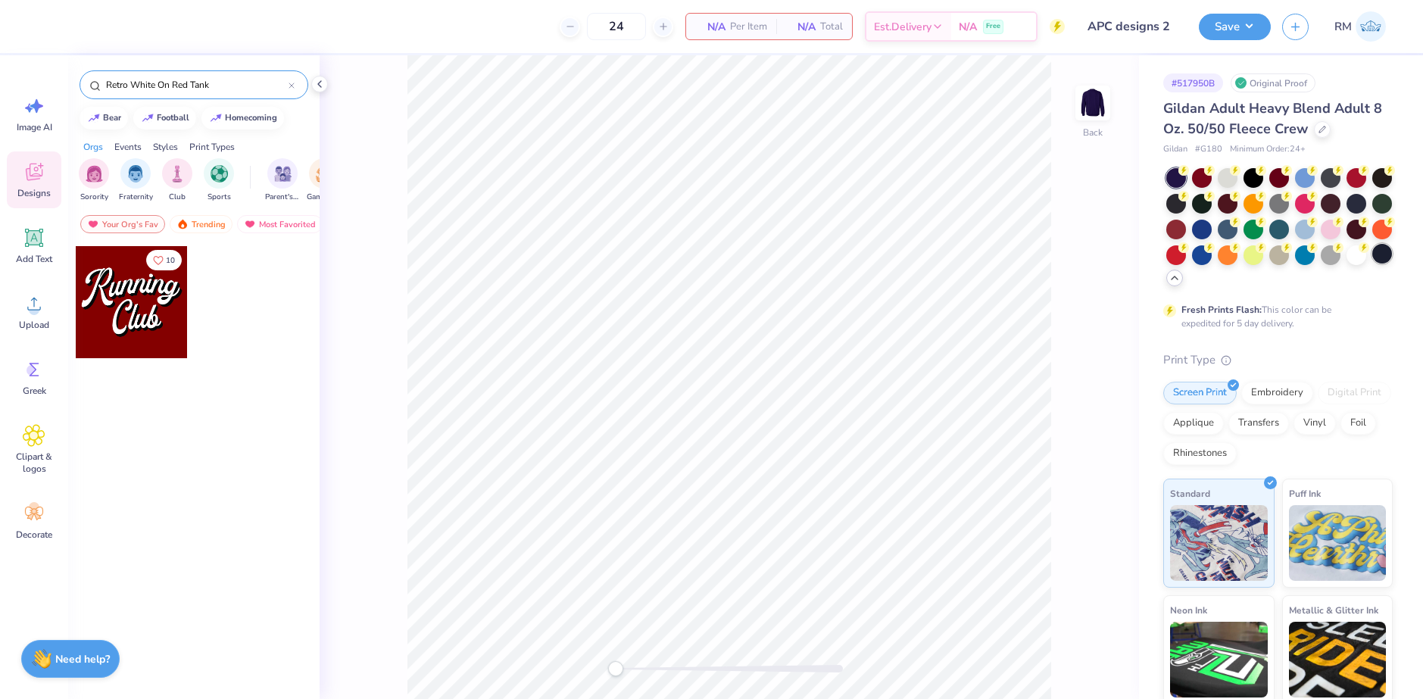
click at [1373, 264] on div at bounding box center [1383, 254] width 20 height 20
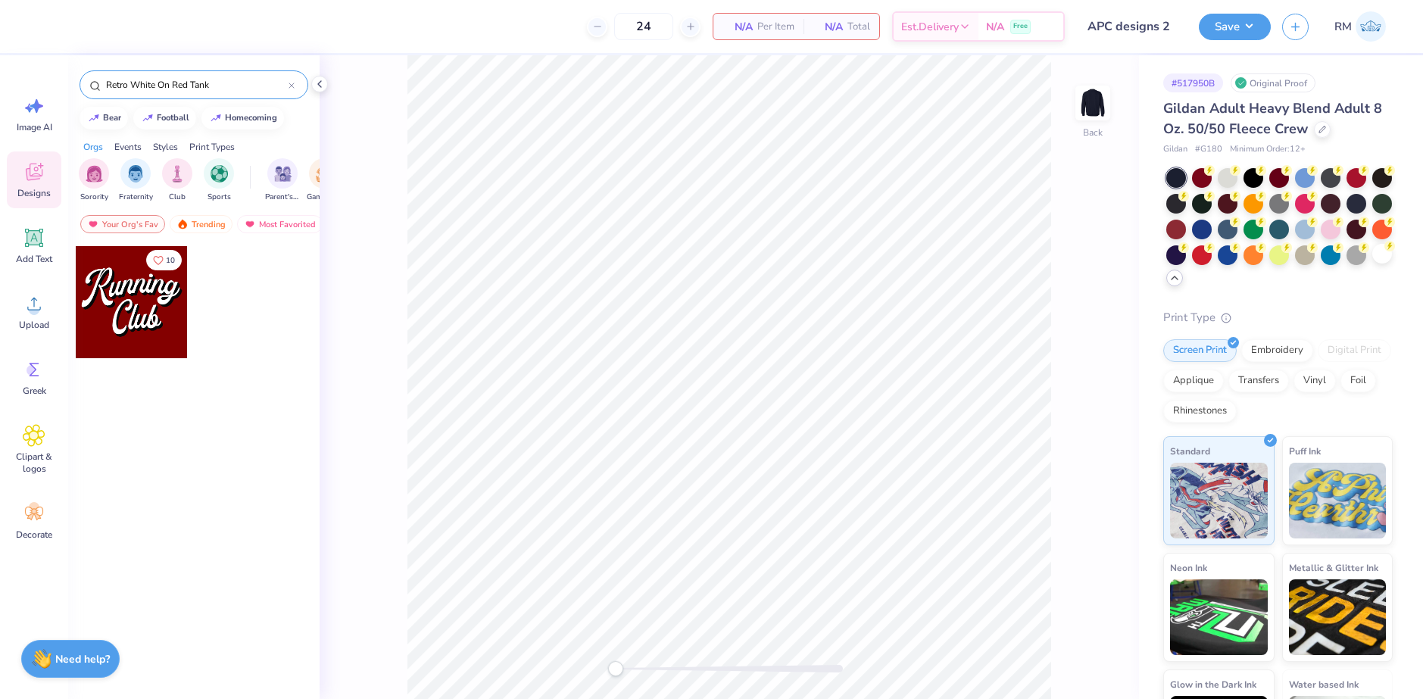
click at [159, 317] on div at bounding box center [132, 302] width 112 height 112
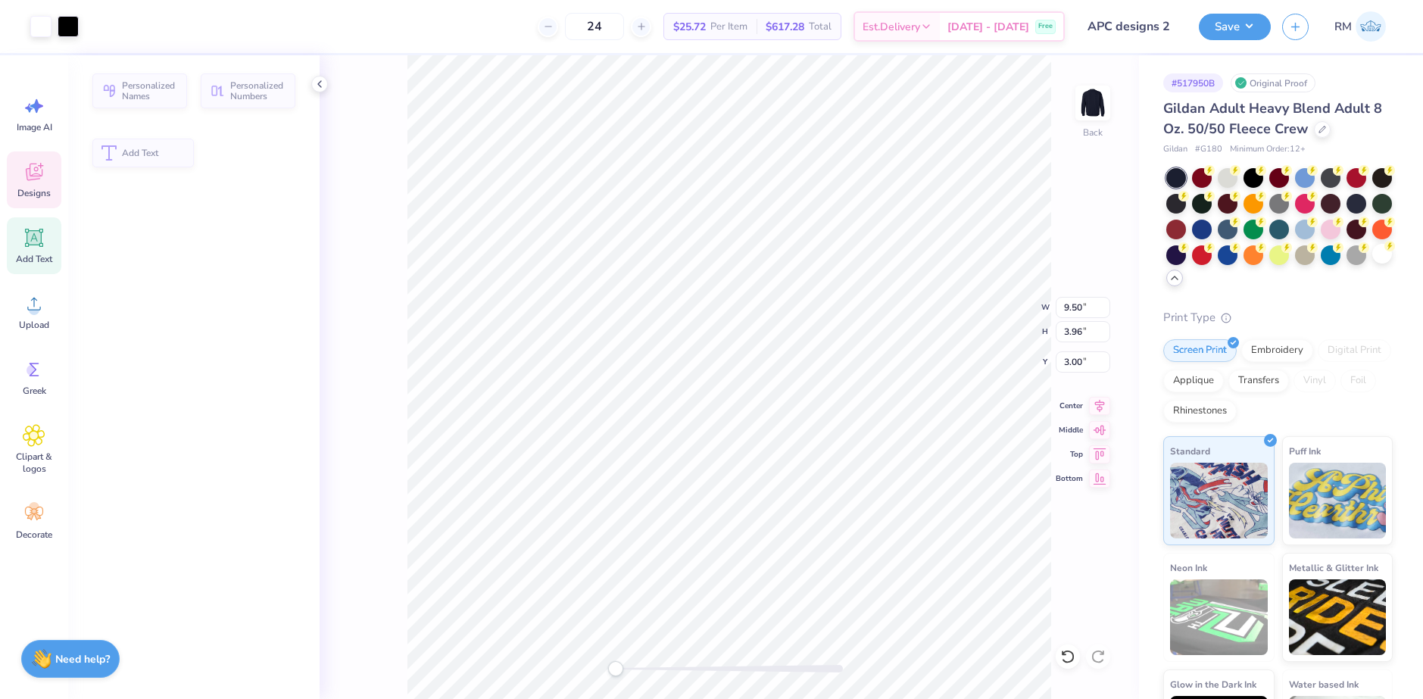
type input "3.96"
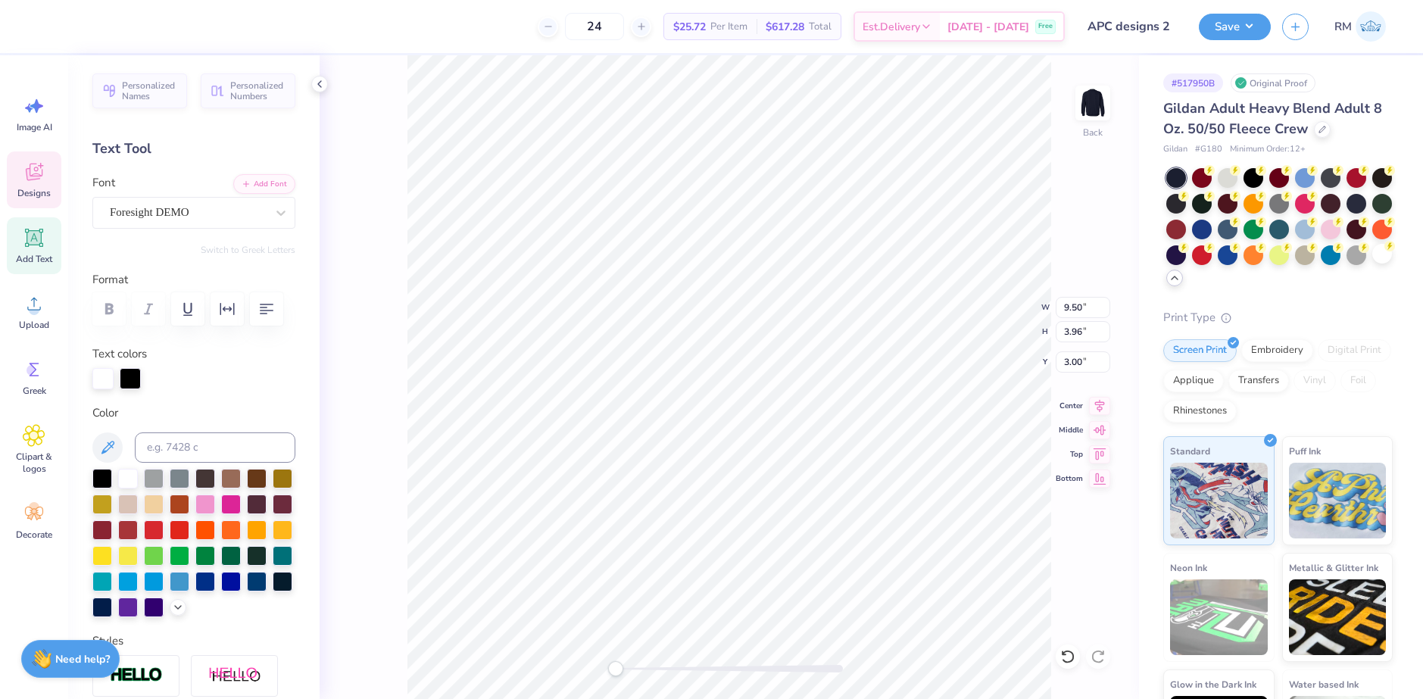
scroll to position [13, 3]
type textarea "unning"
type textarea "APC"
type textarea "lub"
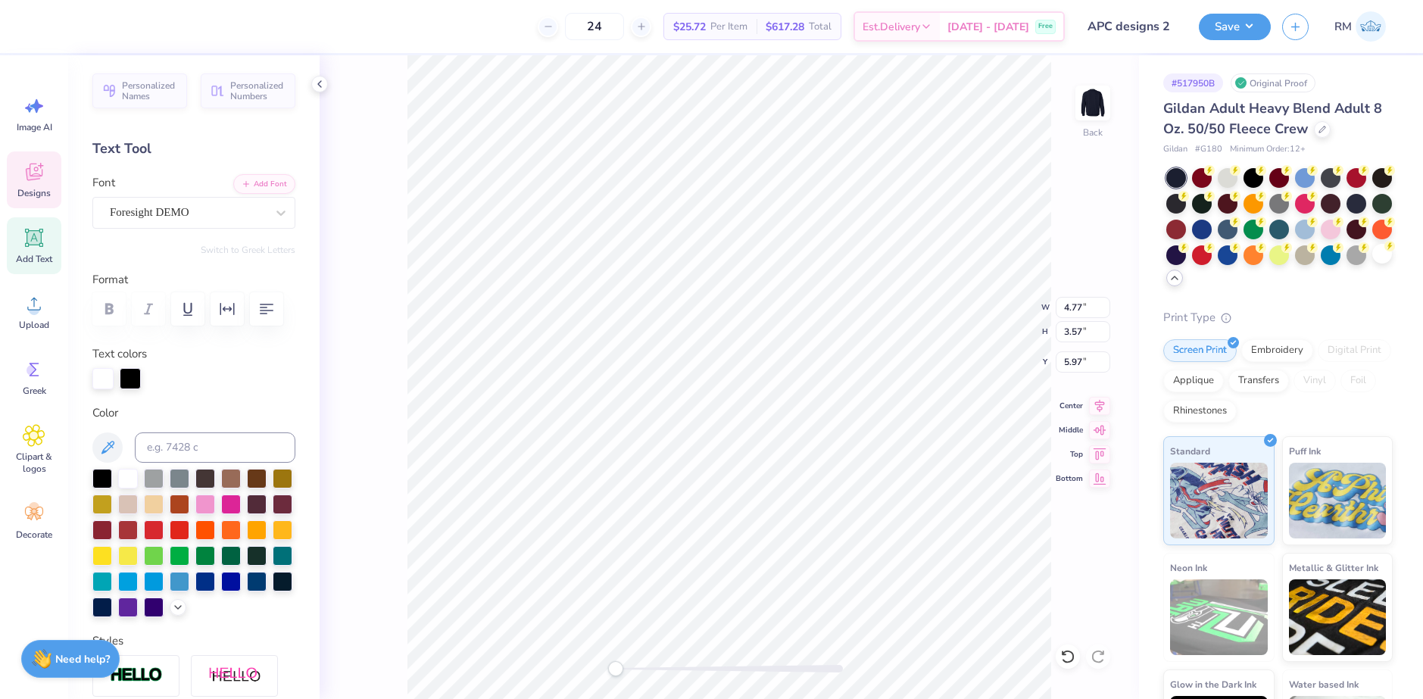
type textarea "r"
type textarea "Rhythm"
type input "7.53"
type input "3.34"
type input "6.48"
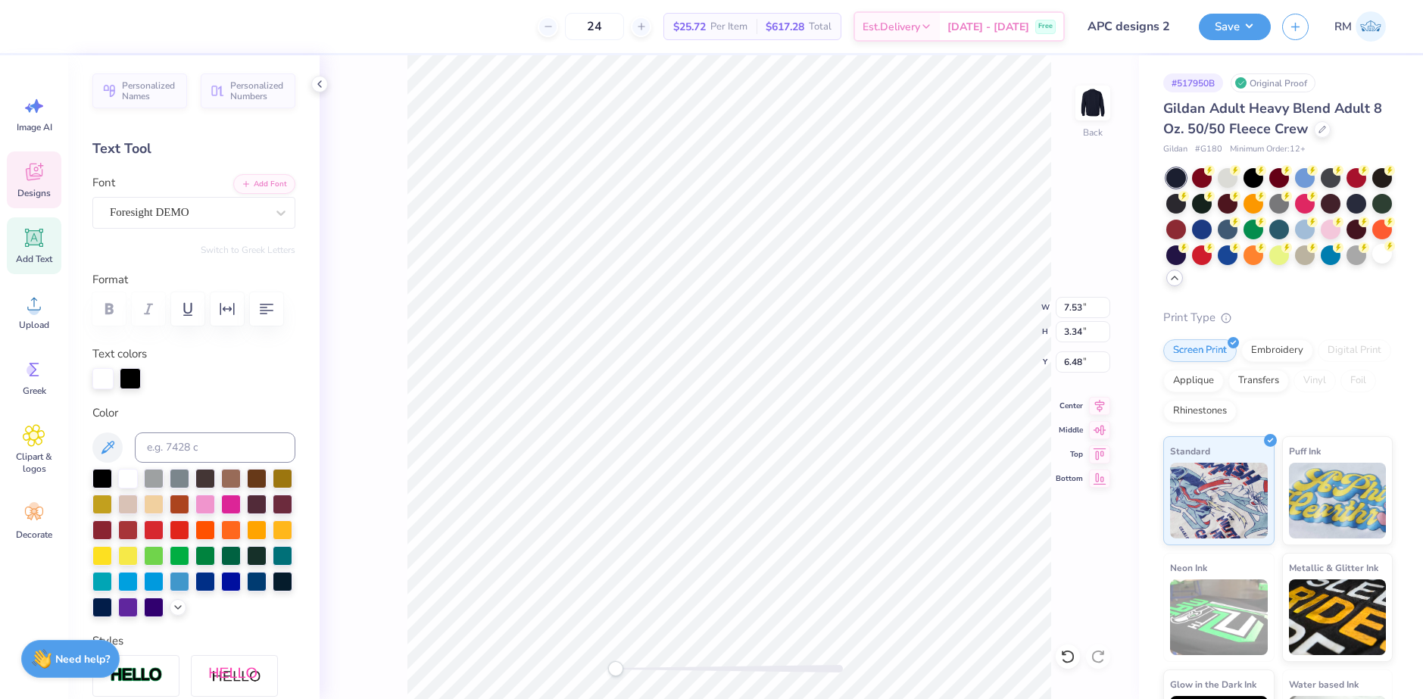
type input "7.69"
type input "4.33"
type input "2.90"
type input "7.92"
type input "4.00"
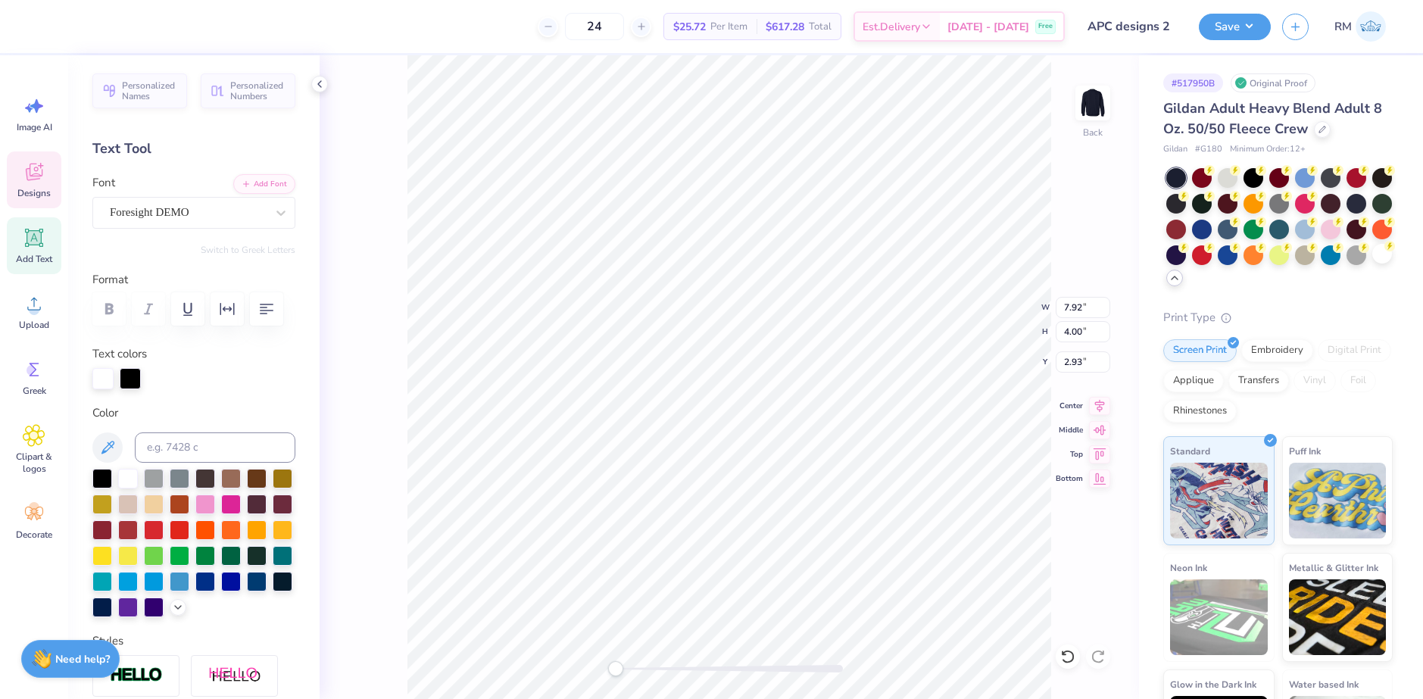
type input "2.93"
type input "7.42"
type input "3.60"
type input "6.41"
click at [736, 526] on li "Group" at bounding box center [764, 533] width 119 height 30
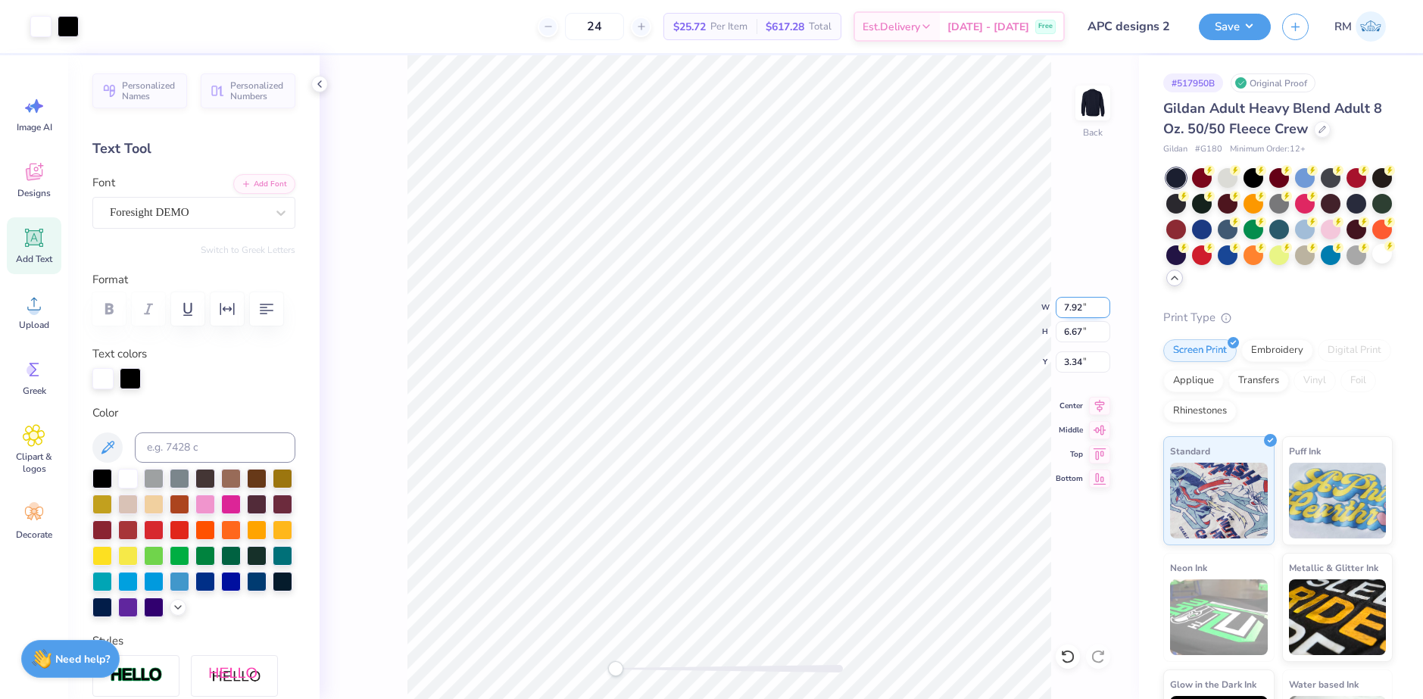
click at [1064, 304] on input "7.92" at bounding box center [1083, 307] width 55 height 21
click at [1079, 308] on input "7.92" at bounding box center [1083, 307] width 55 height 21
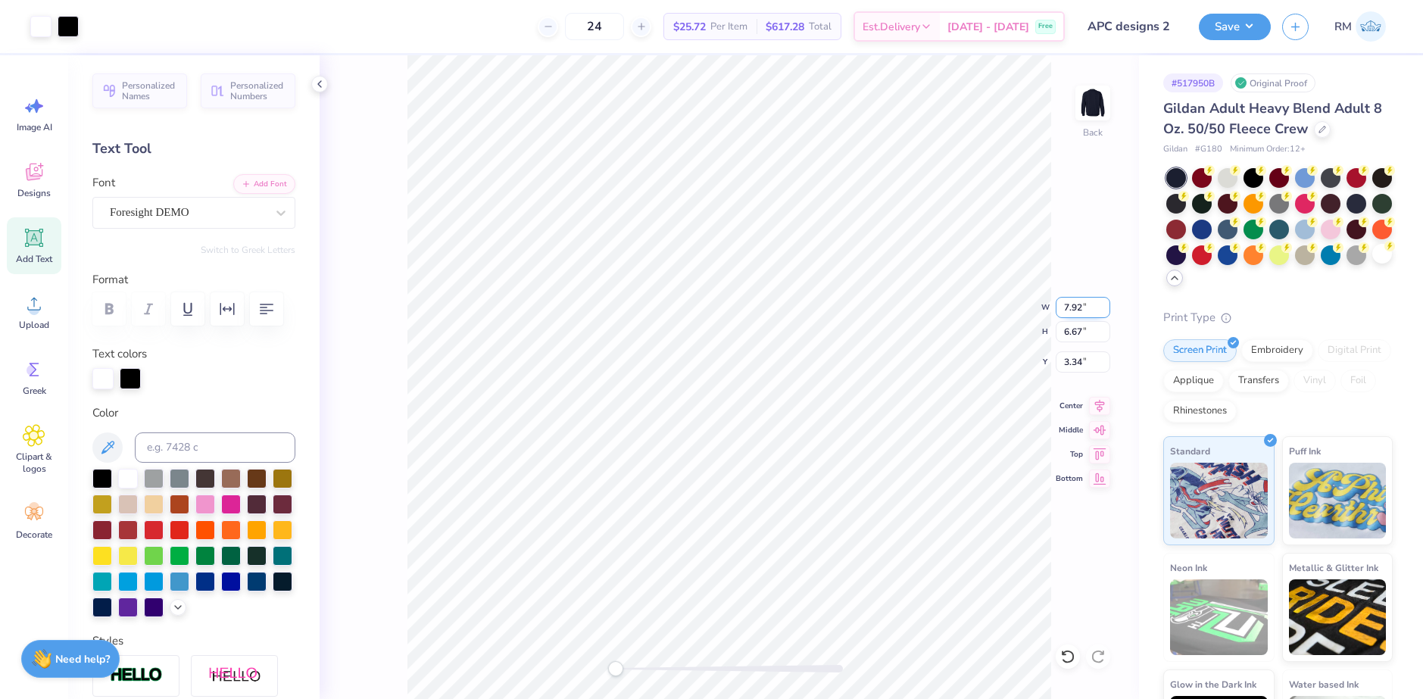
click at [1079, 308] on input "7.92" at bounding box center [1083, 307] width 55 height 21
type input "9.00"
type input "7.58"
click at [1078, 366] on input "2.88" at bounding box center [1083, 361] width 55 height 21
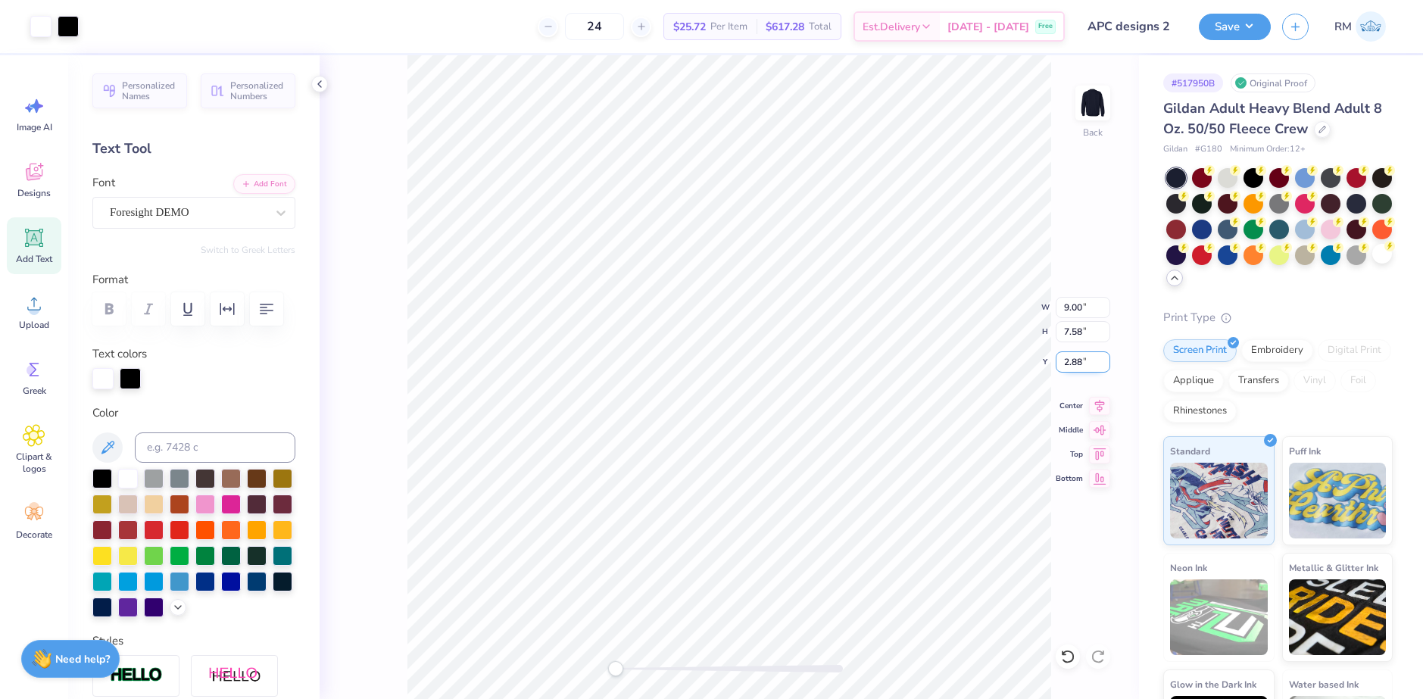
click at [1078, 366] on input "2.88" at bounding box center [1083, 361] width 55 height 21
type input "3"
click at [1095, 401] on icon at bounding box center [1100, 405] width 10 height 13
click at [1248, 28] on button "Save" at bounding box center [1235, 24] width 72 height 27
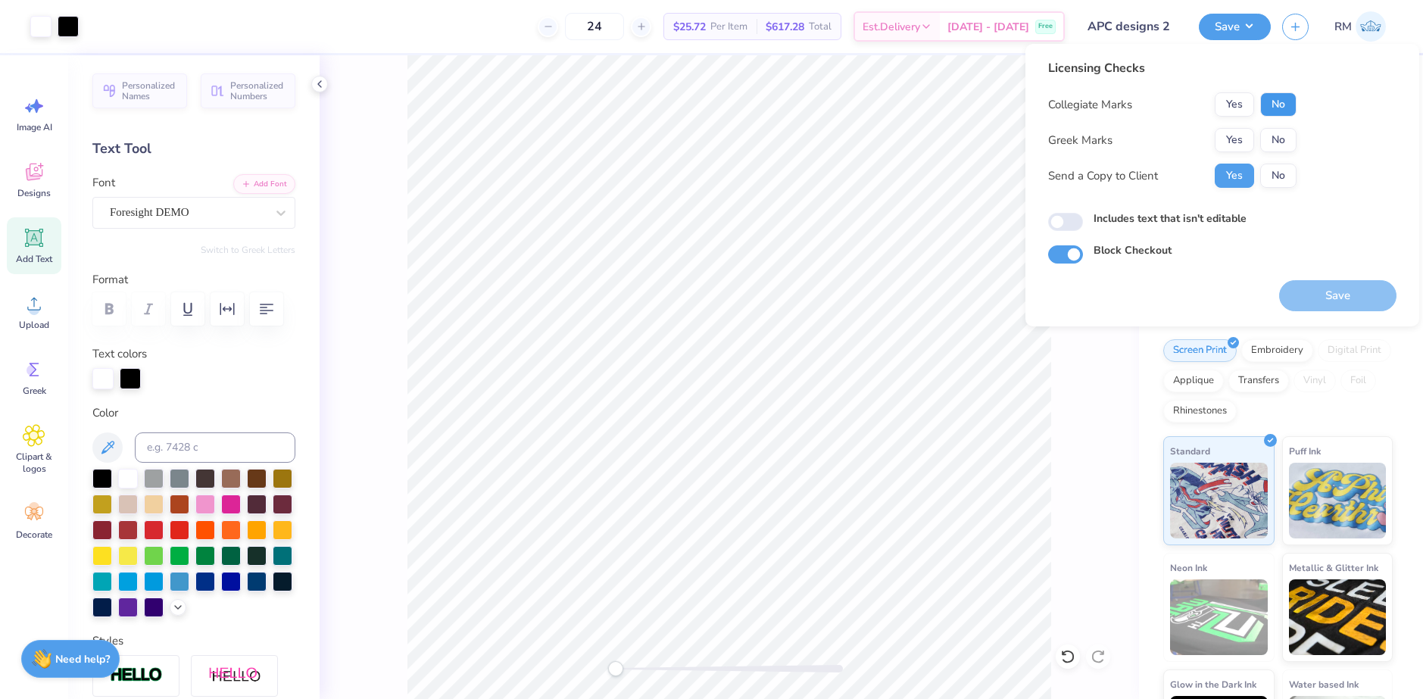
click at [1284, 101] on button "No" at bounding box center [1279, 104] width 36 height 24
click at [1277, 143] on button "No" at bounding box center [1279, 140] width 36 height 24
click at [1326, 294] on button "Save" at bounding box center [1337, 295] width 117 height 31
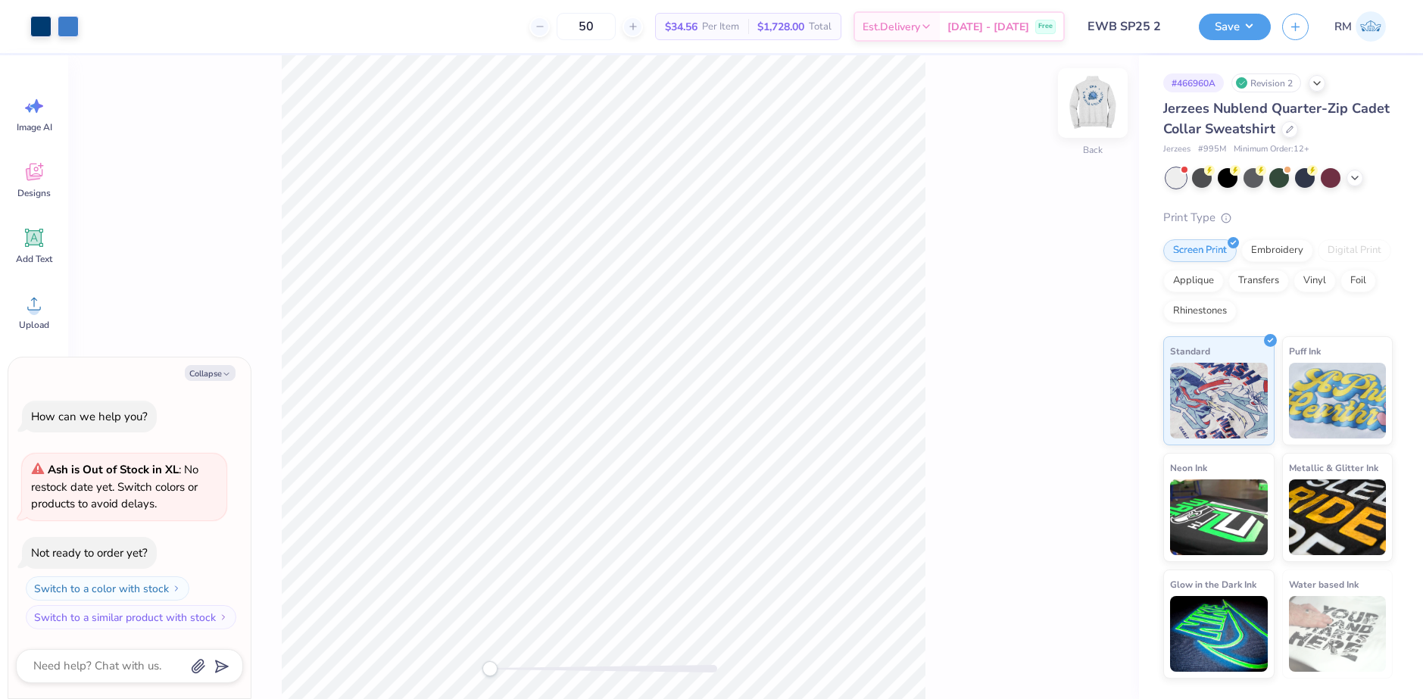
click at [1091, 108] on img at bounding box center [1093, 103] width 61 height 61
click at [208, 377] on button "Collapse" at bounding box center [210, 373] width 51 height 16
type textarea "x"
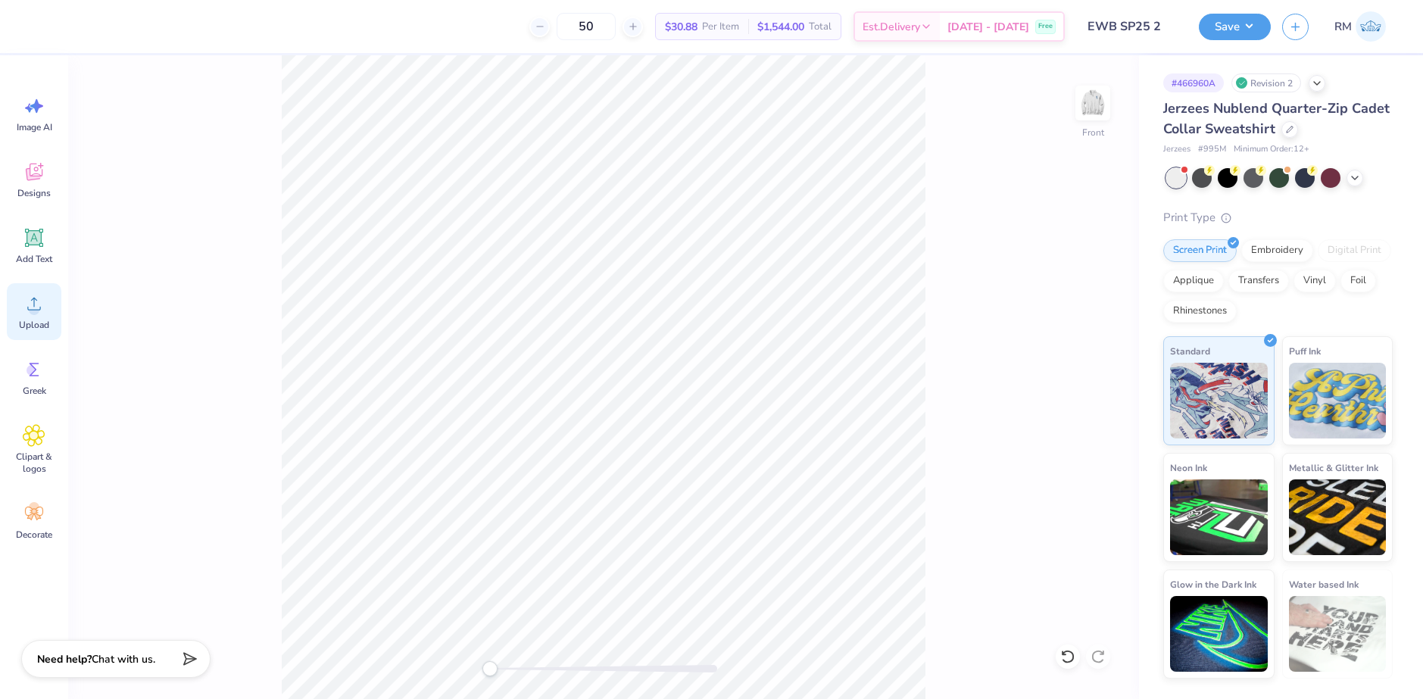
click at [41, 317] on div "Upload" at bounding box center [34, 311] width 55 height 57
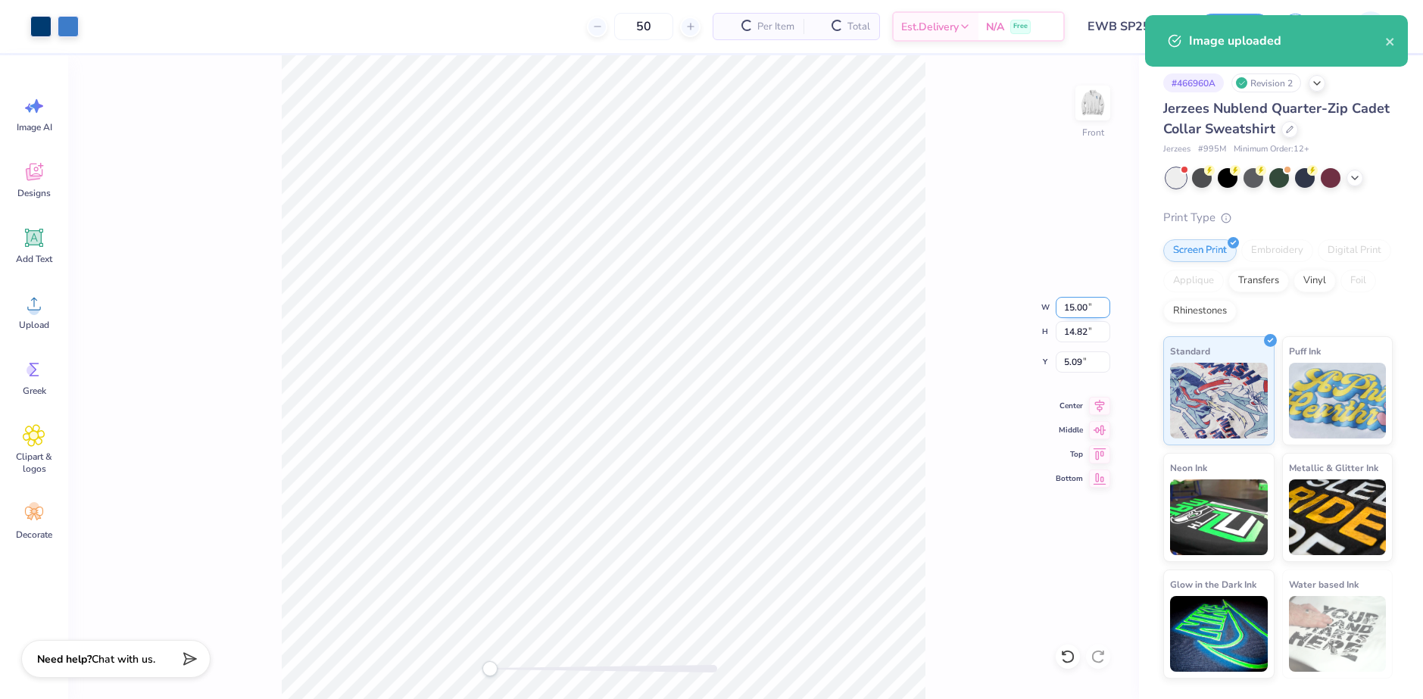
click at [1069, 302] on input "15.00" at bounding box center [1083, 307] width 55 height 21
click at [1069, 305] on input "15.00" at bounding box center [1083, 307] width 55 height 21
type input "12.00"
type input "11.86"
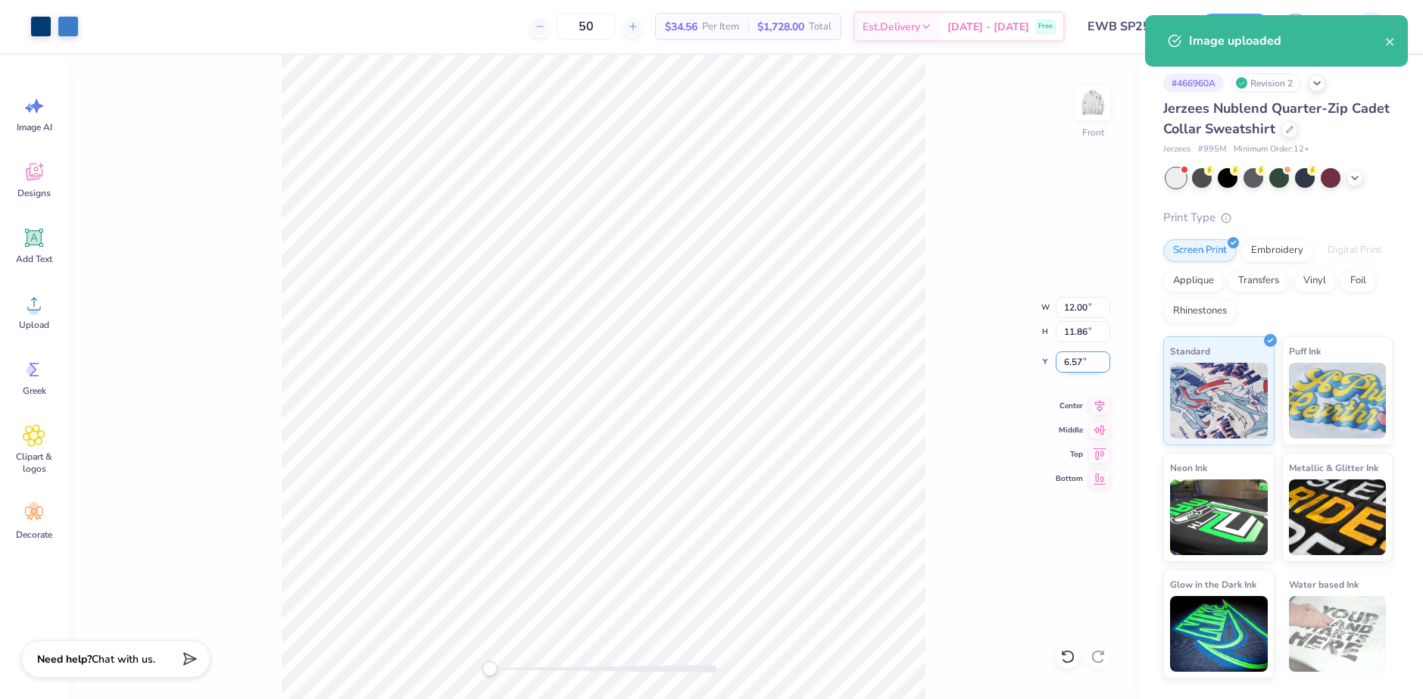
click at [1075, 365] on input "6.57" at bounding box center [1083, 361] width 55 height 21
type input "3"
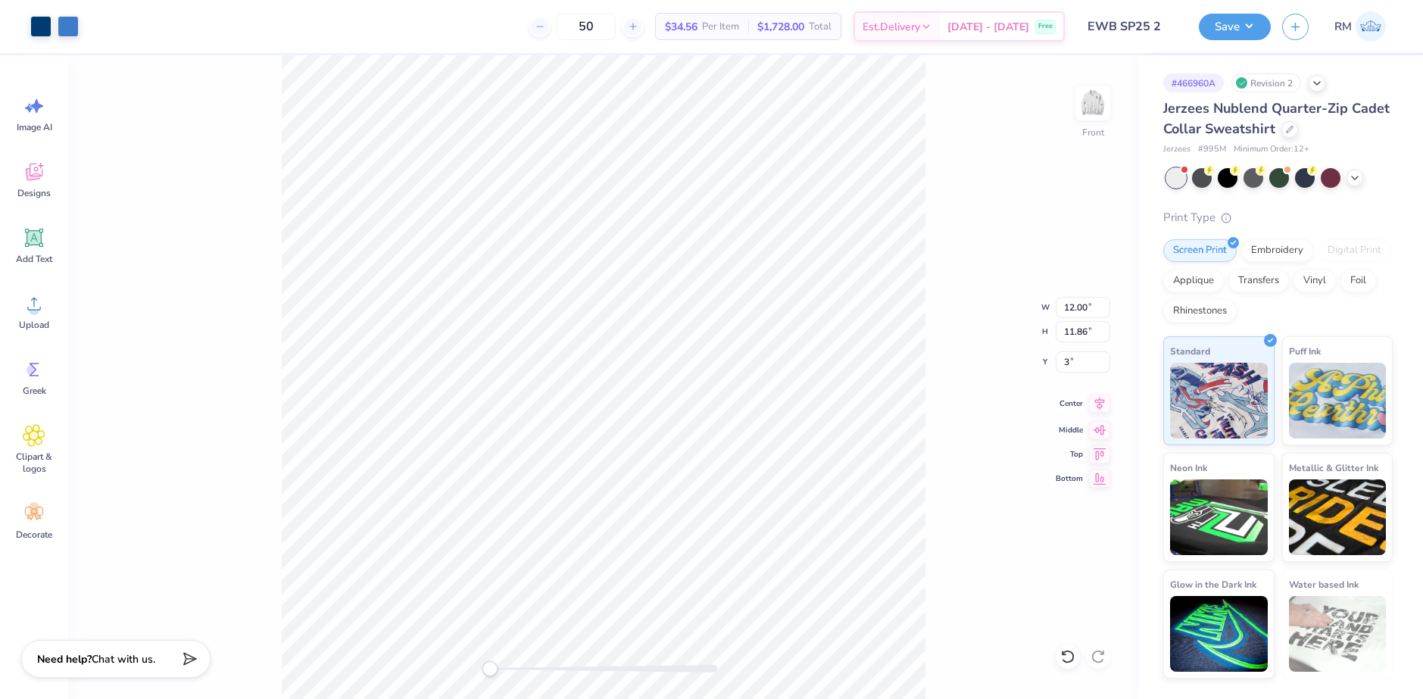
click at [1100, 401] on icon at bounding box center [1099, 404] width 21 height 18
click at [51, 317] on div "Upload" at bounding box center [34, 311] width 55 height 57
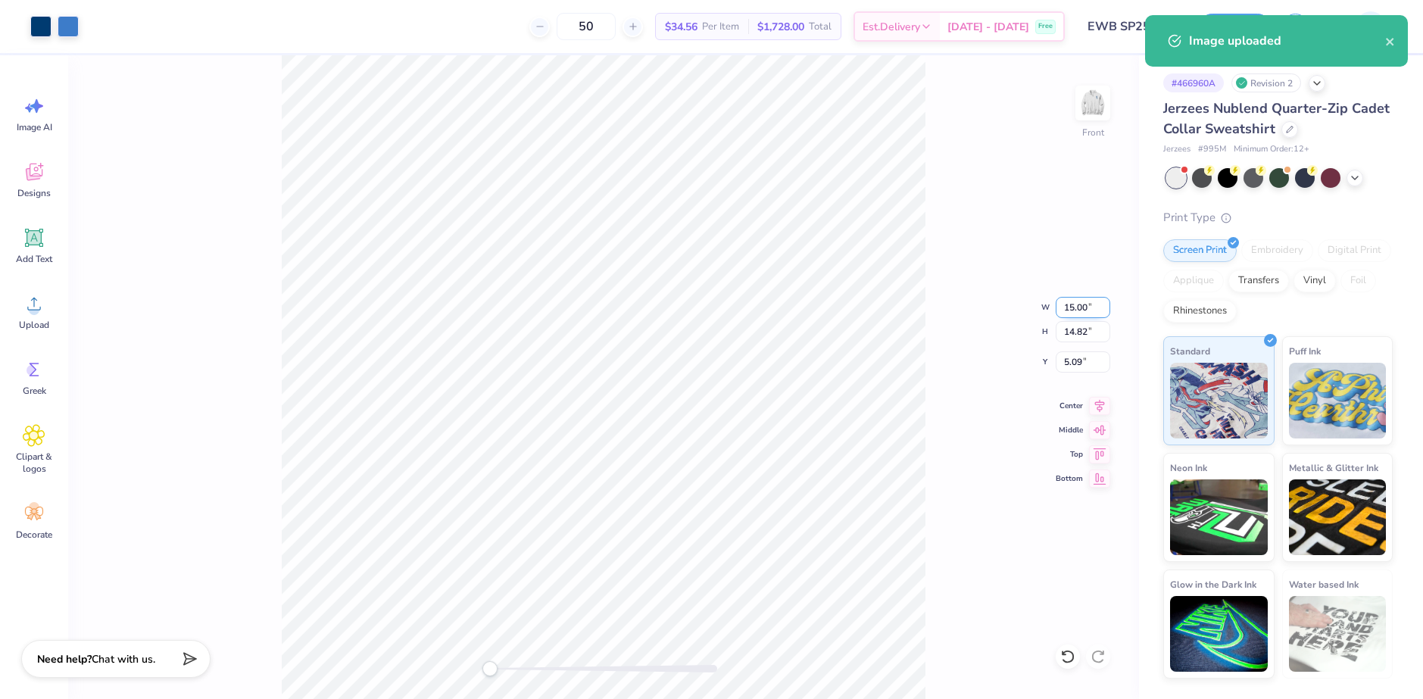
click at [1076, 309] on input "15.00" at bounding box center [1083, 307] width 55 height 21
type input "12.00"
type input "11.86"
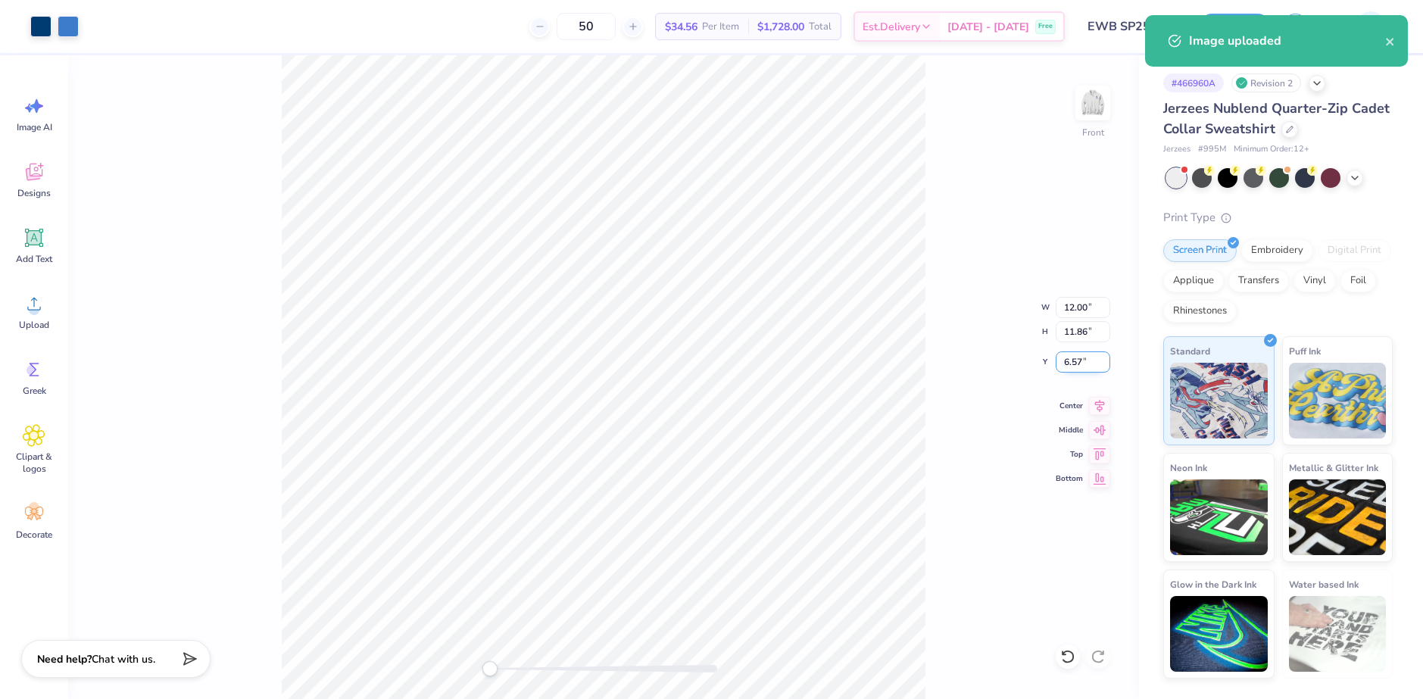
click at [1079, 362] on input "6.57" at bounding box center [1083, 361] width 55 height 21
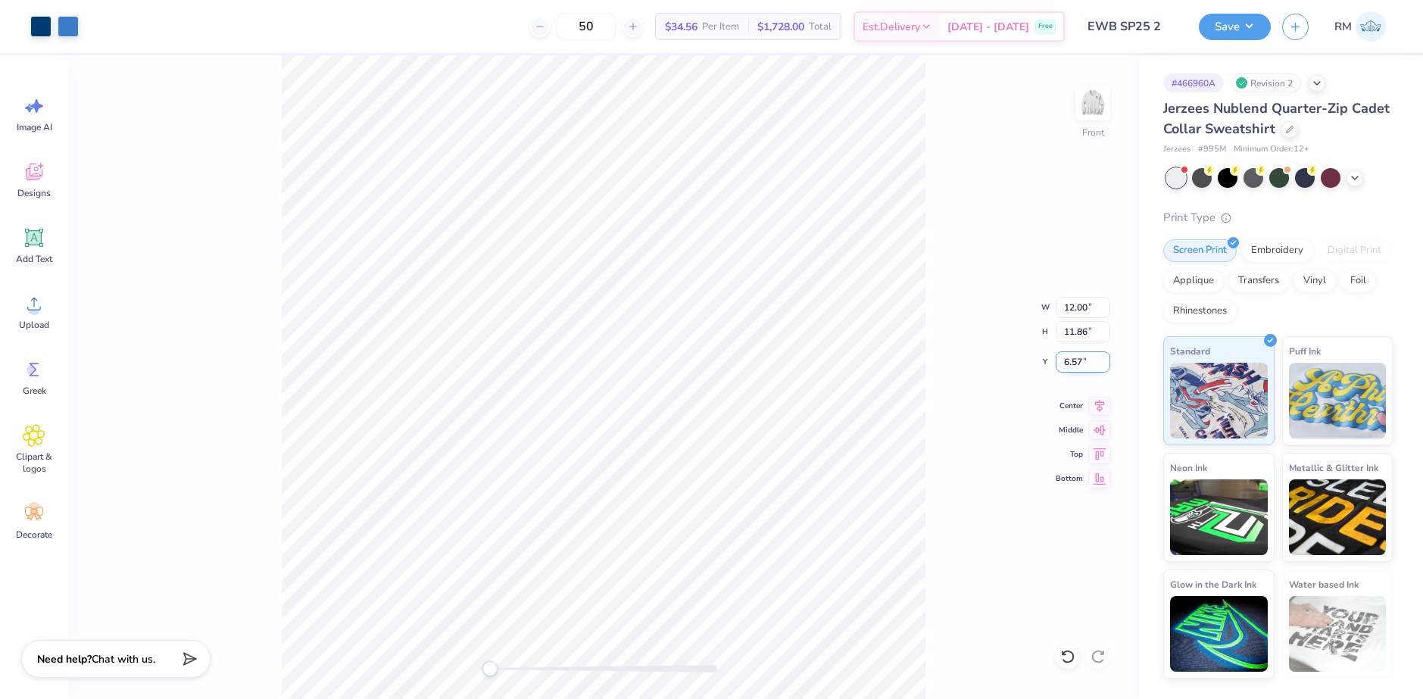
click at [1079, 362] on input "6.57" at bounding box center [1083, 361] width 55 height 21
type input "3"
click at [1094, 102] on img at bounding box center [1093, 103] width 61 height 61
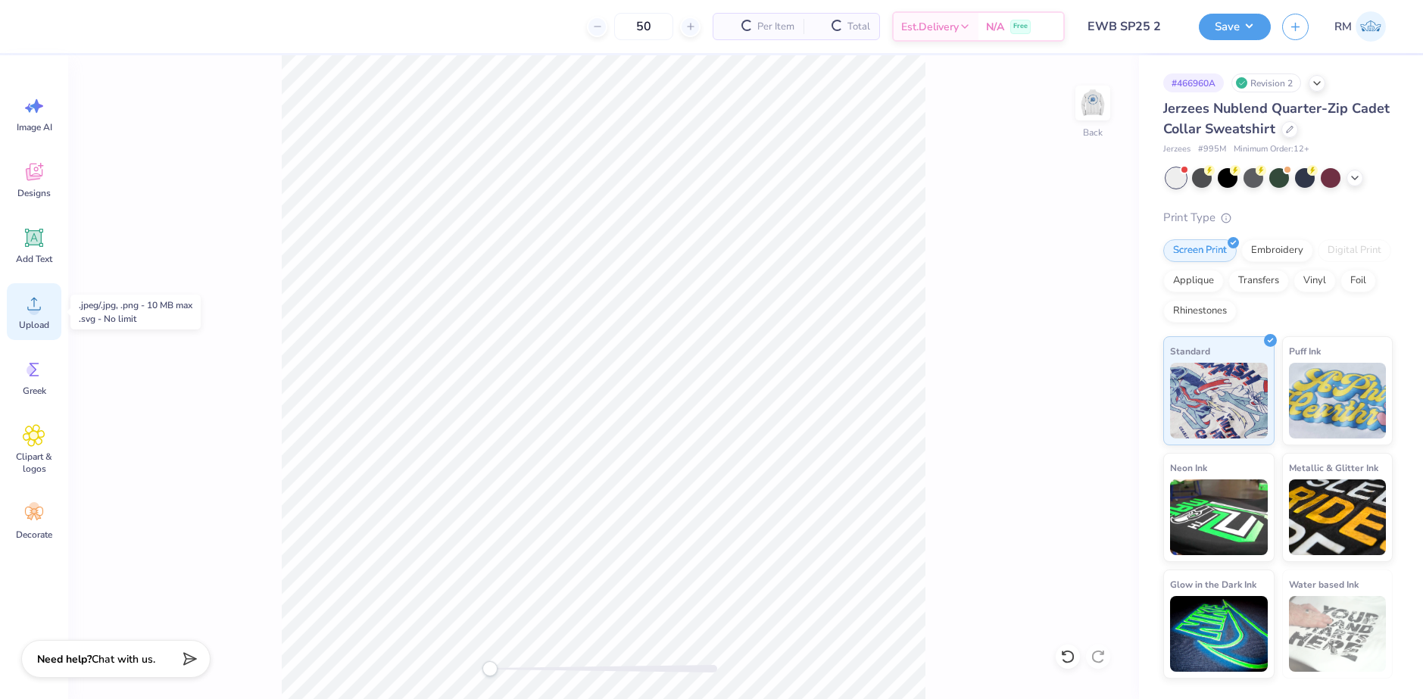
click at [39, 316] on div "Upload" at bounding box center [34, 311] width 55 height 57
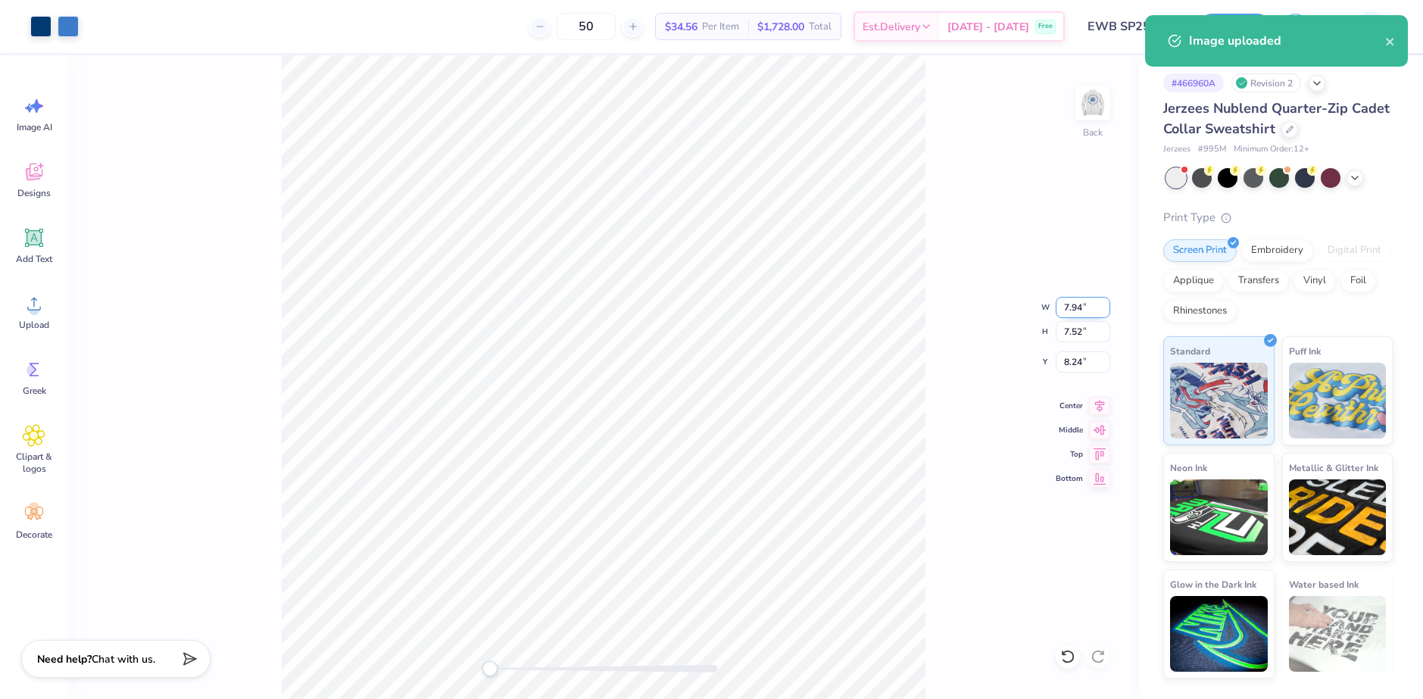
click at [1069, 304] on input "7.94" at bounding box center [1083, 307] width 55 height 21
type input "4.00"
type input "3.79"
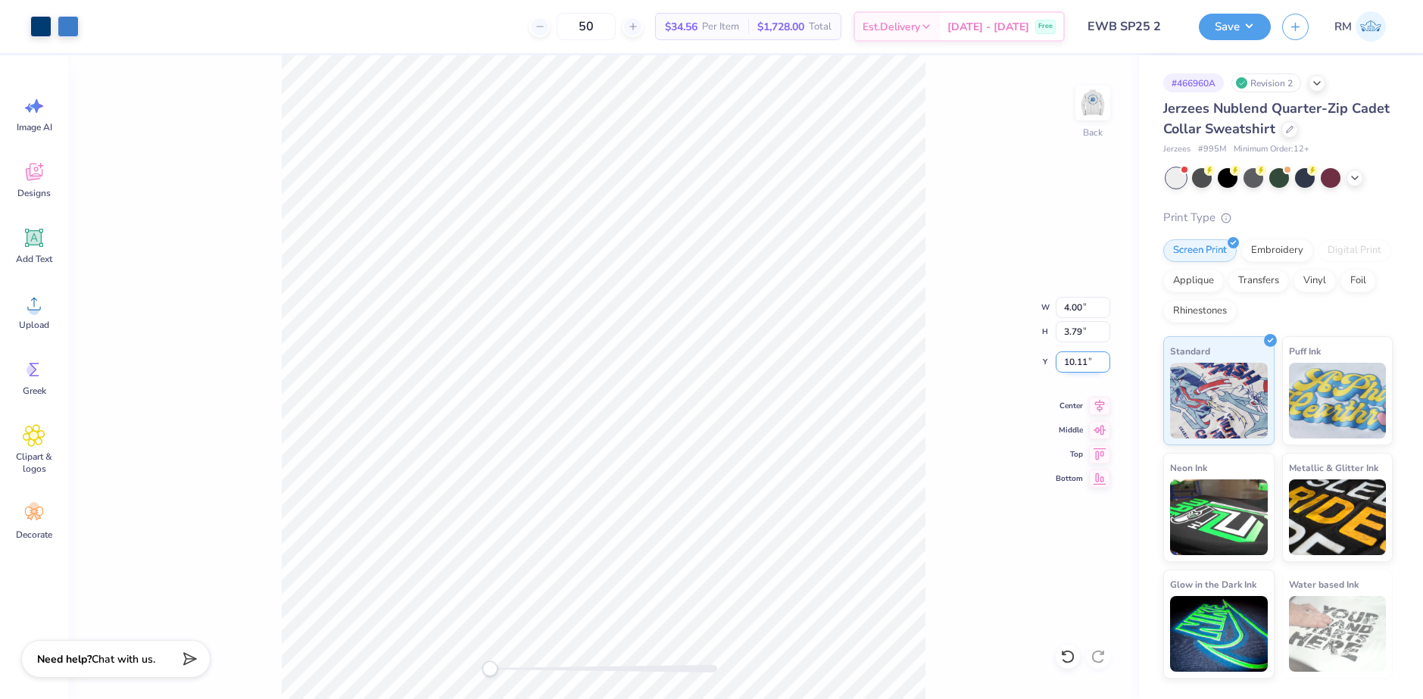
click at [1073, 362] on input "10.11" at bounding box center [1083, 361] width 55 height 21
type input "3"
click at [1100, 402] on icon at bounding box center [1100, 403] width 10 height 13
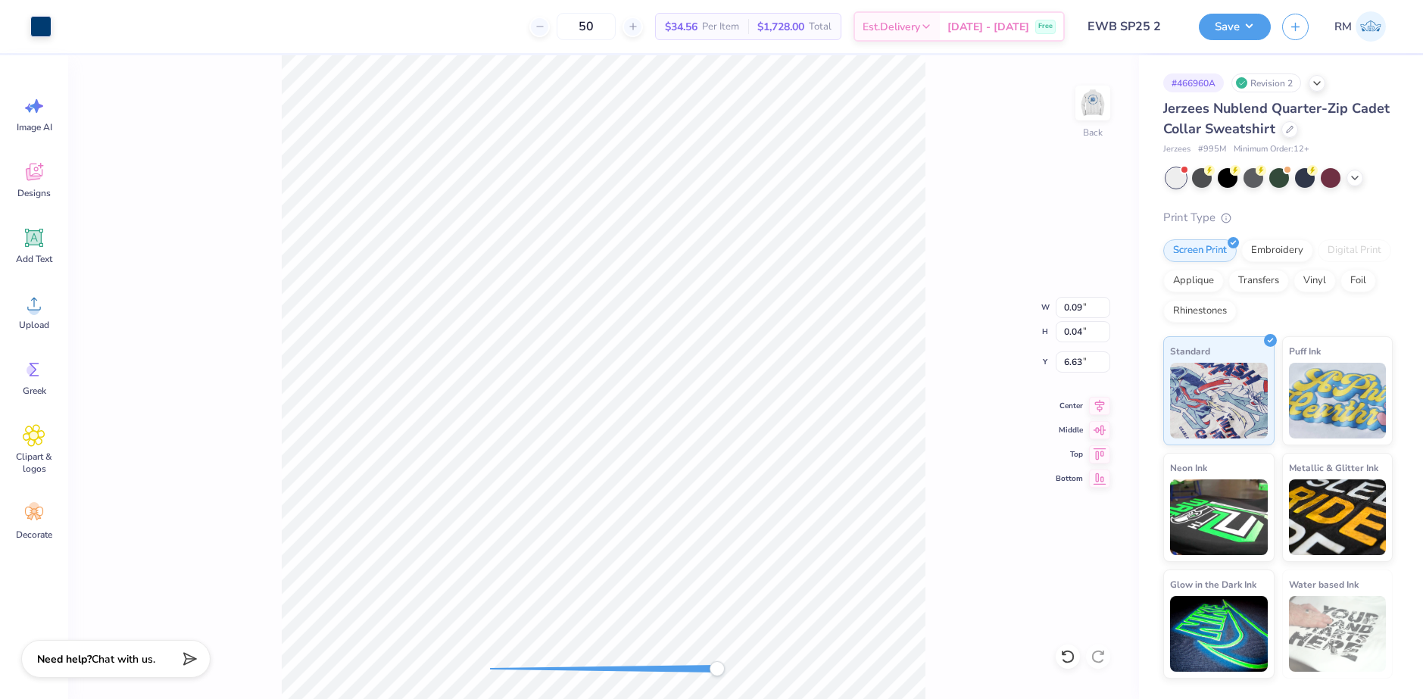
type input "0.11"
type input "0.05"
click at [670, 523] on li "Group" at bounding box center [696, 533] width 119 height 30
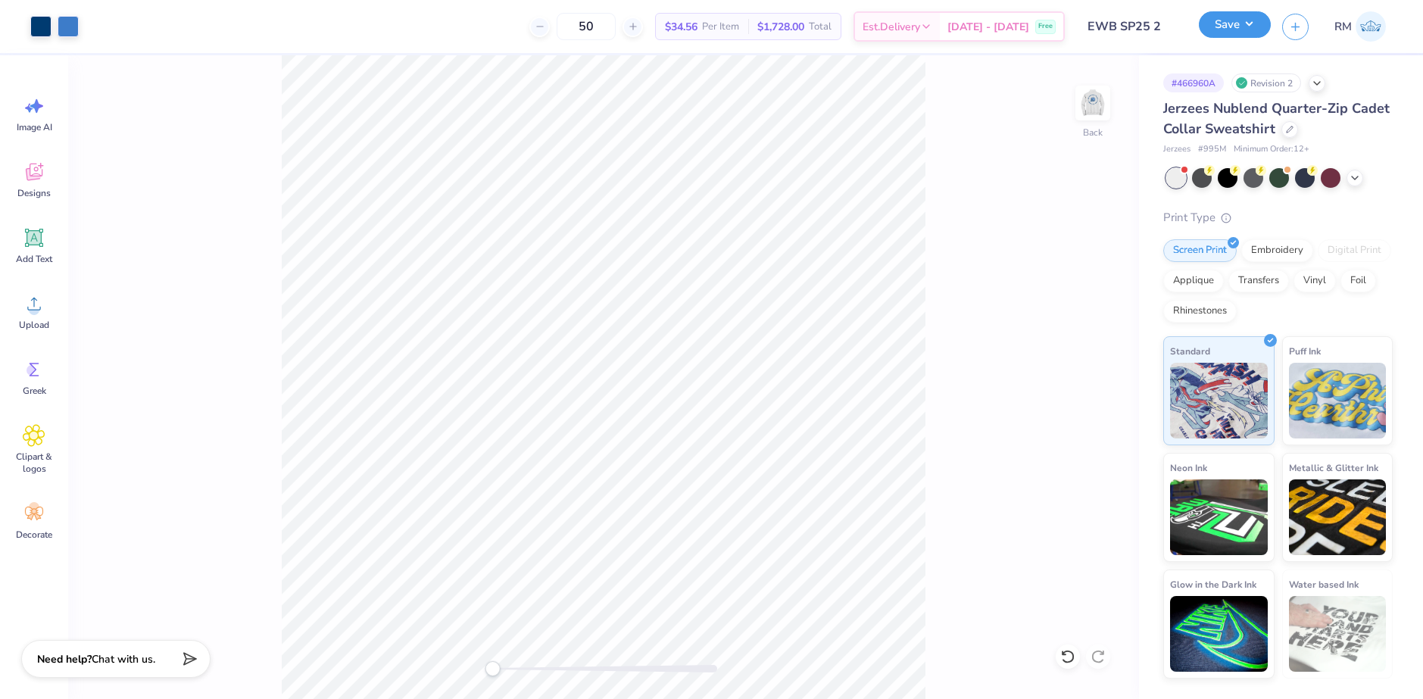
click at [1261, 31] on button "Save" at bounding box center [1235, 24] width 72 height 27
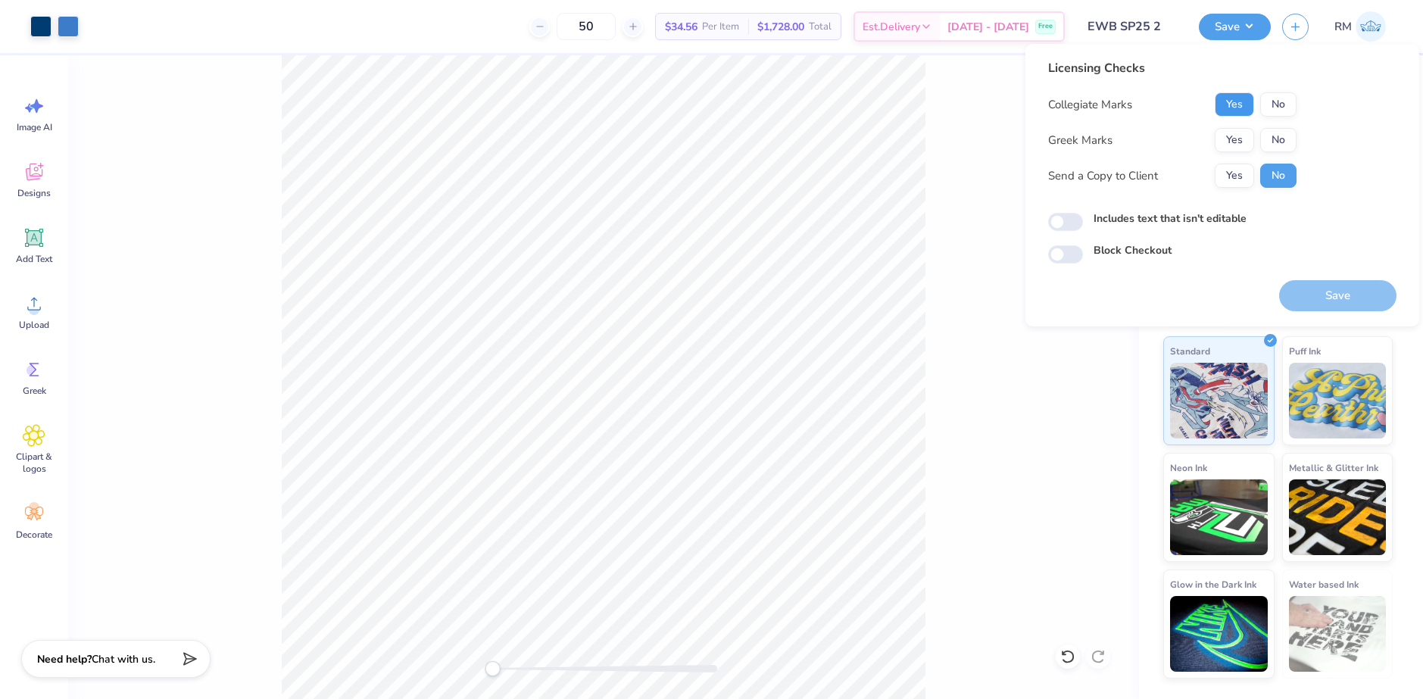
click at [1226, 109] on button "Yes" at bounding box center [1234, 104] width 39 height 24
click at [1287, 131] on button "No" at bounding box center [1279, 140] width 36 height 24
click at [1077, 392] on div "Back" at bounding box center [603, 377] width 1071 height 644
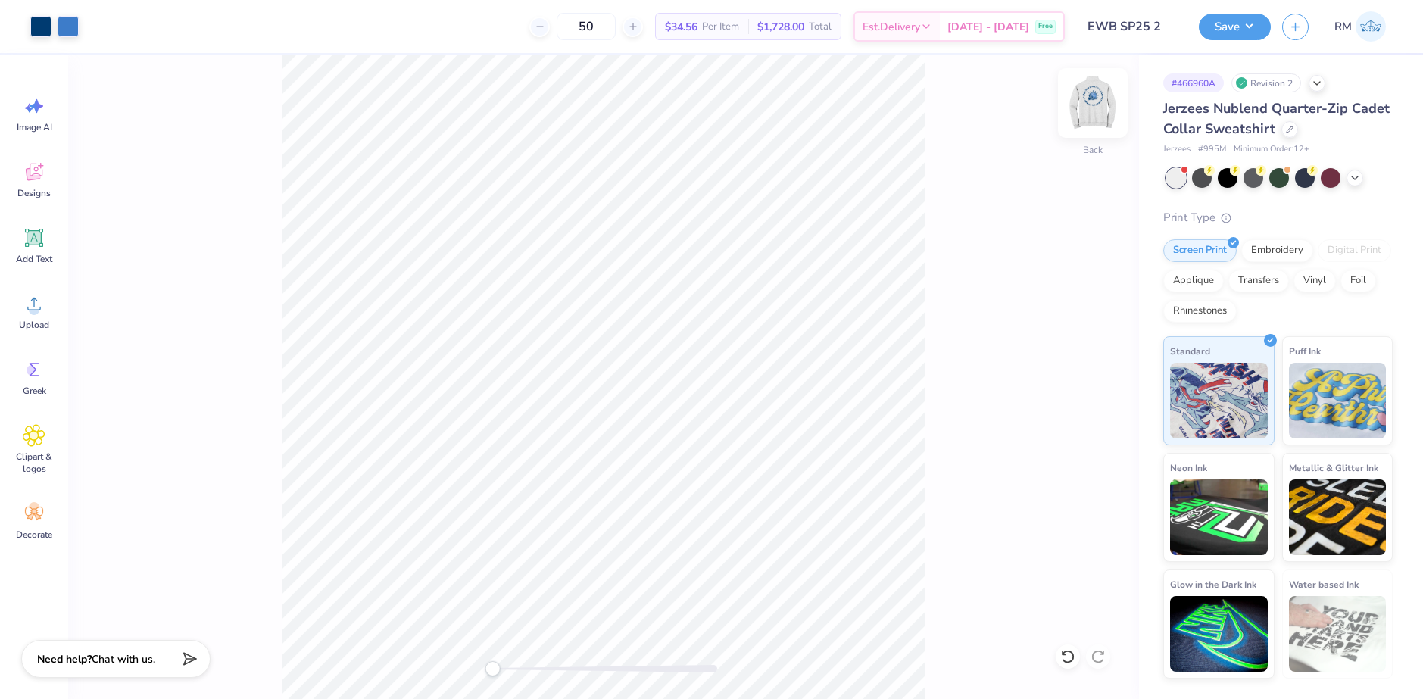
click at [1107, 105] on img at bounding box center [1093, 103] width 61 height 61
click at [1249, 33] on button "Save" at bounding box center [1235, 24] width 72 height 27
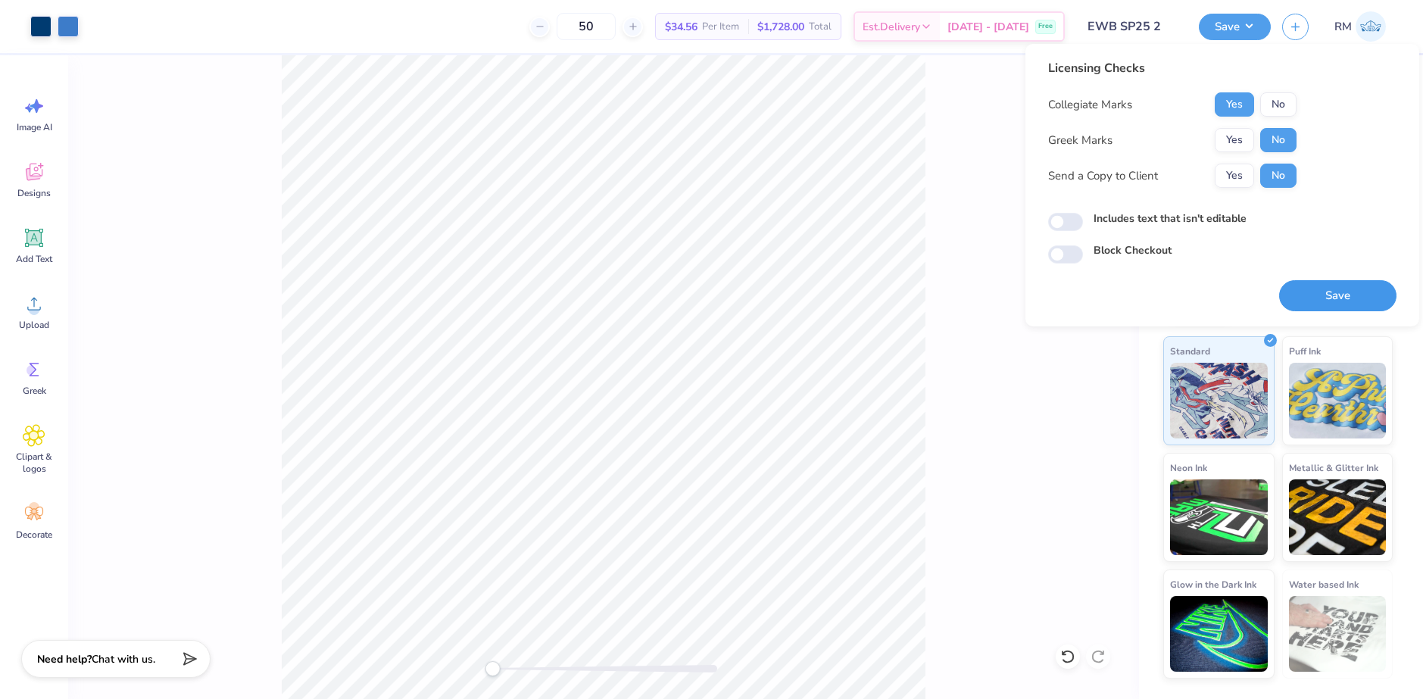
click at [1339, 295] on button "Save" at bounding box center [1337, 295] width 117 height 31
